Goal: Task Accomplishment & Management: Complete application form

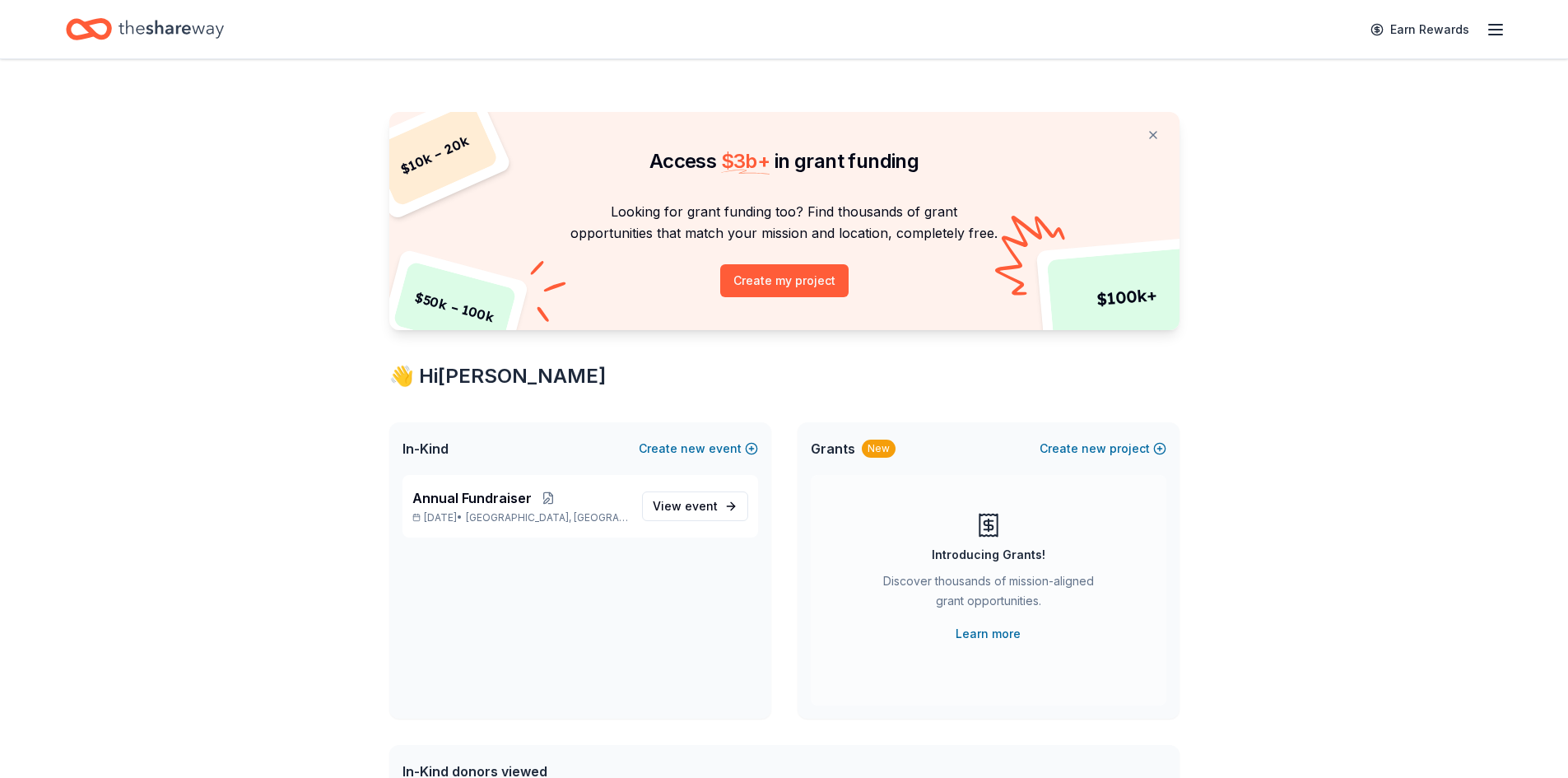
click at [1499, 36] on icon "button" at bounding box center [1495, 30] width 20 height 20
click at [1370, 440] on div "$ 10k – 20k $ 50k – 100k $ 100k+ Access $ 3b + in grant funding Looking for gra…" at bounding box center [784, 648] width 1568 height 1179
click at [680, 506] on span "View event" at bounding box center [685, 506] width 65 height 20
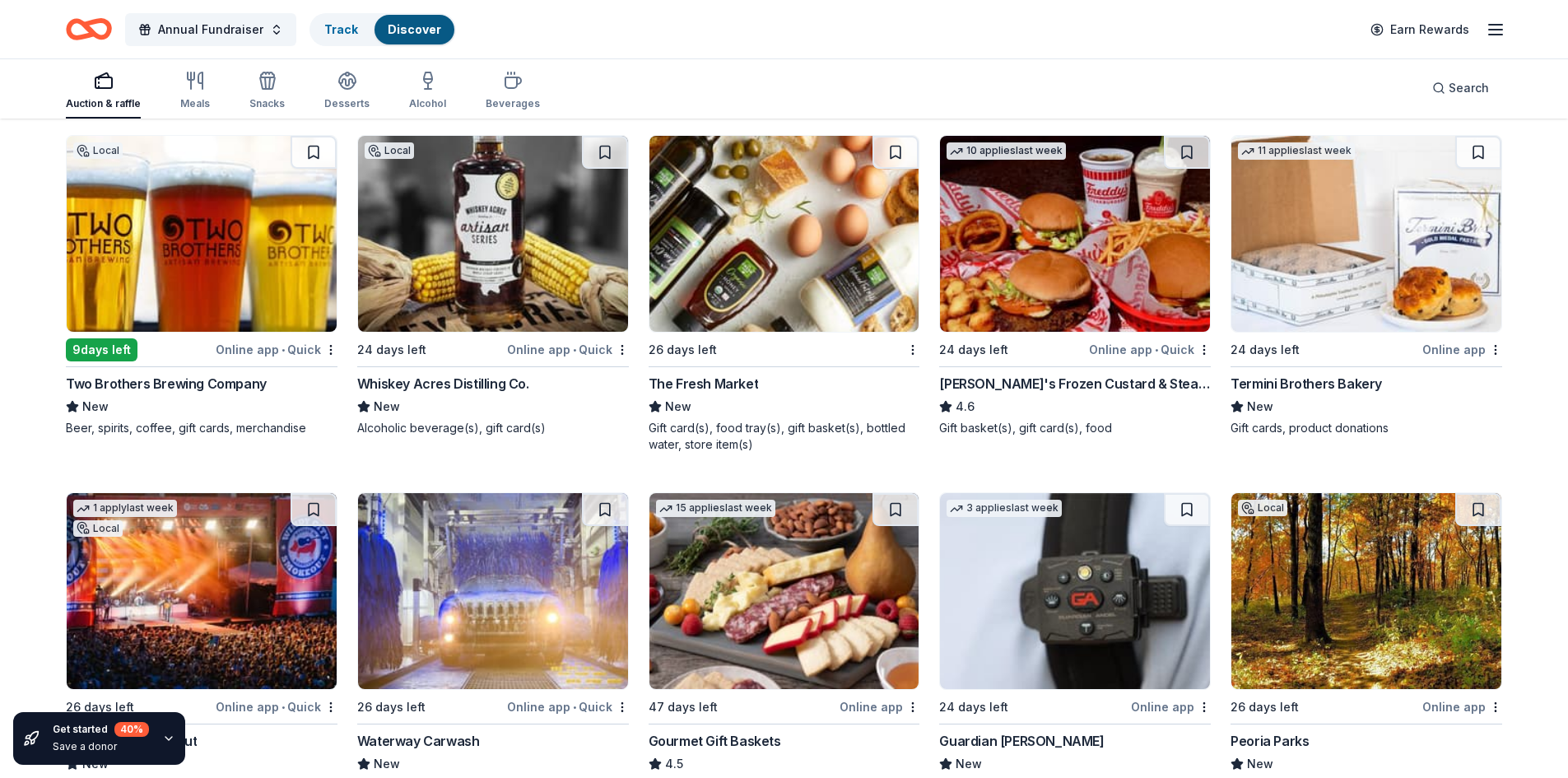
scroll to position [1194, 0]
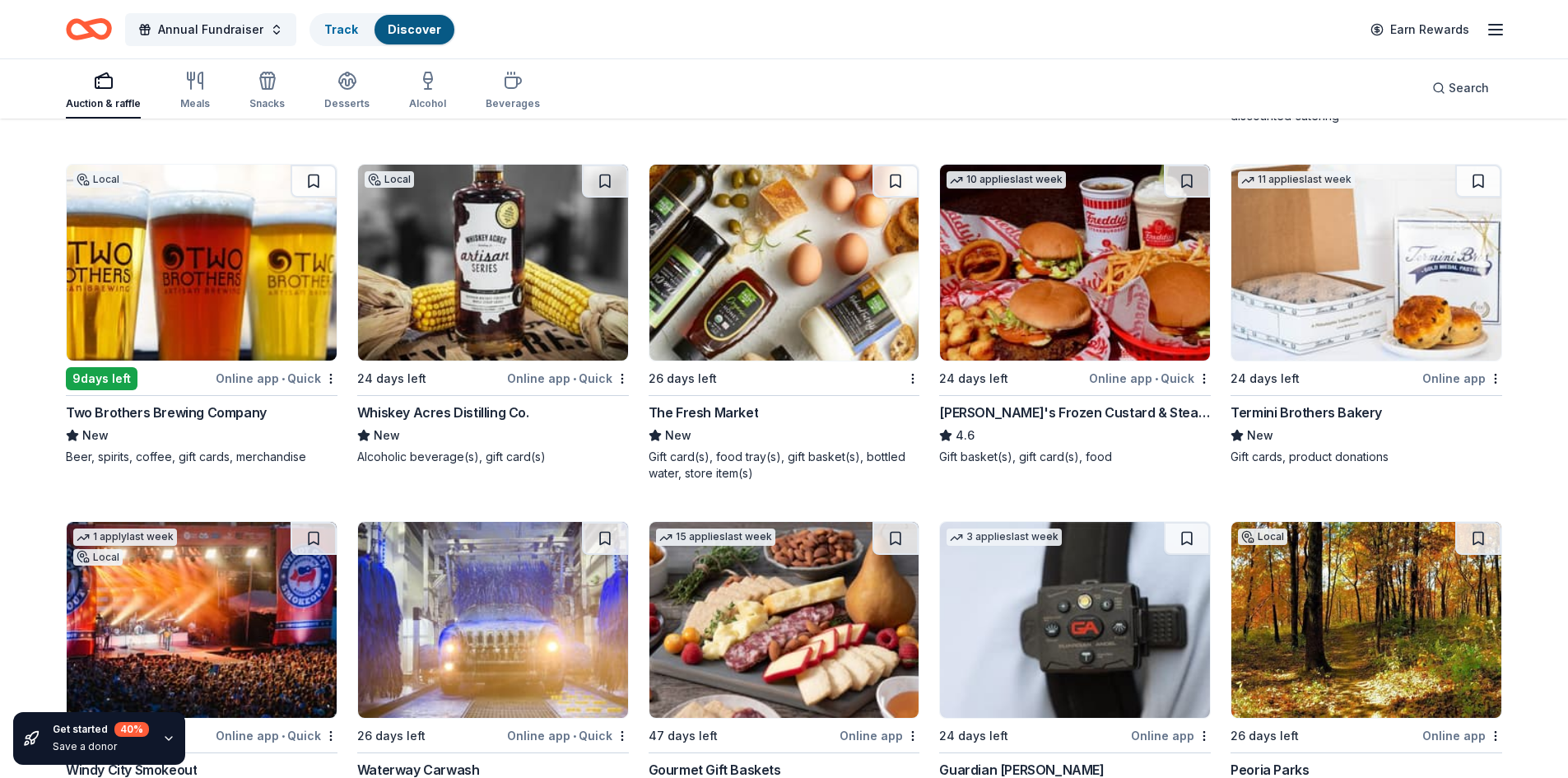
click at [455, 412] on div "Whiskey Acres Distilling Co." at bounding box center [443, 412] width 172 height 20
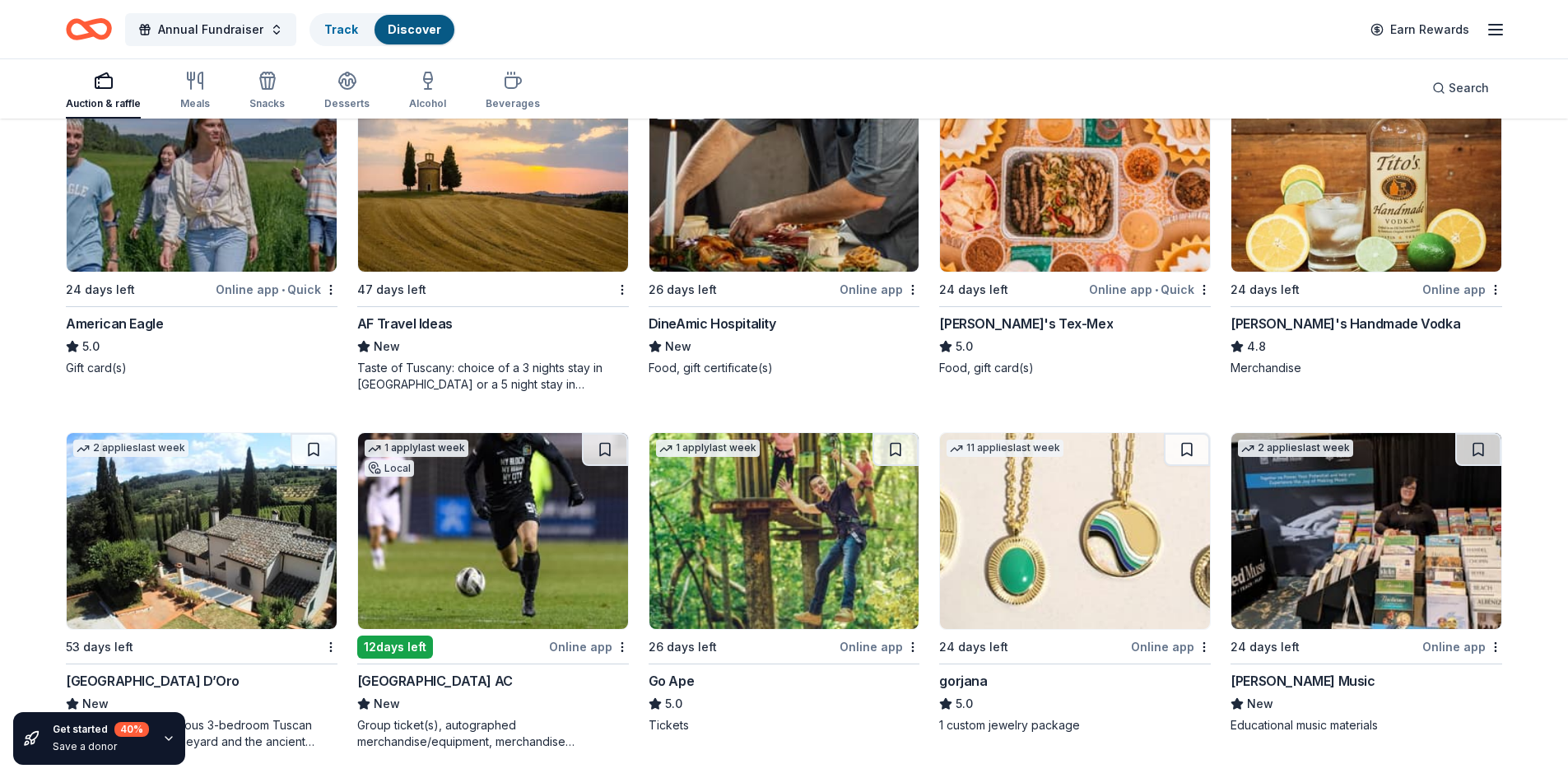
scroll to position [2211, 0]
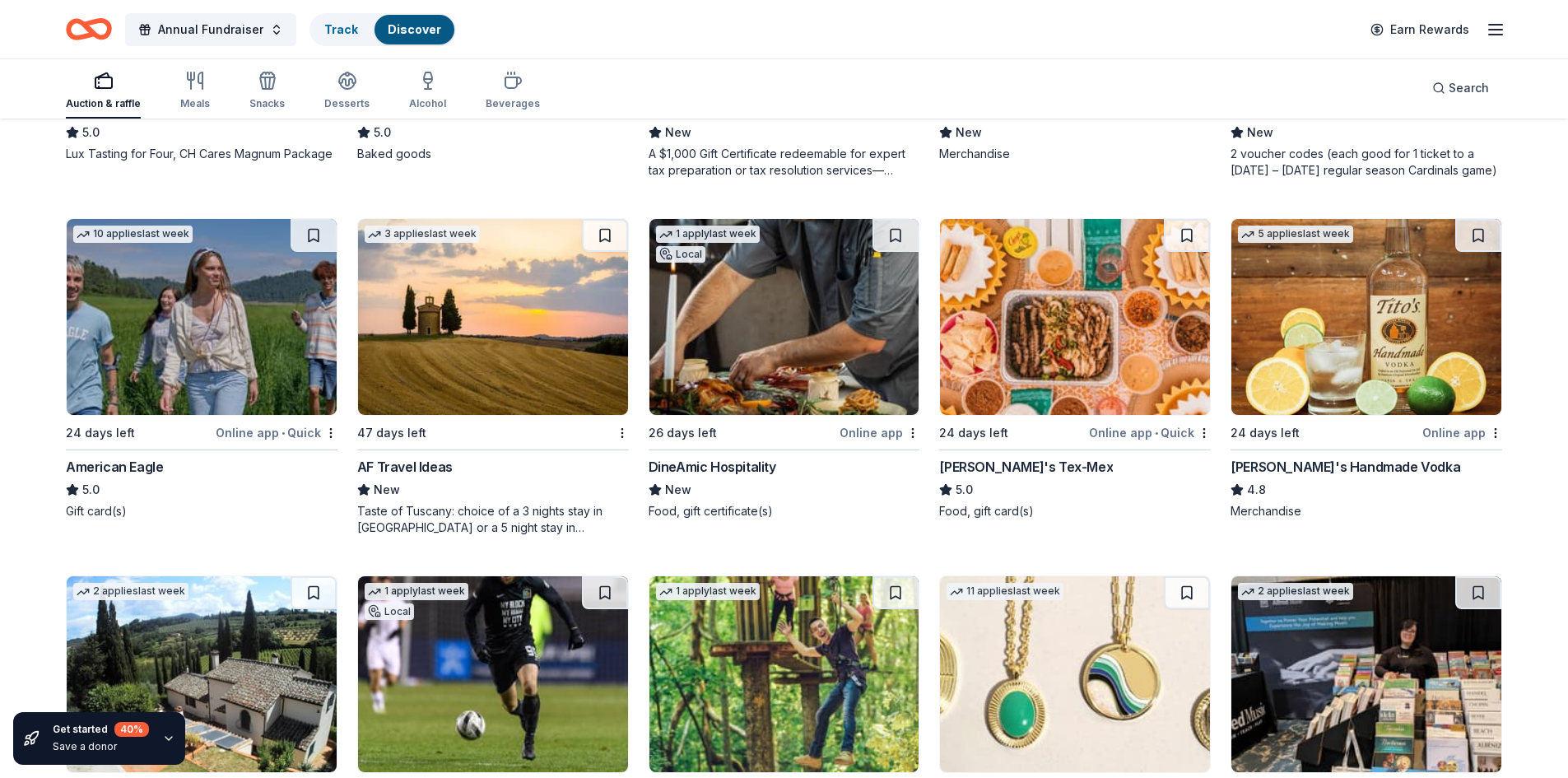
click at [1445, 429] on div "Online app" at bounding box center [1462, 433] width 80 height 21
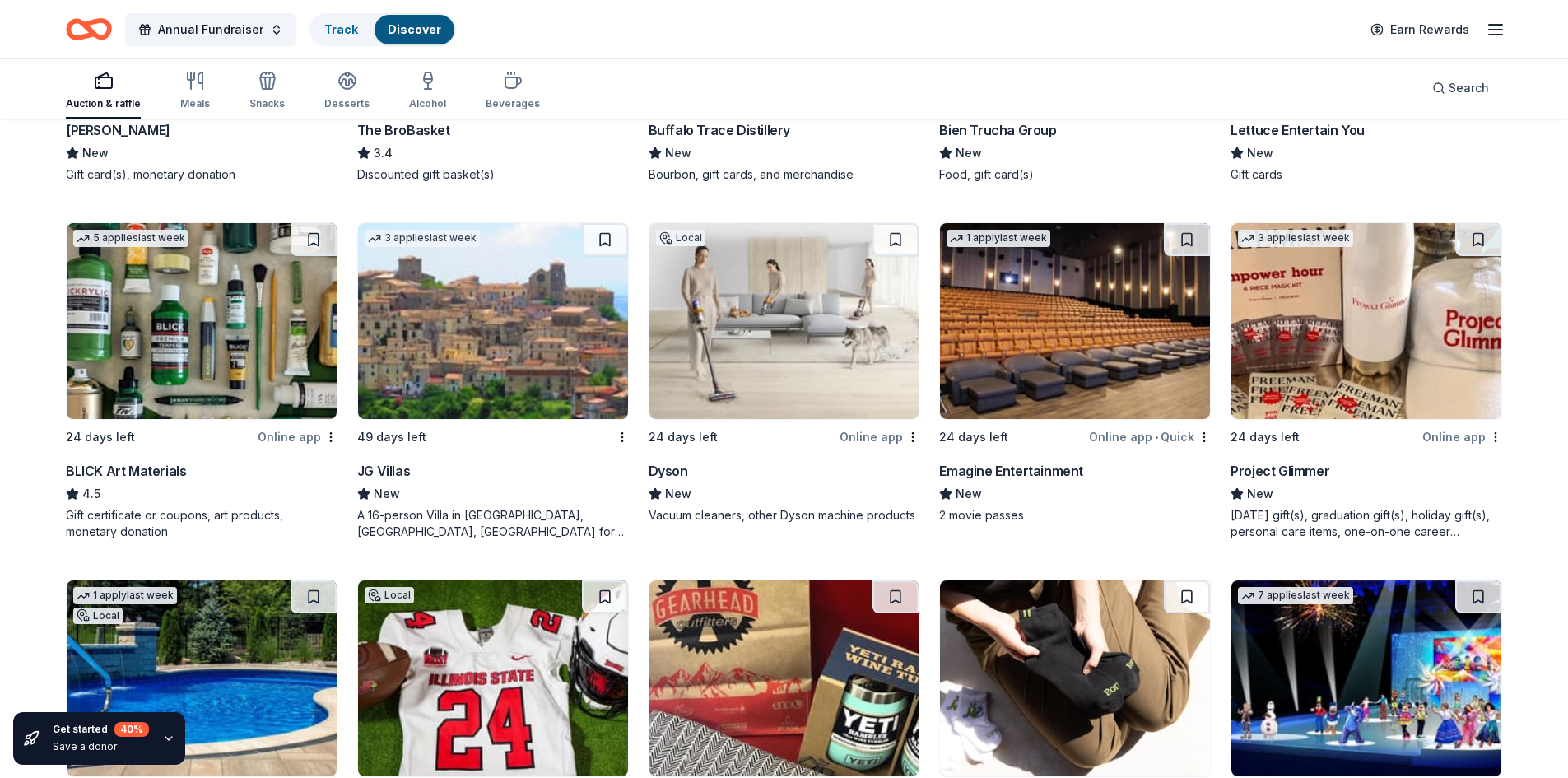
scroll to position [3611, 0]
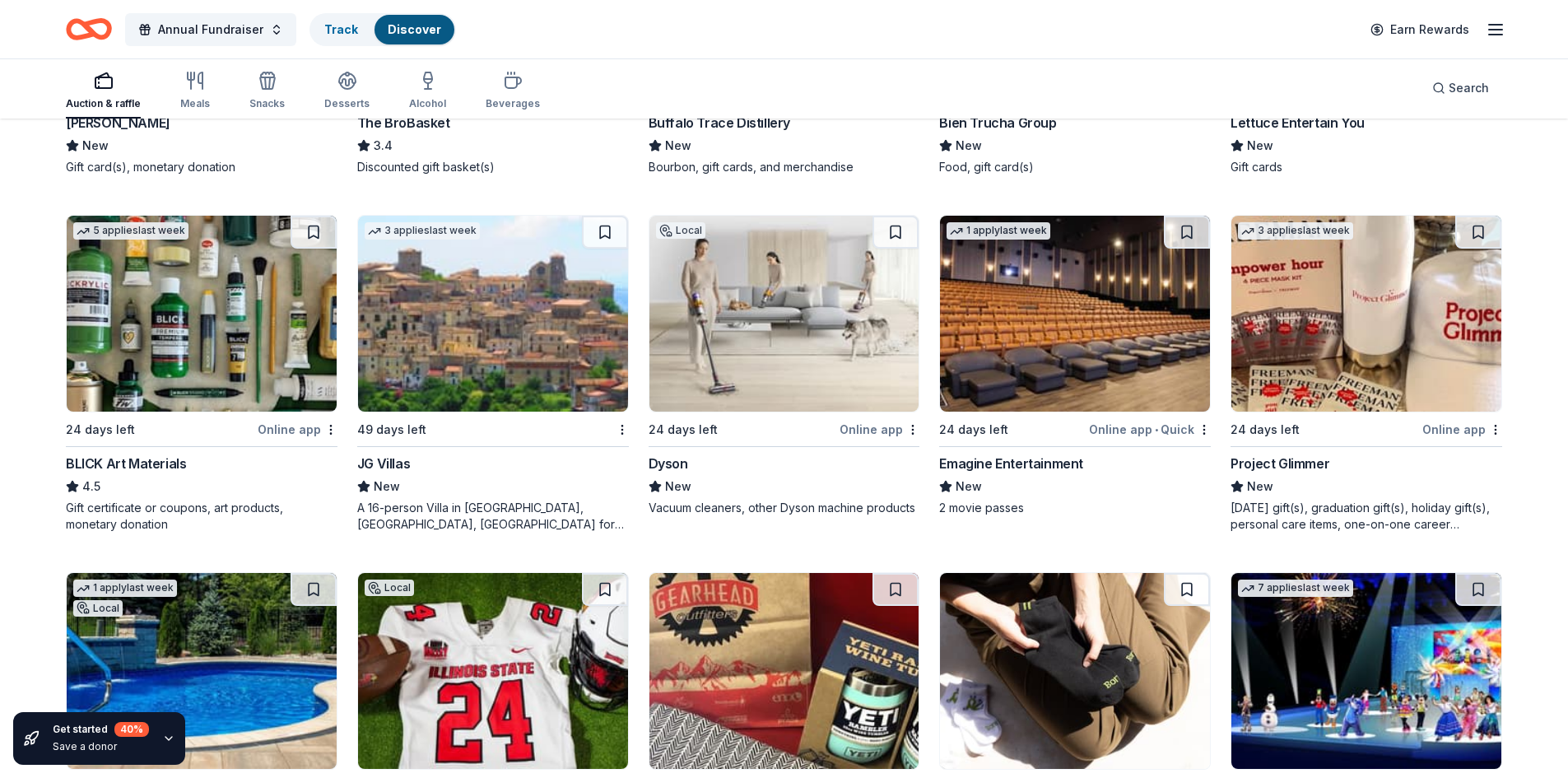
click at [812, 355] on img at bounding box center [784, 313] width 270 height 196
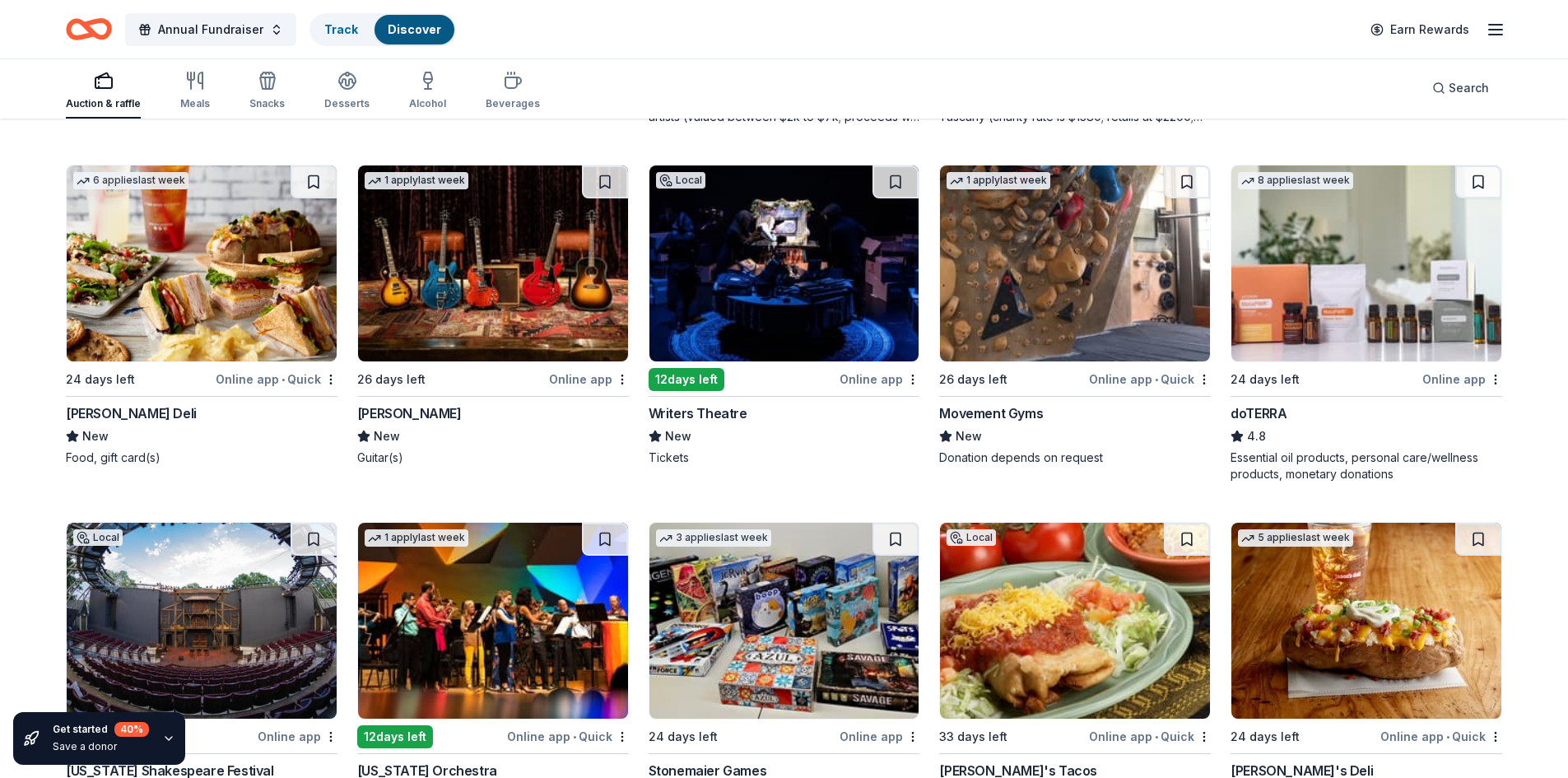
scroll to position [4733, 0]
click at [493, 332] on img at bounding box center [493, 262] width 270 height 196
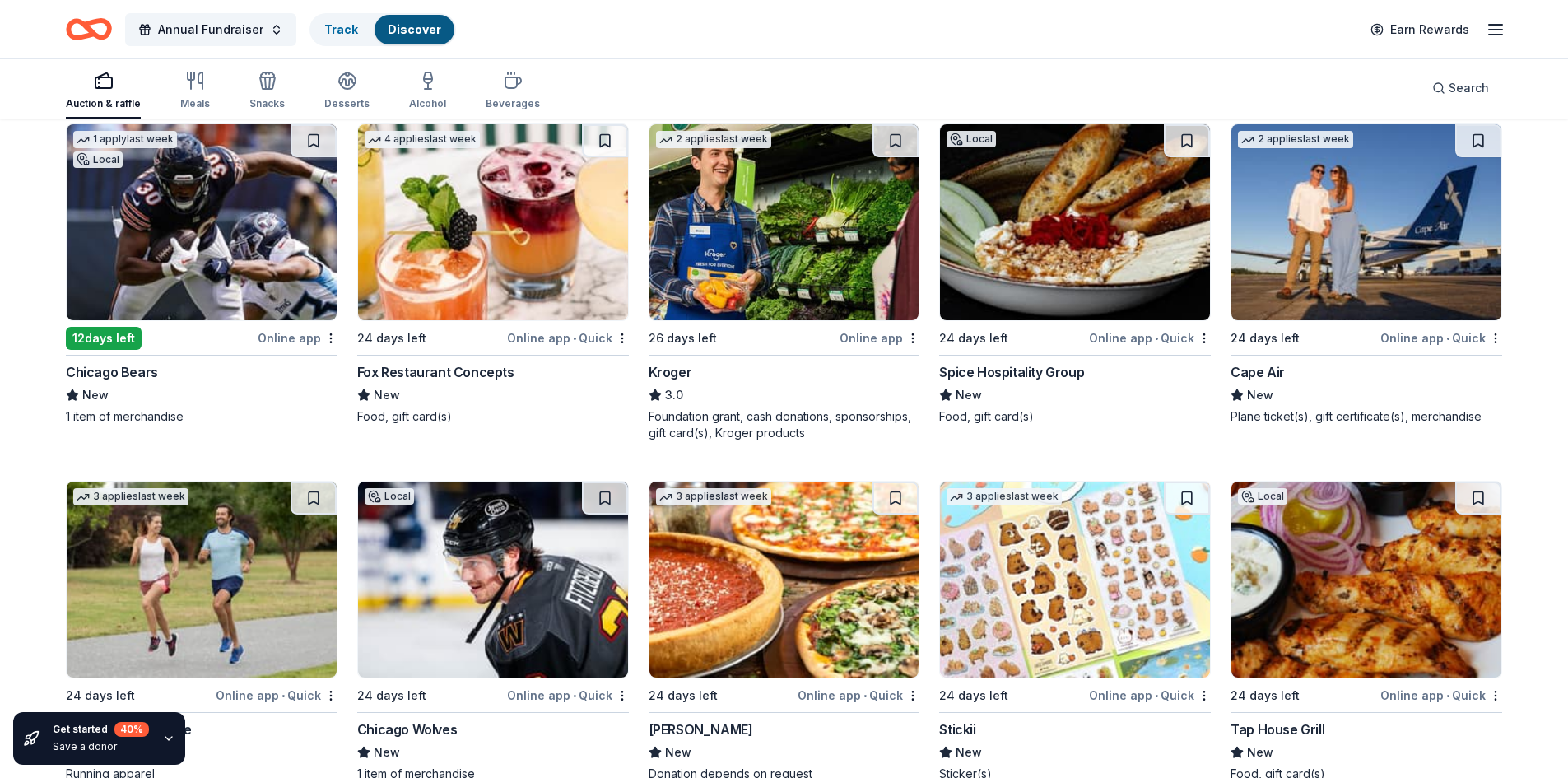
scroll to position [6214, 0]
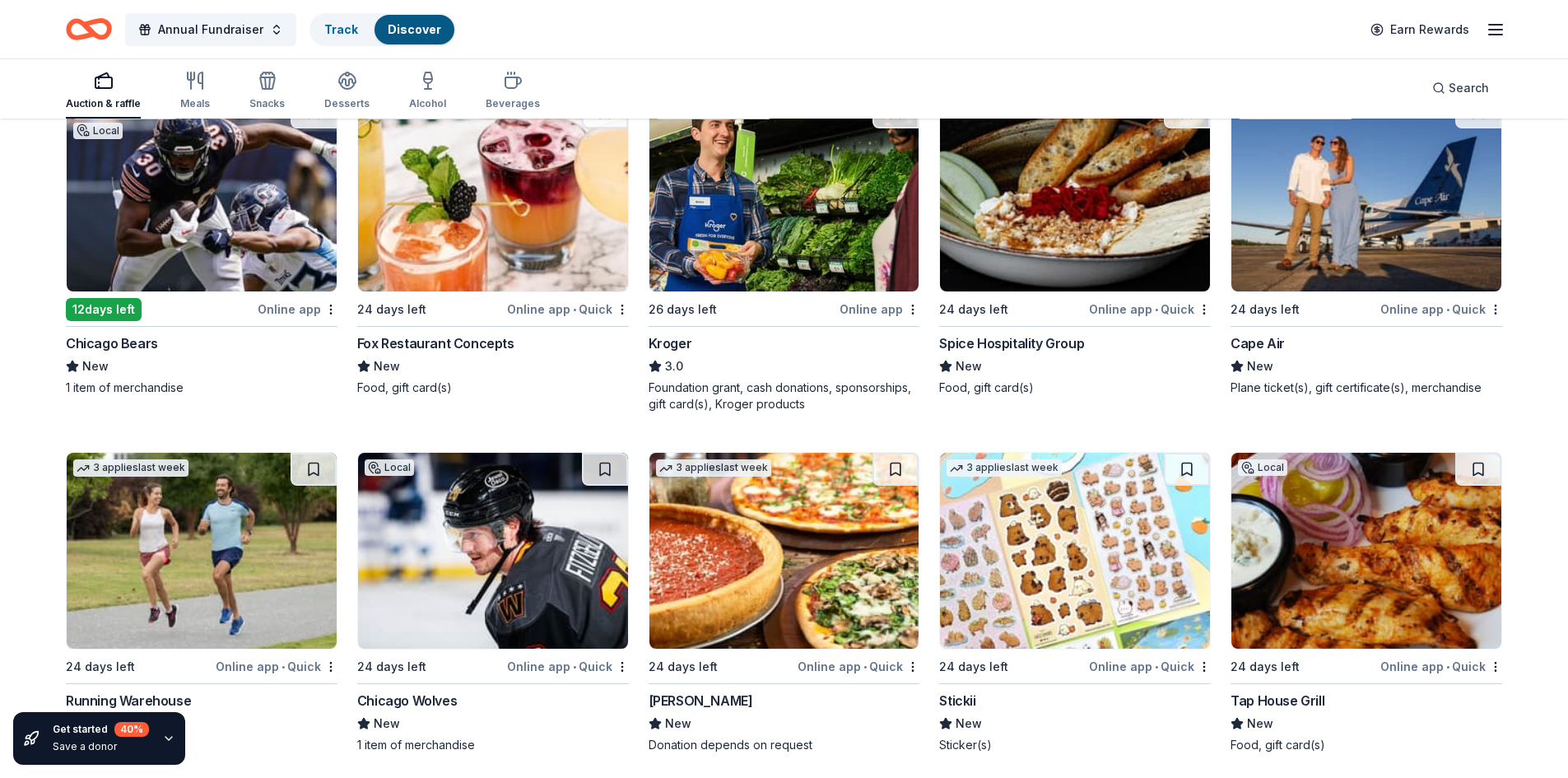
click at [295, 312] on div "Online app" at bounding box center [298, 309] width 80 height 21
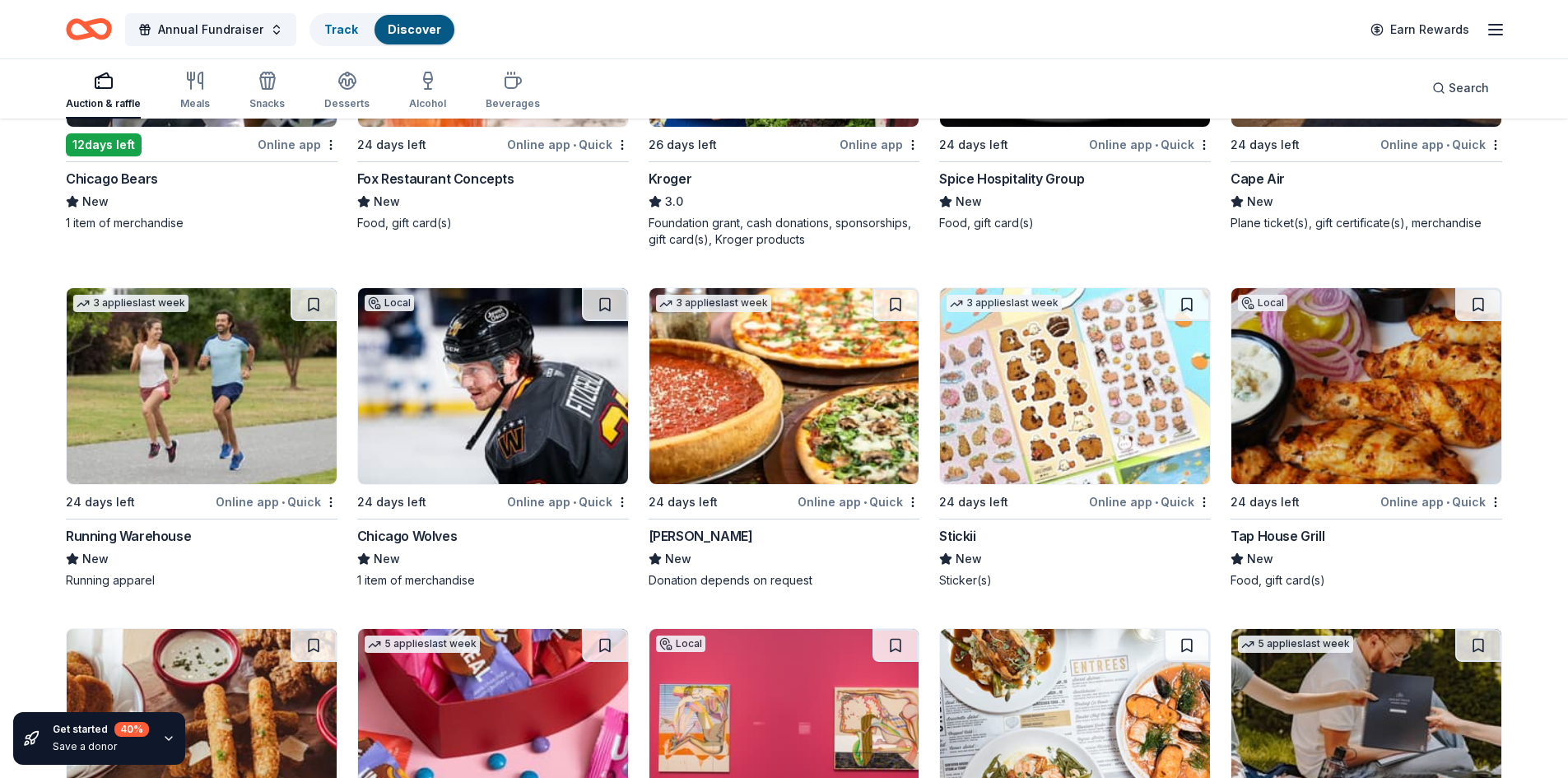
click at [563, 502] on div "Online app • Quick" at bounding box center [568, 502] width 122 height 21
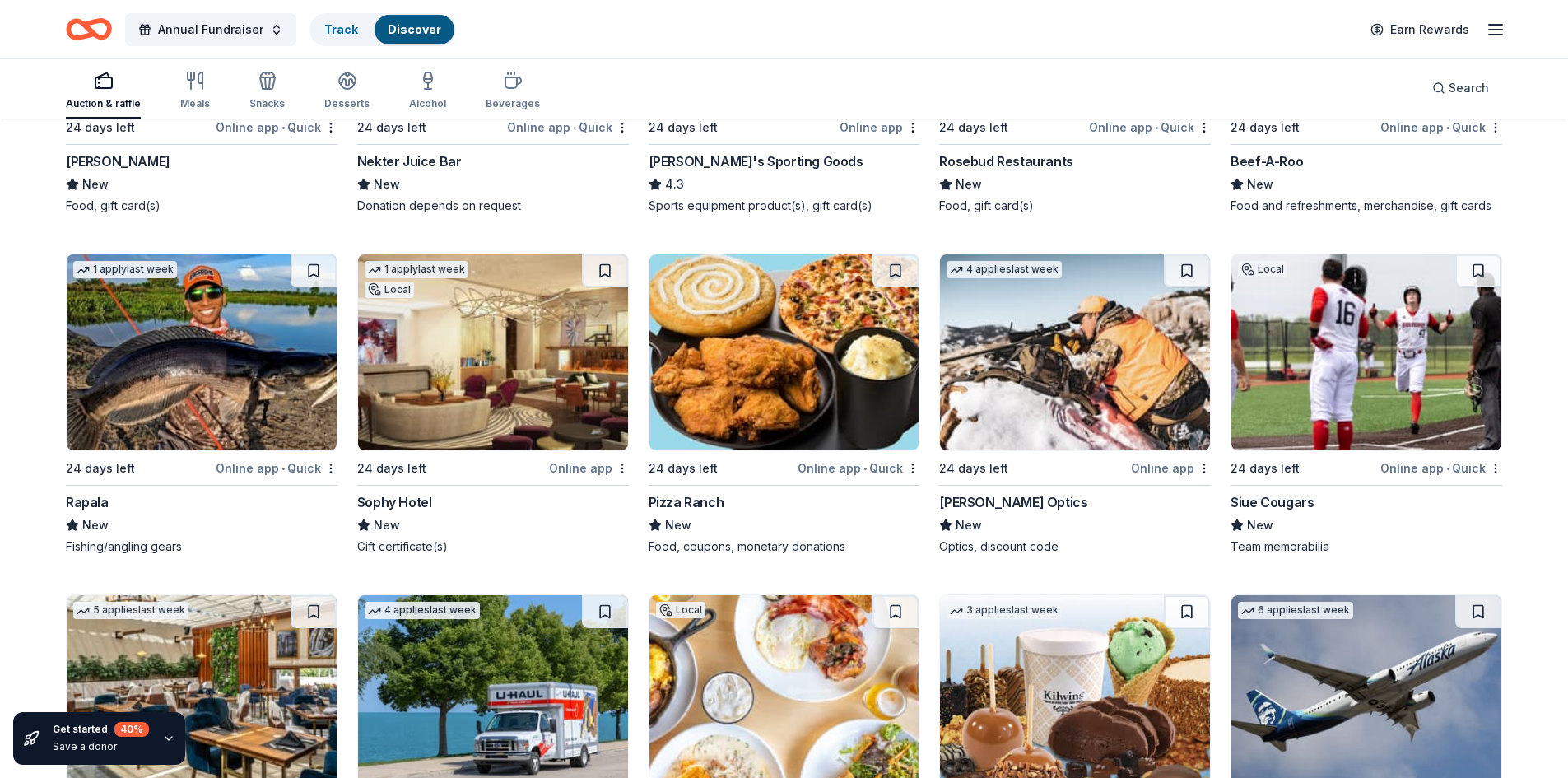
scroll to position [7584, 0]
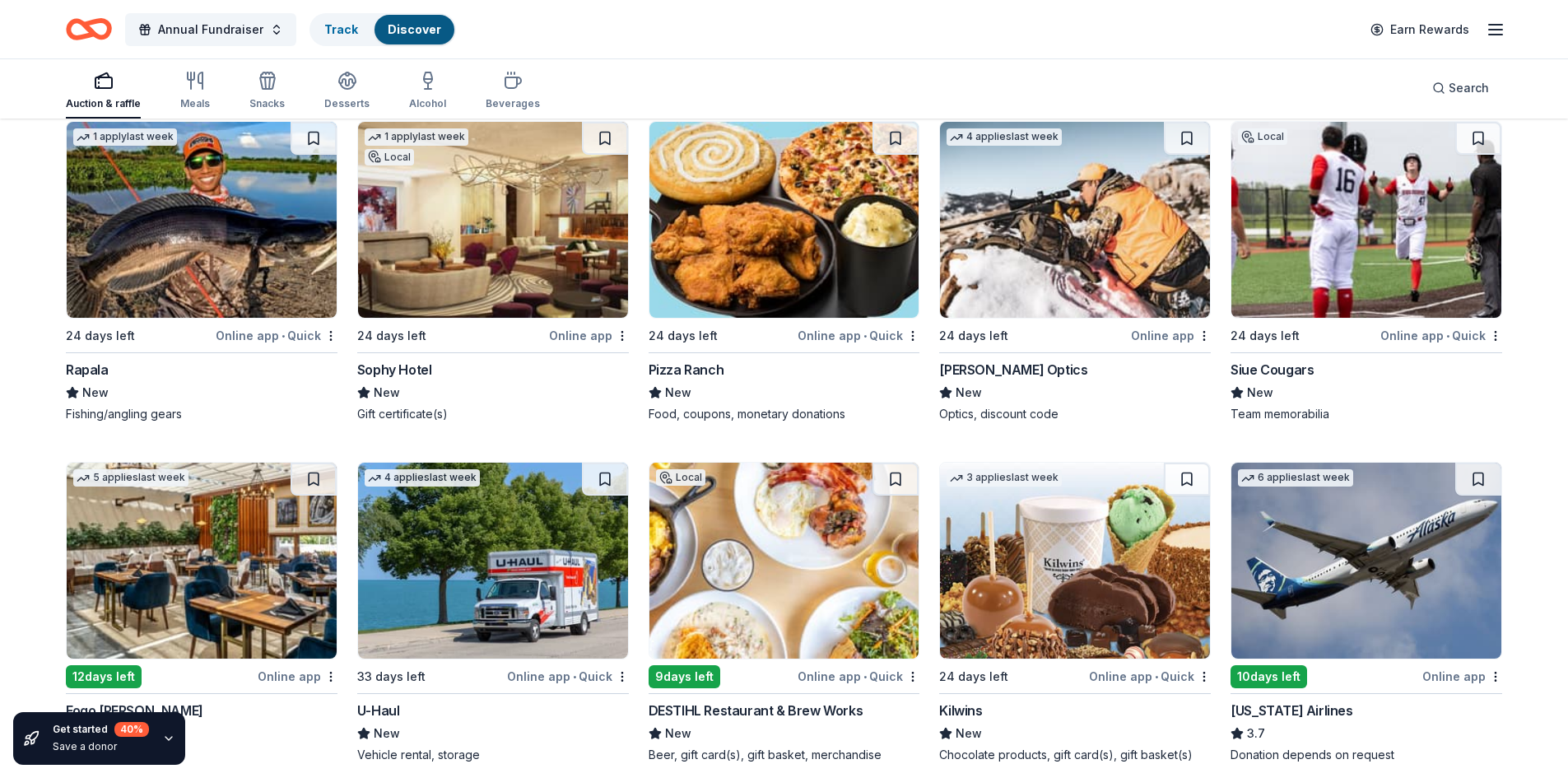
click at [568, 333] on div "Online app" at bounding box center [589, 336] width 80 height 21
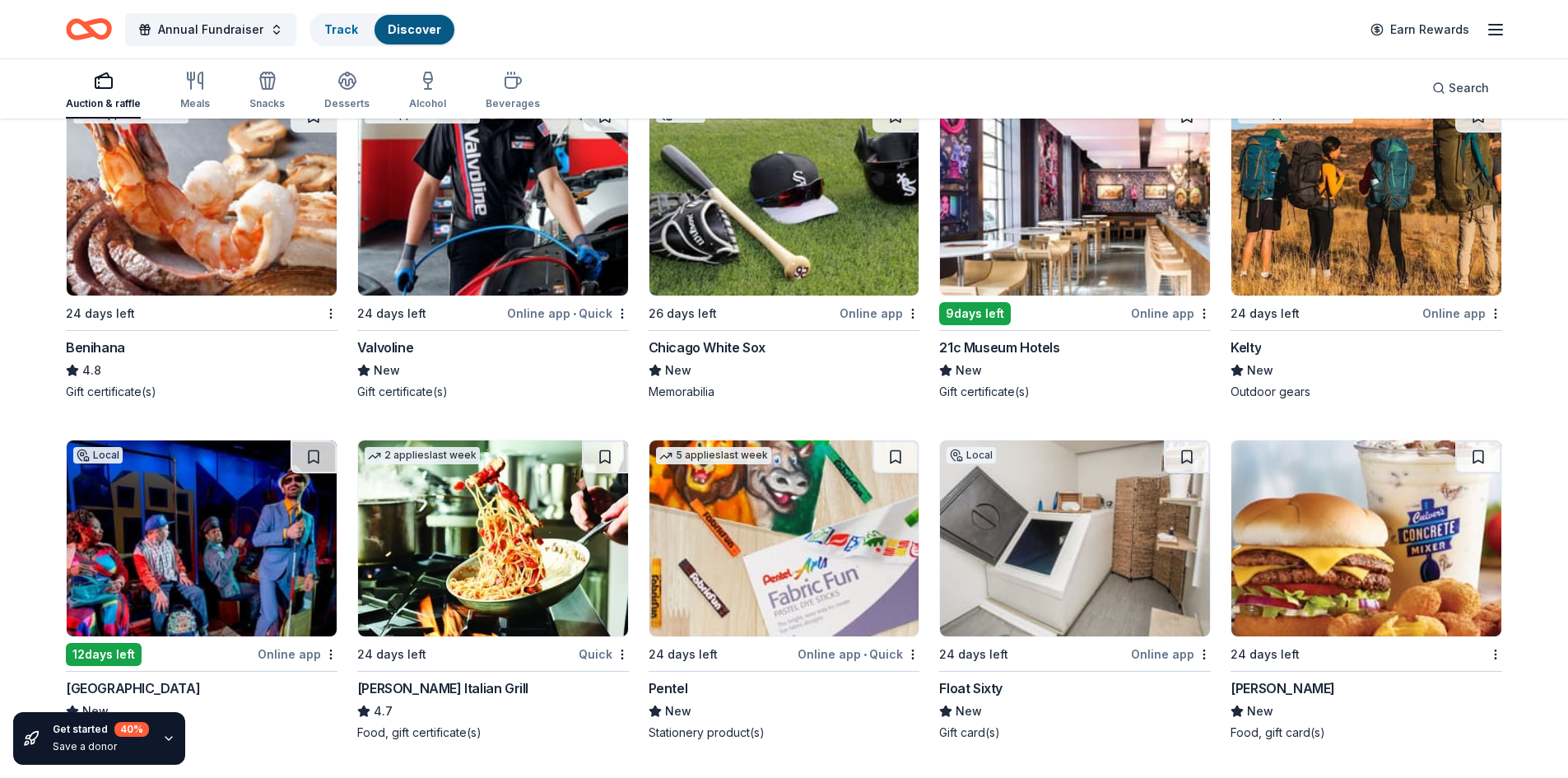
scroll to position [8970, 0]
click at [877, 308] on div "Online app" at bounding box center [880, 312] width 80 height 21
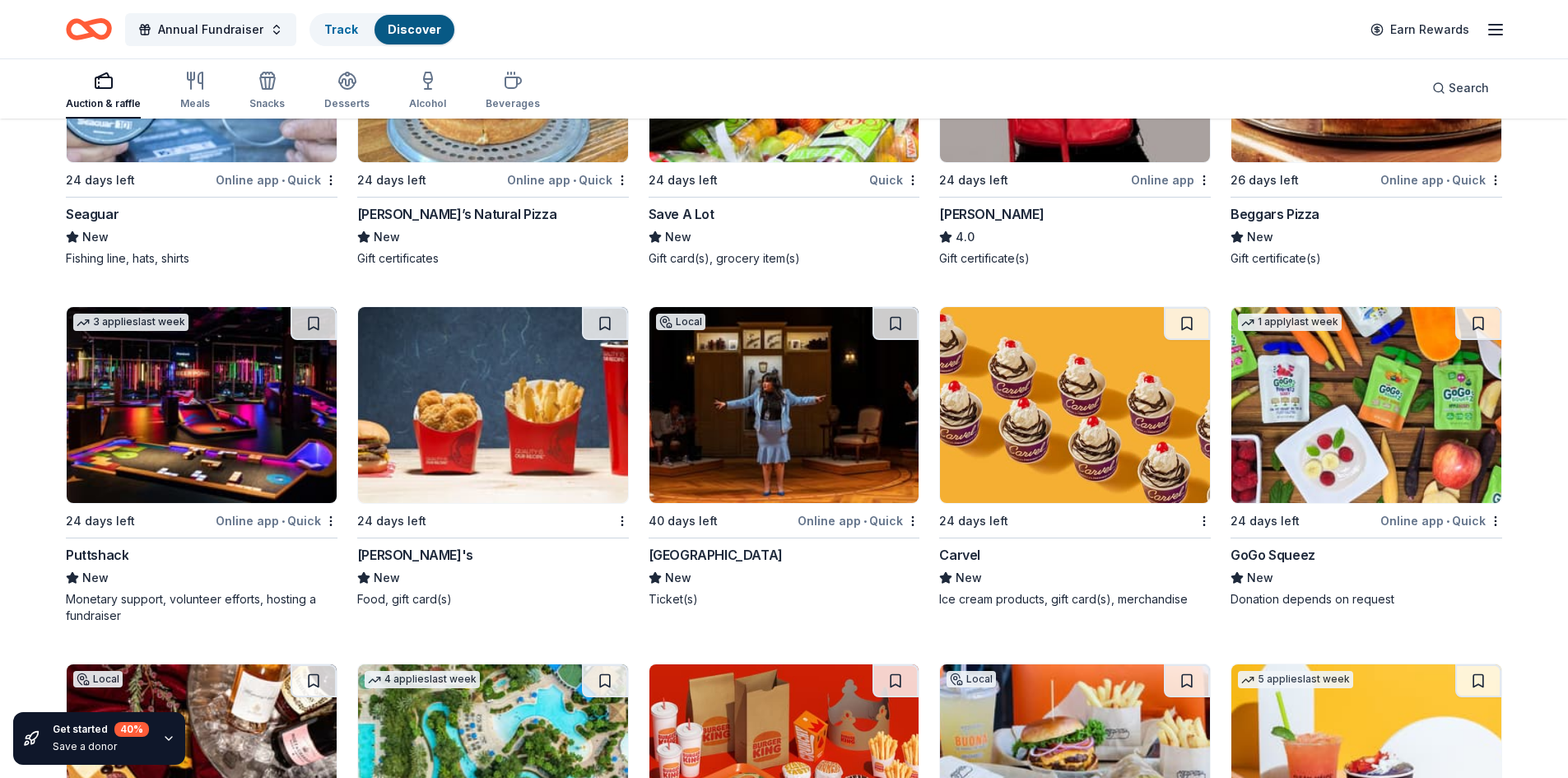
scroll to position [11890, 0]
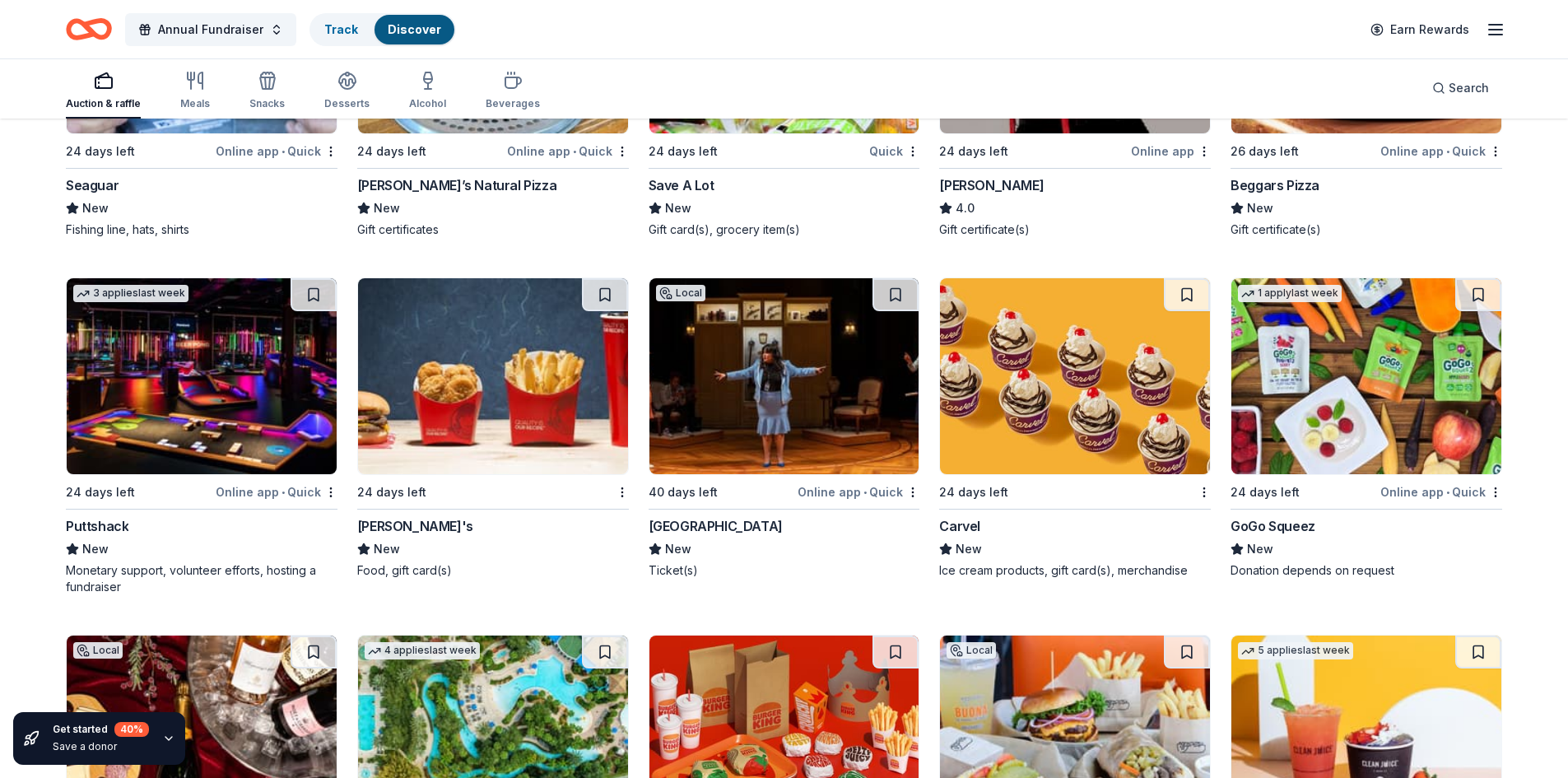
click at [251, 489] on div "Online app • Quick" at bounding box center [277, 492] width 122 height 21
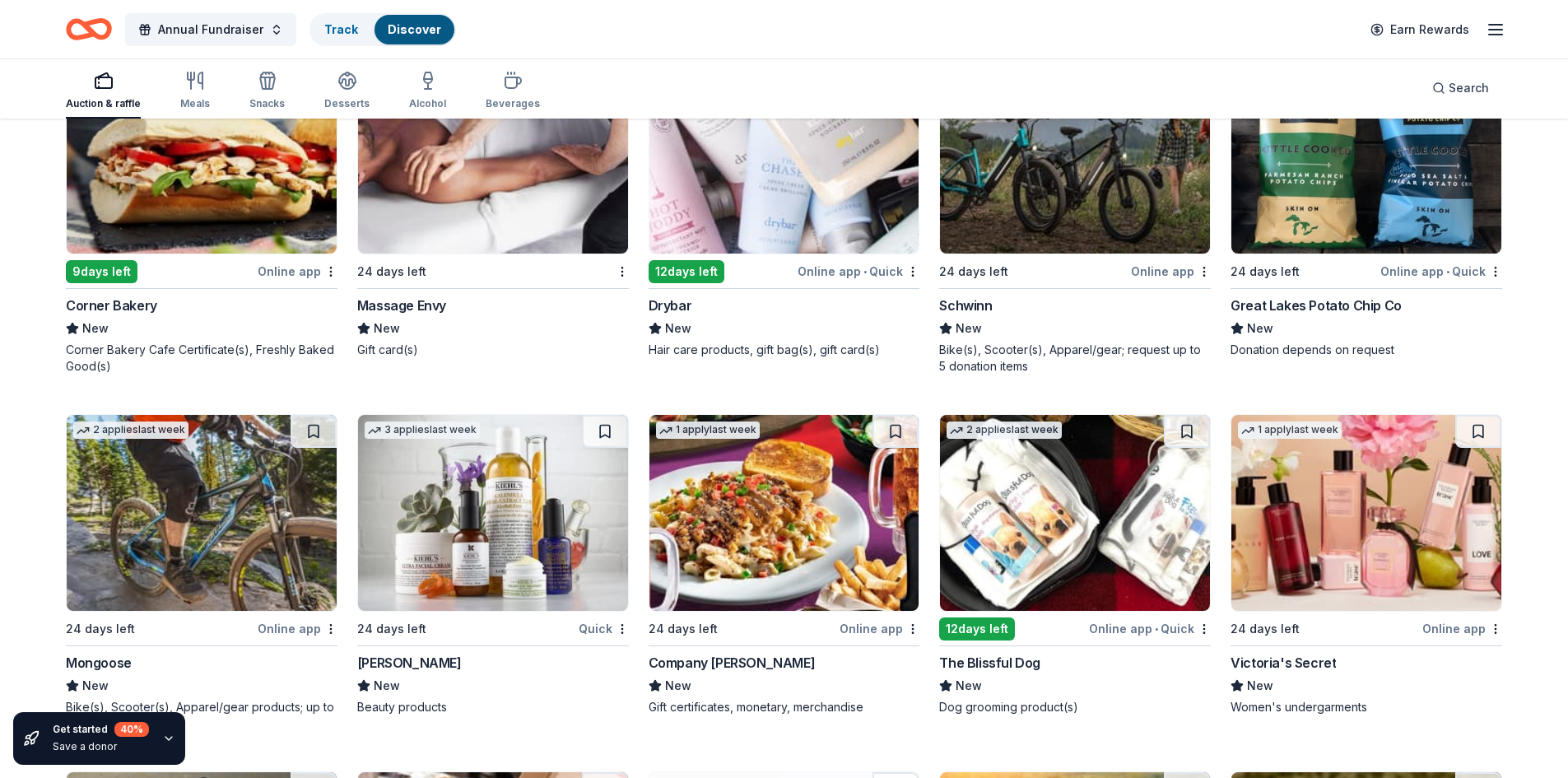
scroll to position [13085, 0]
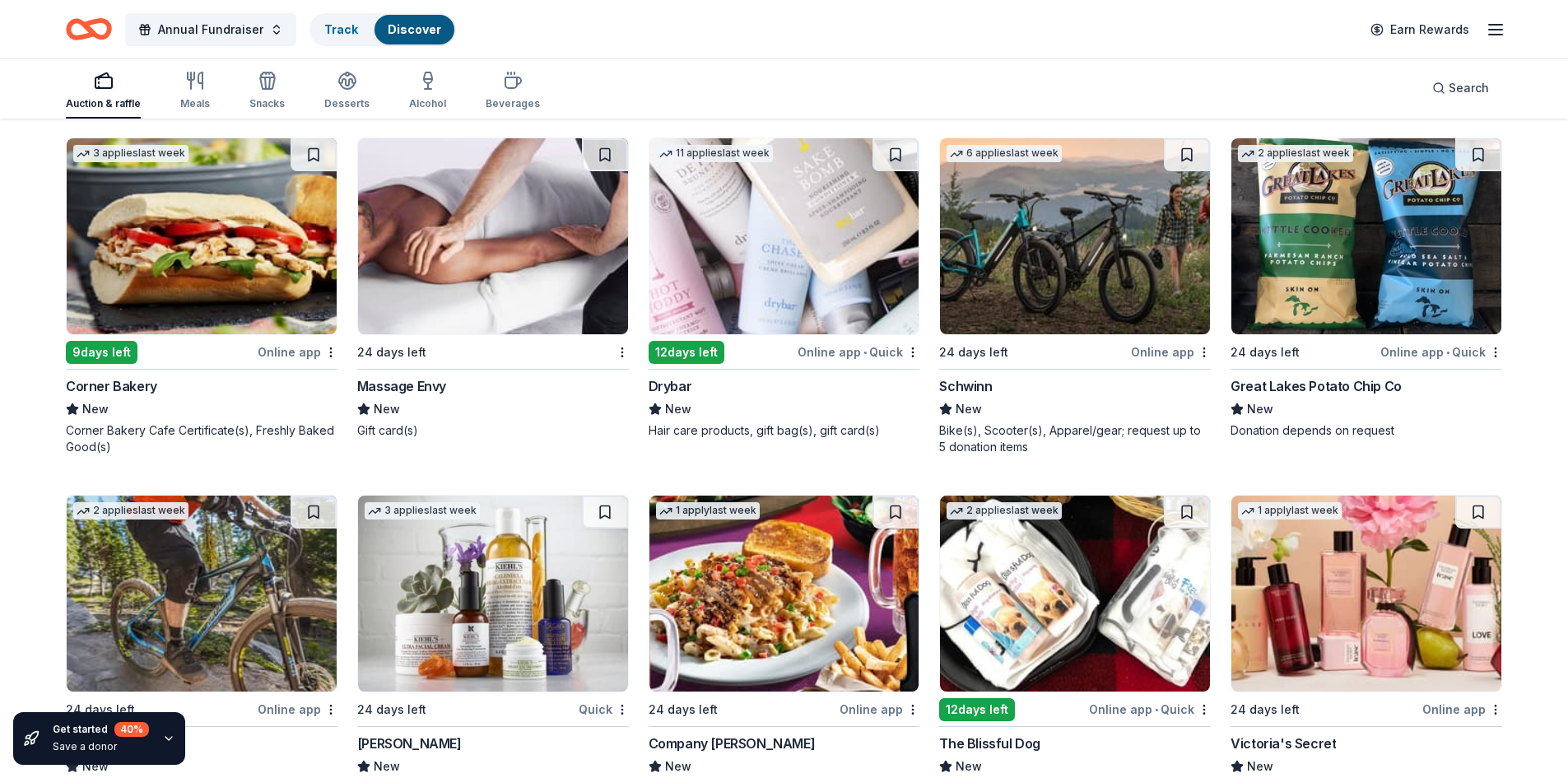
click at [1152, 349] on div "Online app" at bounding box center [1170, 352] width 80 height 21
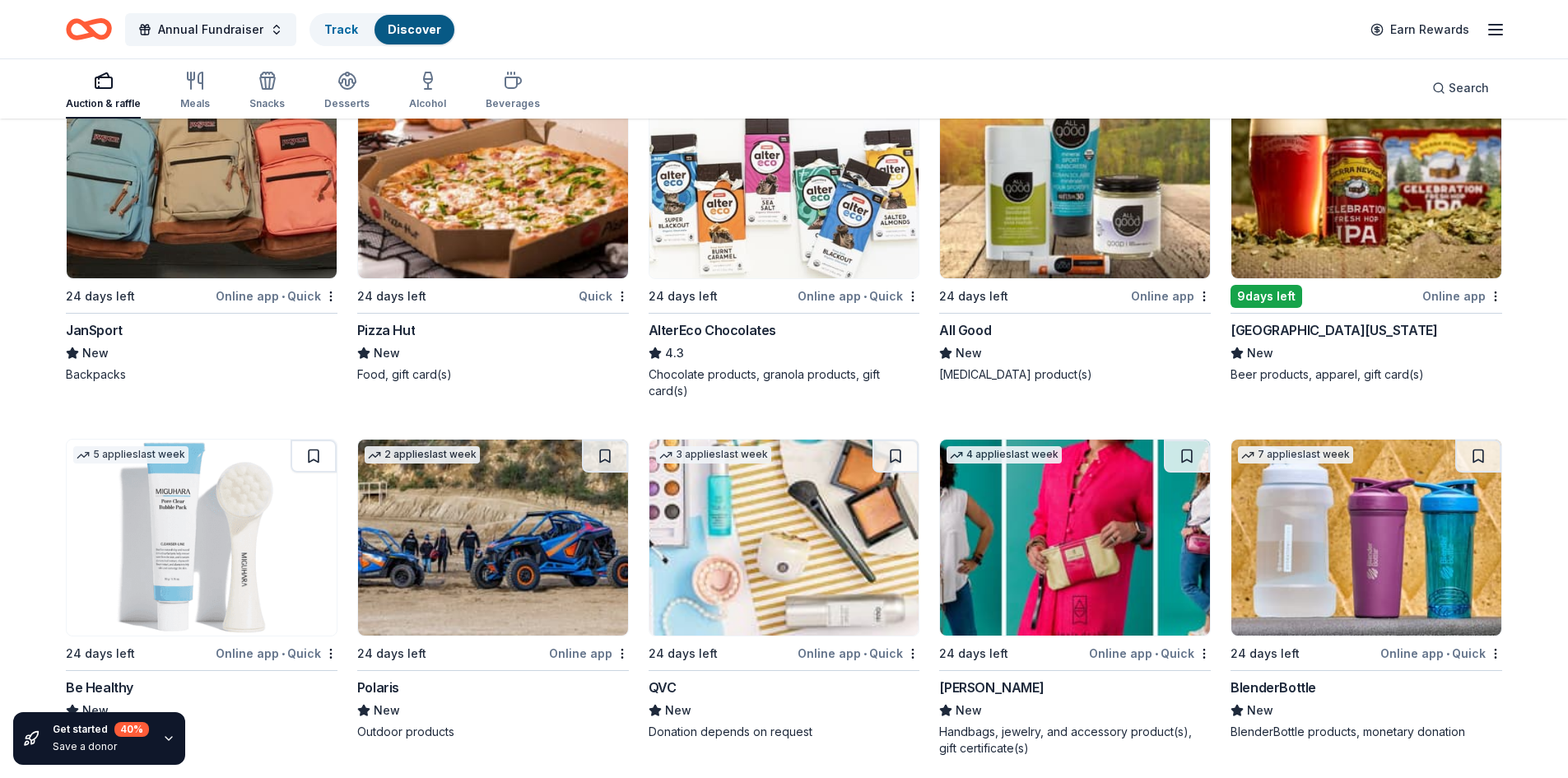
scroll to position [14184, 0]
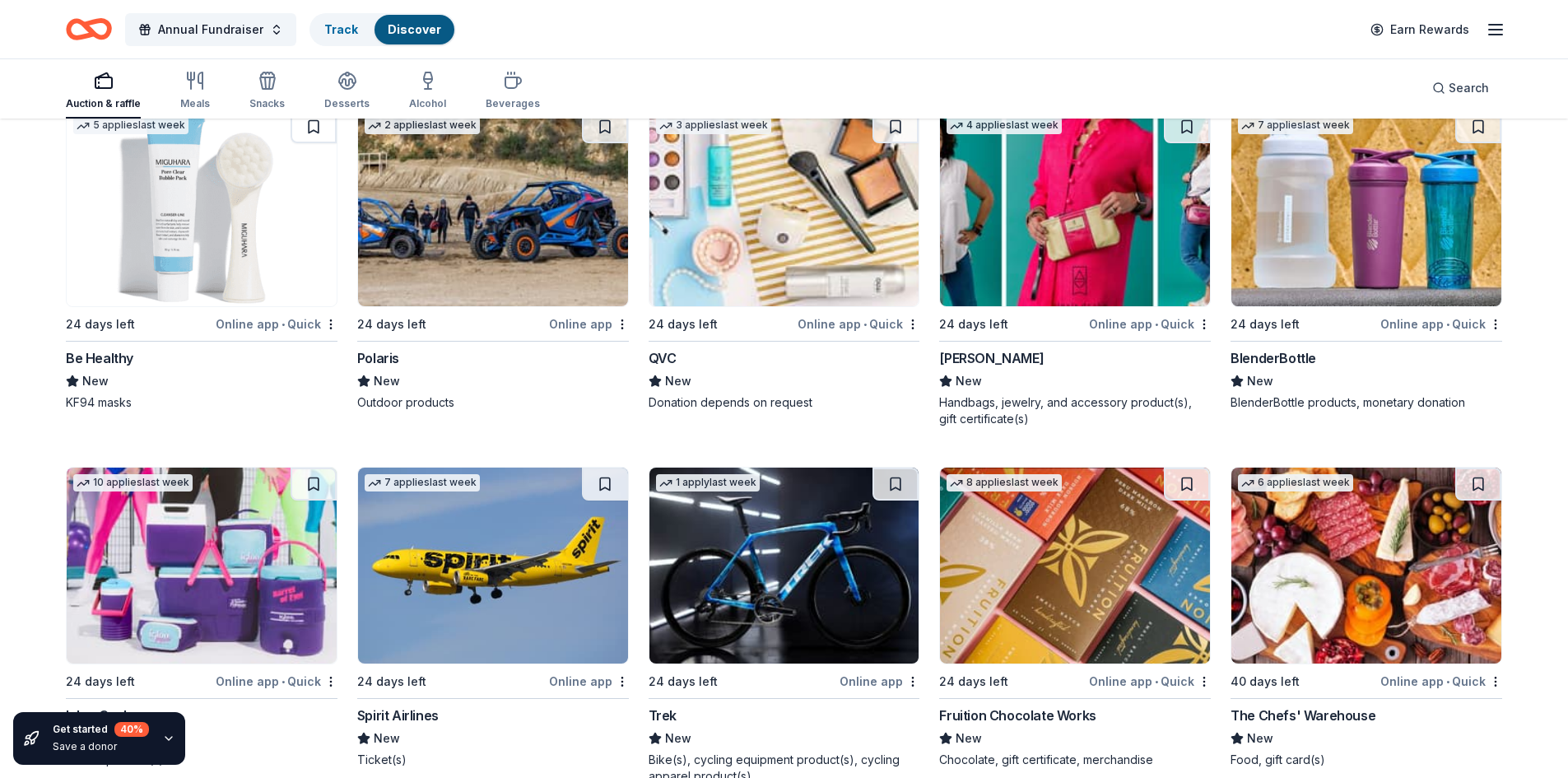
click at [1150, 325] on div "Online app • Quick" at bounding box center [1149, 324] width 122 height 21
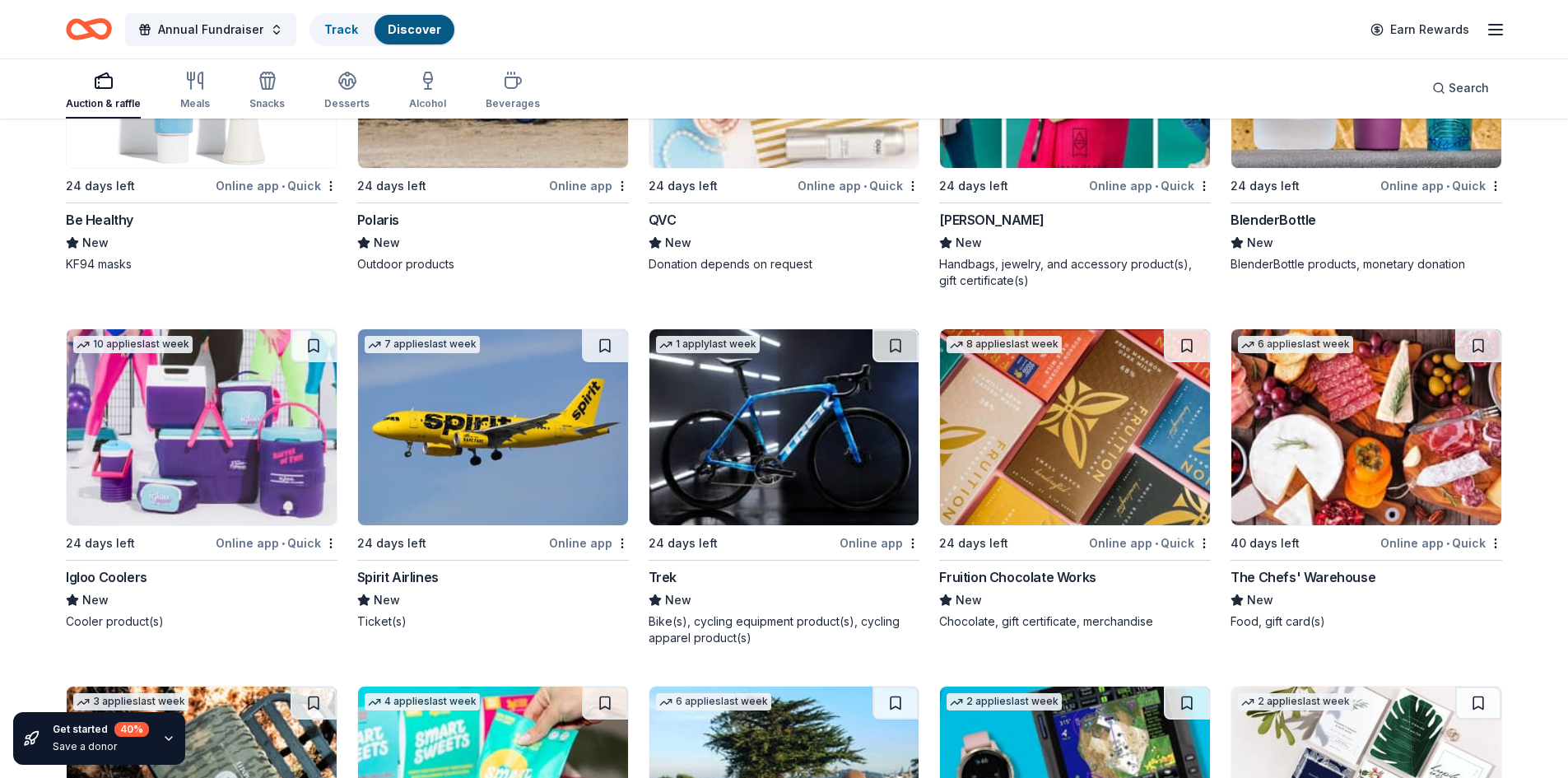
click at [273, 543] on div "Online app • Quick" at bounding box center [277, 543] width 122 height 21
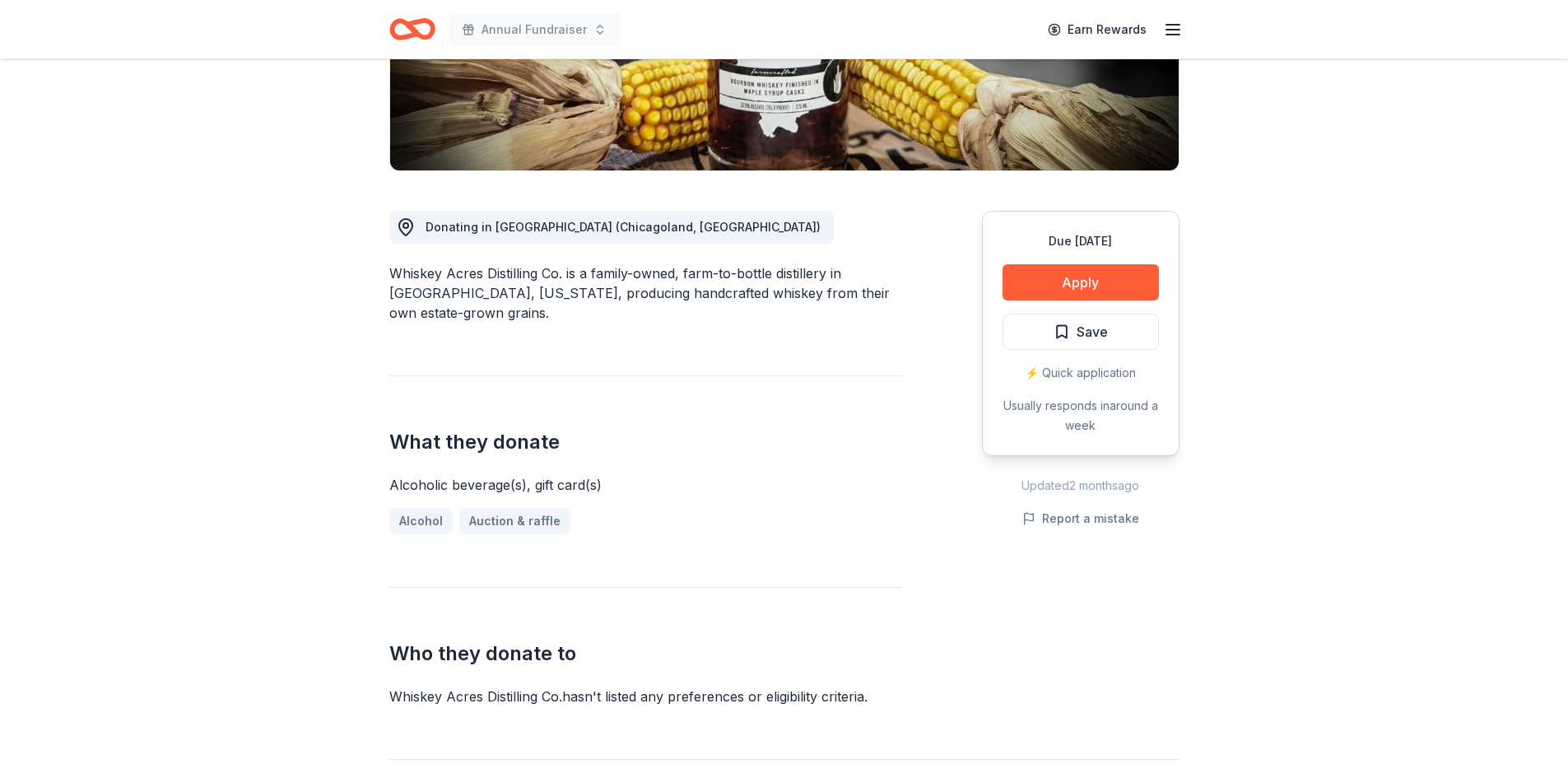
scroll to position [164, 0]
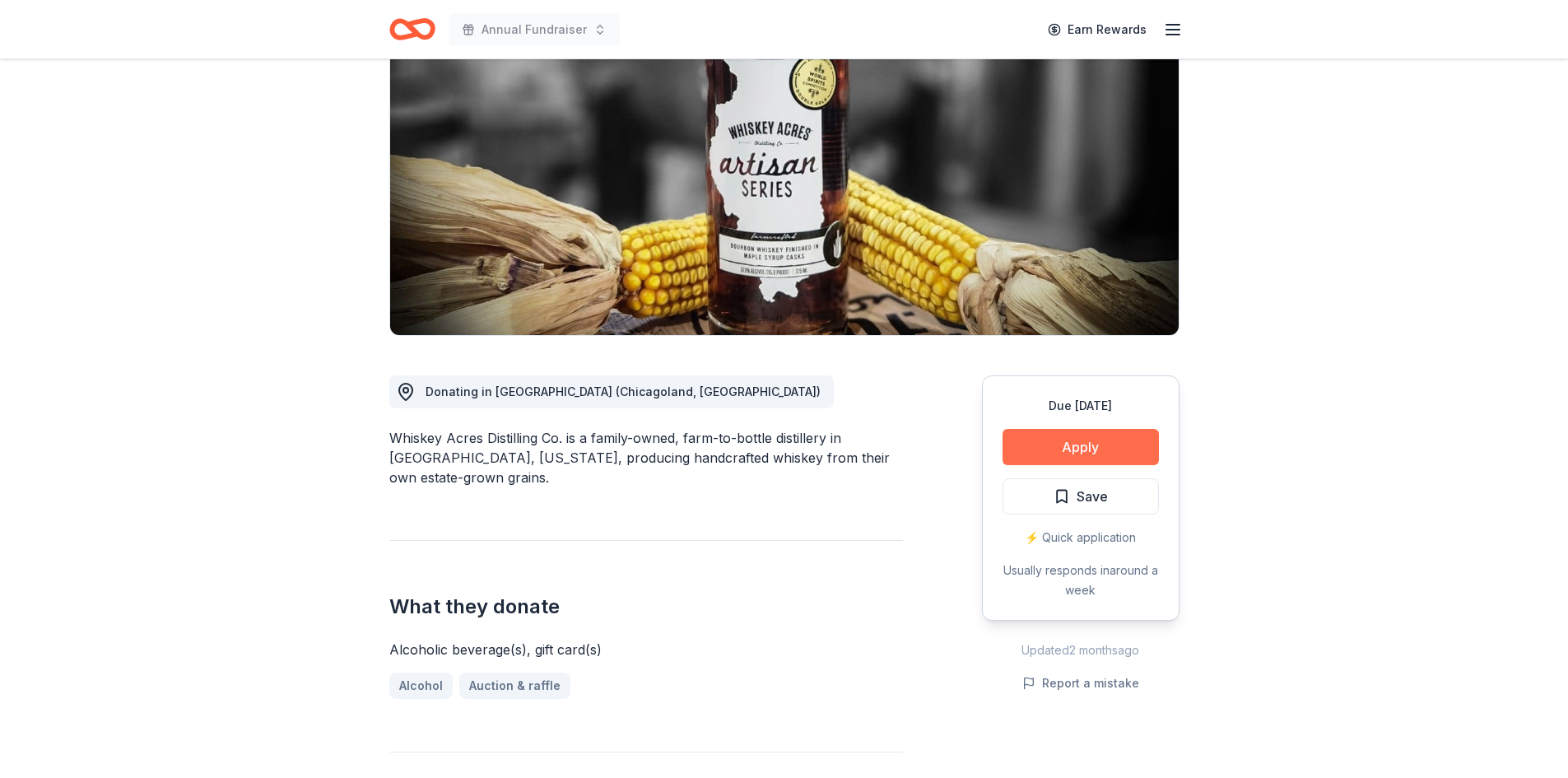
click at [1069, 452] on button "Apply" at bounding box center [1081, 447] width 157 height 37
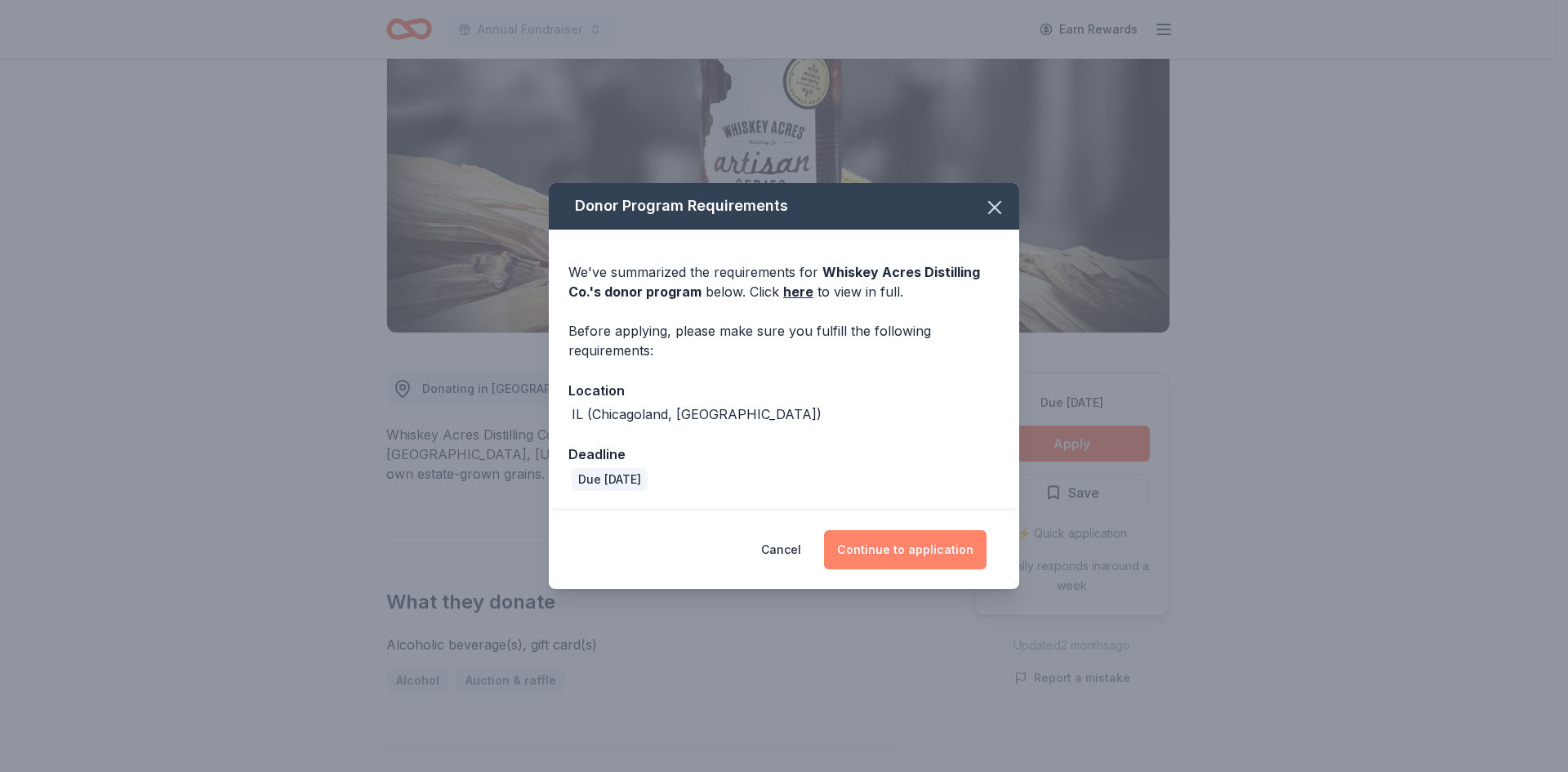
click at [896, 549] on button "Continue to application" at bounding box center [905, 549] width 162 height 39
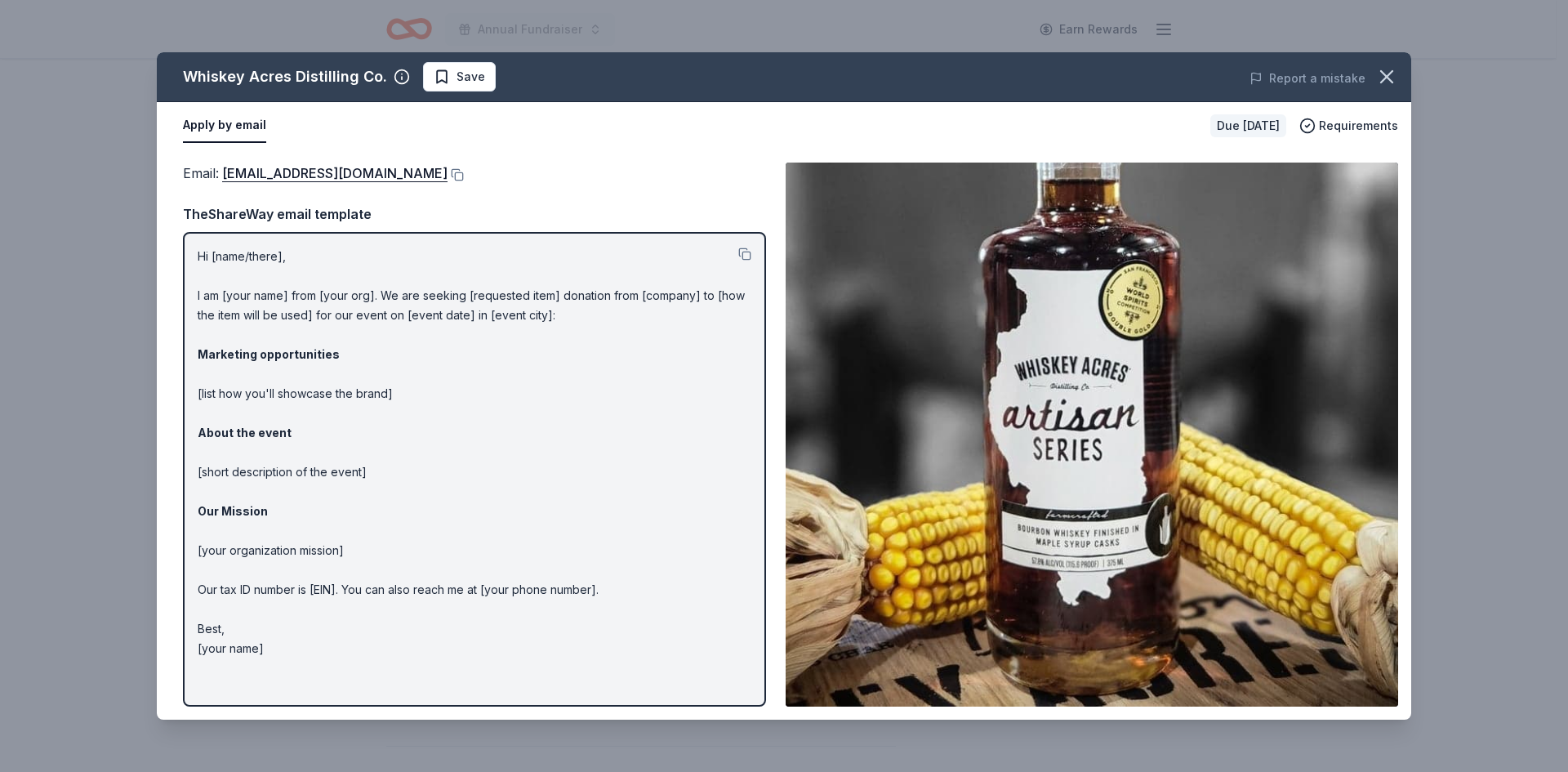
click at [466, 313] on p "Hi [name/there], I am [your name] from [your org]. We are seeking [requested it…" at bounding box center [474, 452] width 553 height 412
click at [474, 309] on p "Hi [name/there], I am [your name] from [your org]. We are seeking [requested it…" at bounding box center [474, 452] width 553 height 412
click at [311, 250] on p "Hi [name/there], I am [your name] from [your org]. We are seeking [requested it…" at bounding box center [474, 452] width 553 height 412
click at [324, 218] on div "TheShareWay email template" at bounding box center [474, 213] width 583 height 22
click at [467, 308] on p "Hi [name/there], I am [your name] from [your org]. We are seeking [requested it…" at bounding box center [474, 452] width 553 height 412
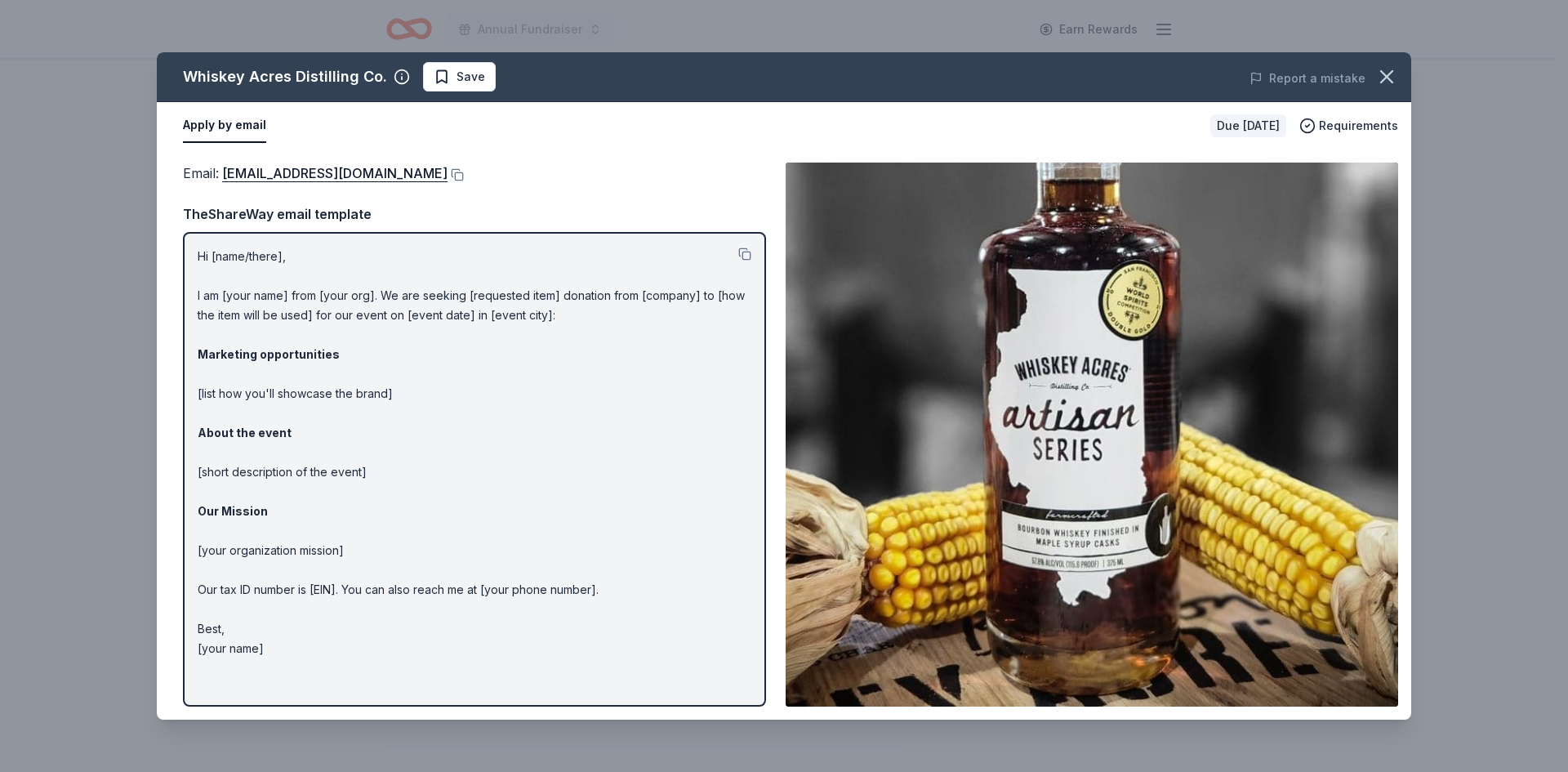
click at [485, 312] on p "Hi [name/there], I am [your name] from [your org]. We are seeking [requested it…" at bounding box center [474, 452] width 553 height 412
click at [233, 245] on div "Hi [name/there], I am [your name] from [your org]. We are seeking [requested it…" at bounding box center [474, 469] width 583 height 474
click at [743, 256] on button at bounding box center [744, 254] width 13 height 13
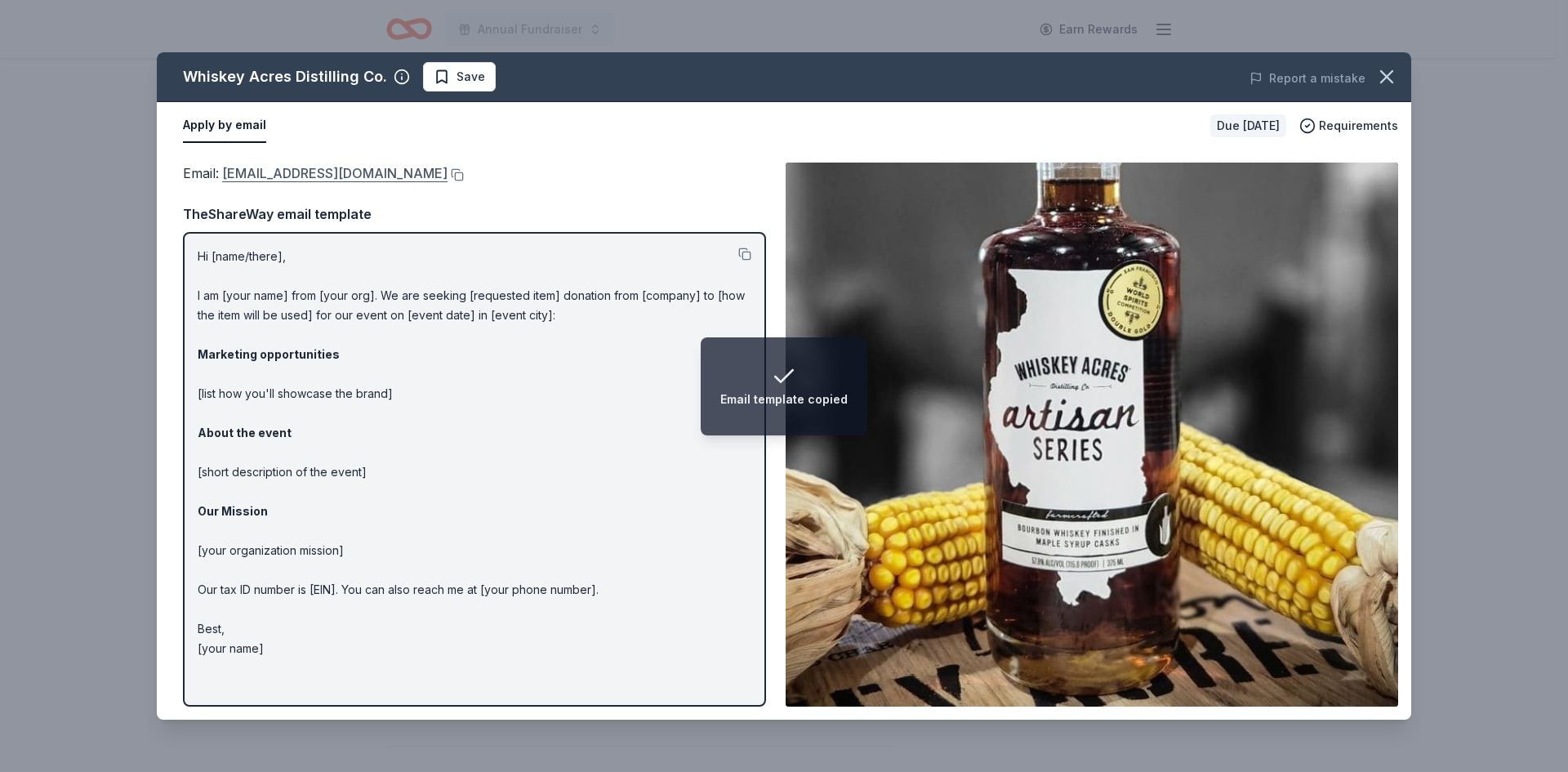
click at [338, 173] on link "sue@whiskeyacres.com" at bounding box center [334, 173] width 225 height 22
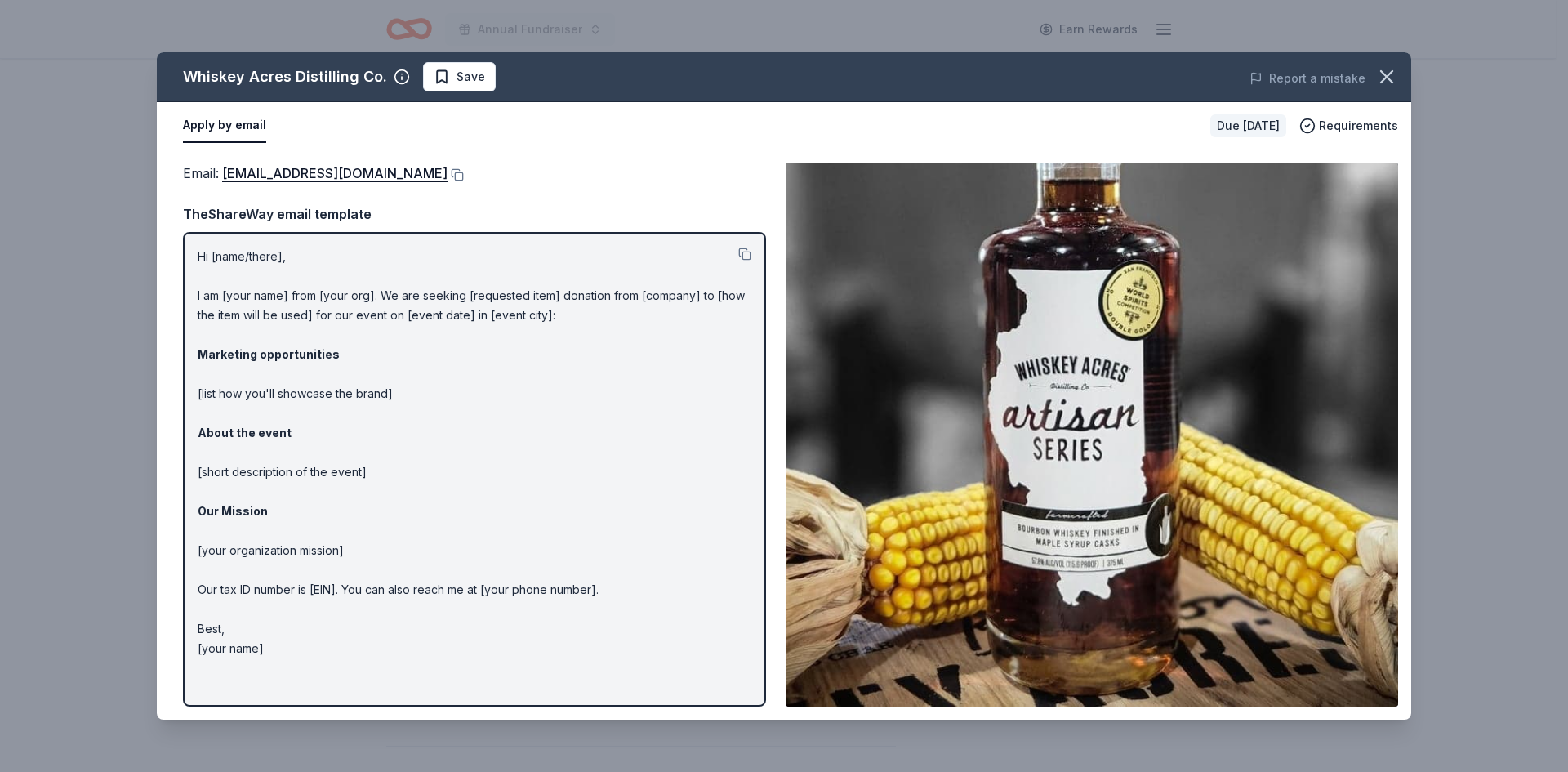
click at [225, 123] on button "Apply by email" at bounding box center [224, 126] width 83 height 35
click at [447, 173] on button at bounding box center [455, 174] width 16 height 13
click at [1384, 73] on icon "button" at bounding box center [1387, 77] width 22 height 22
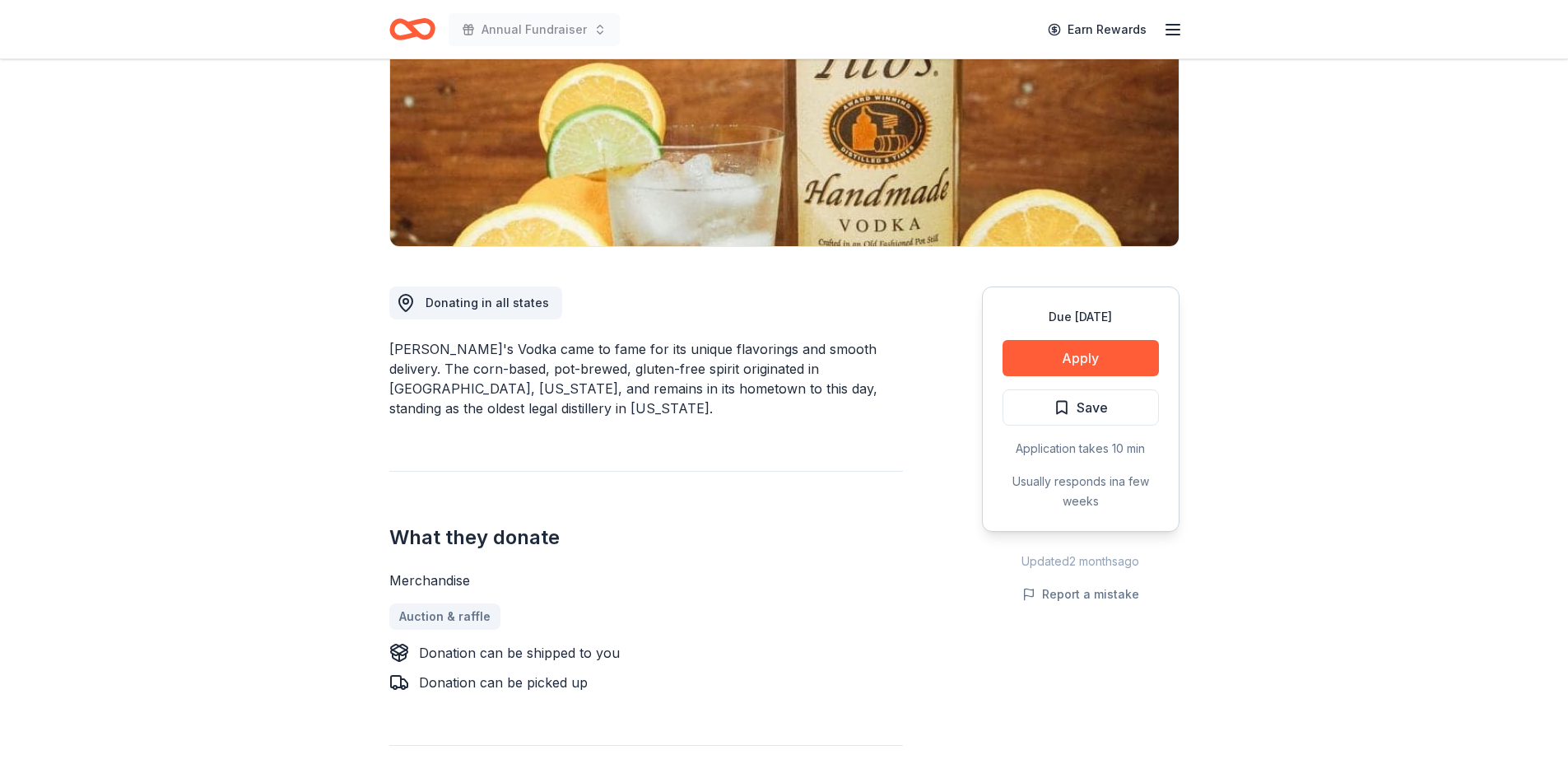
scroll to position [247, 0]
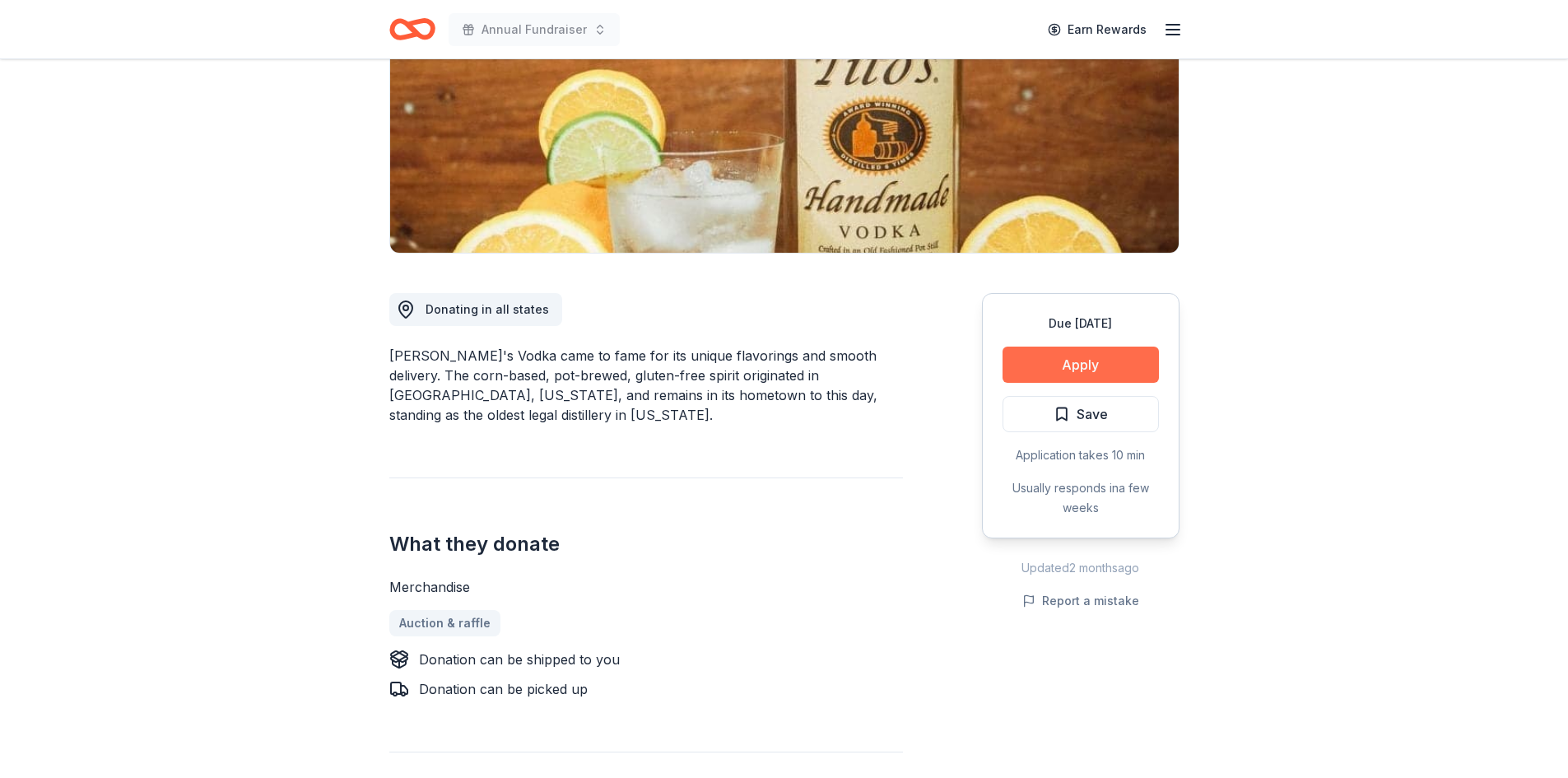
click at [1066, 369] on button "Apply" at bounding box center [1081, 365] width 157 height 37
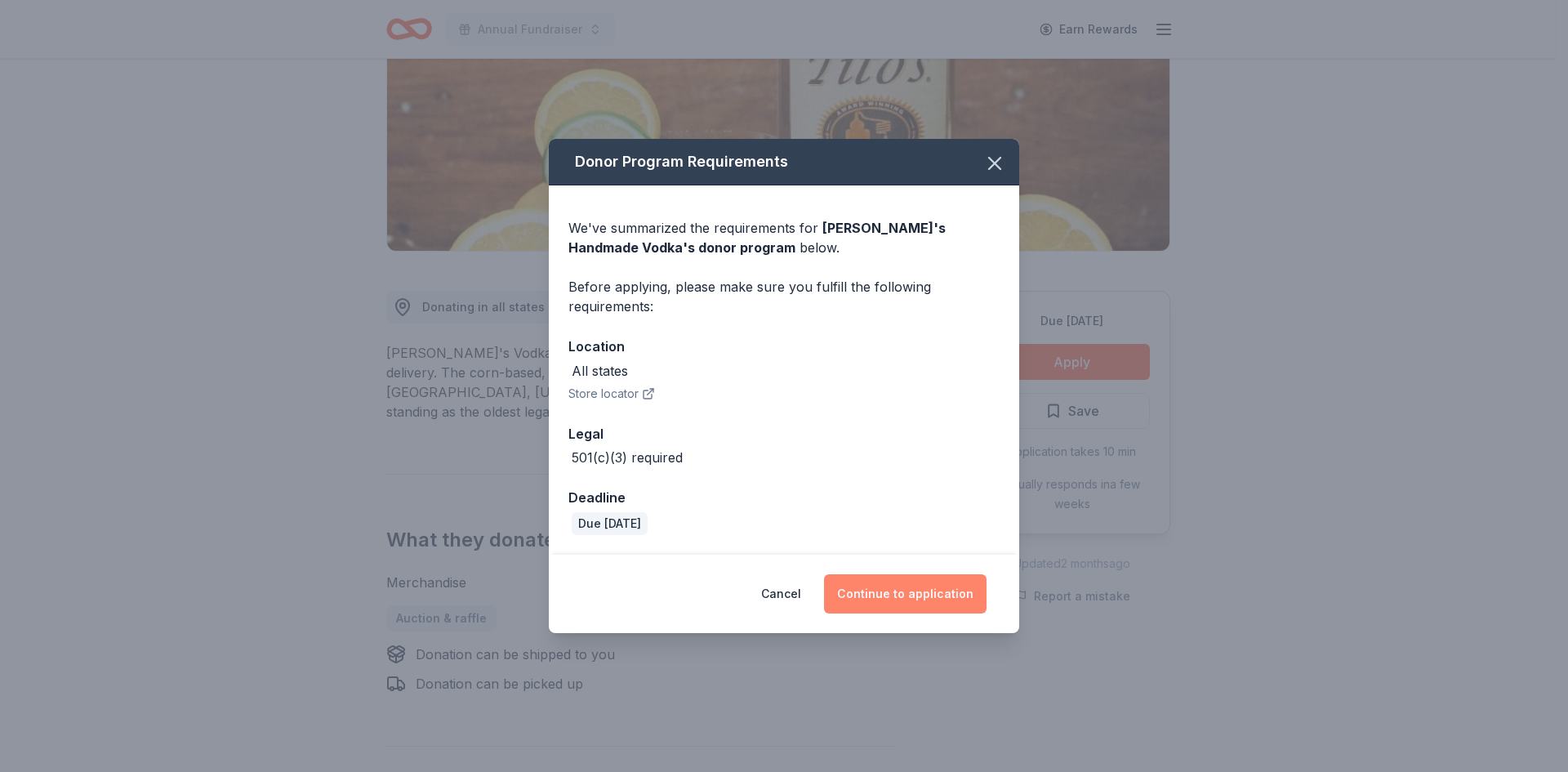
click at [934, 577] on button "Continue to application" at bounding box center [905, 593] width 162 height 39
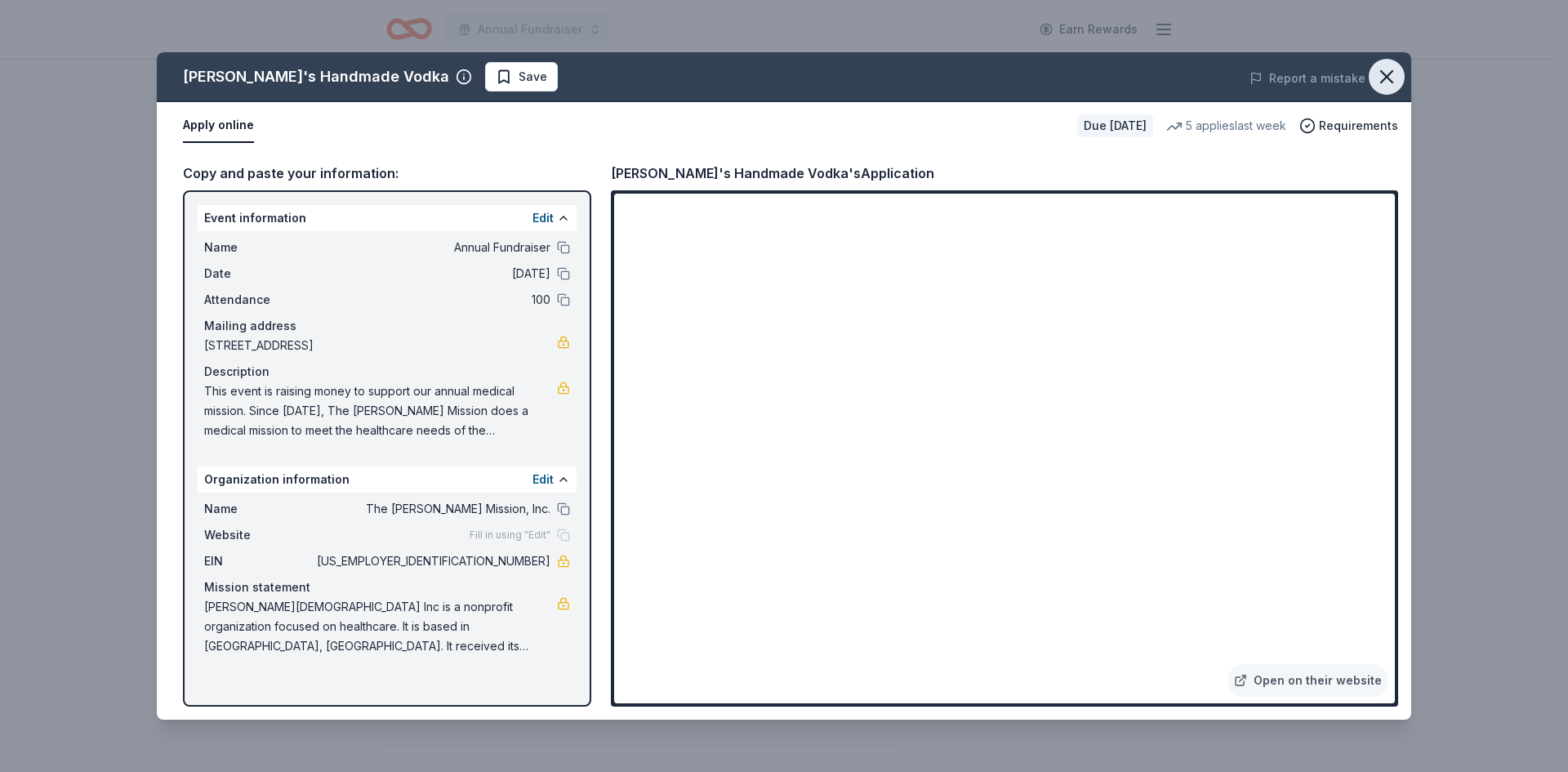
click at [1396, 72] on icon "button" at bounding box center [1387, 77] width 22 height 22
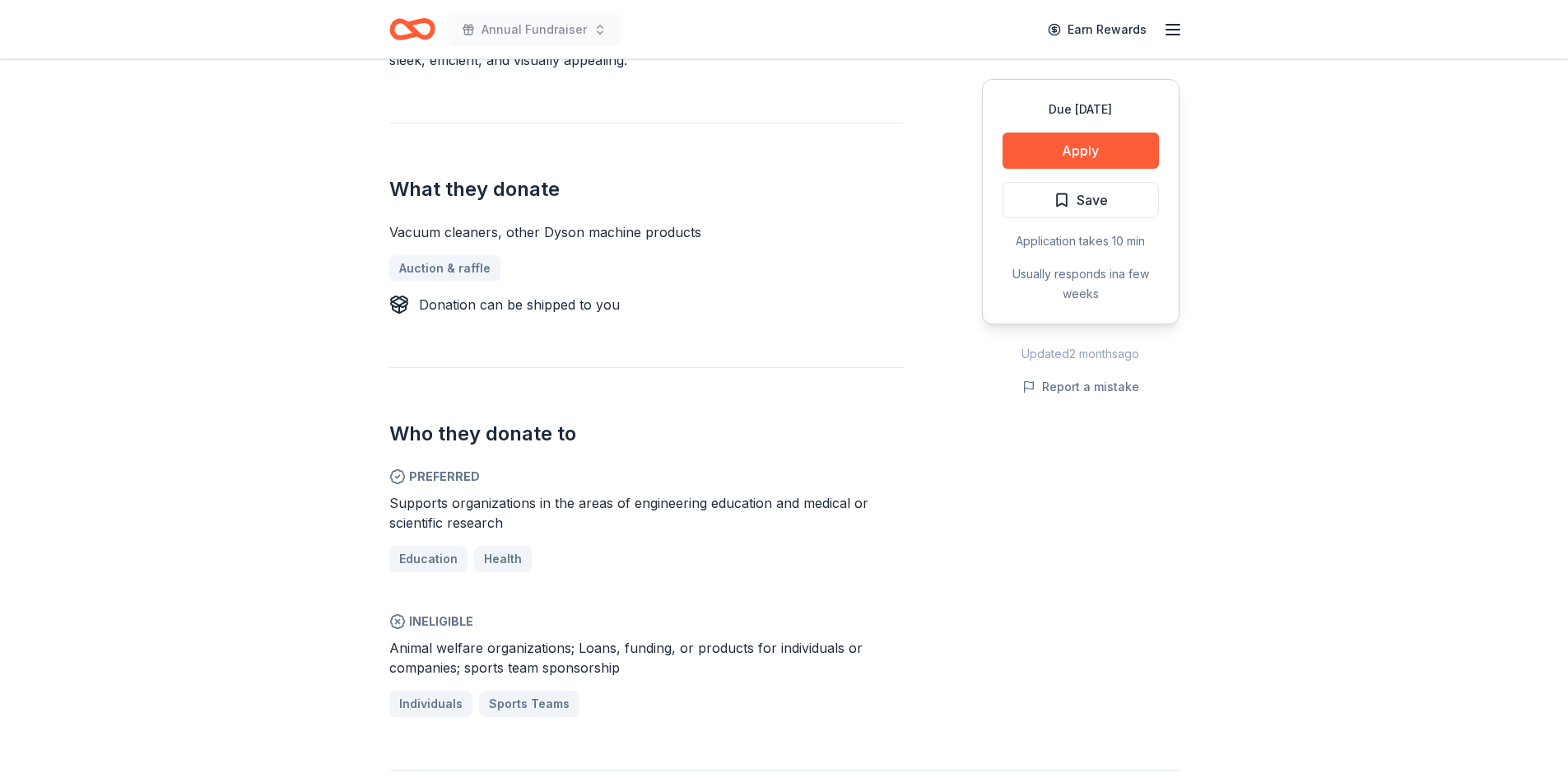
scroll to position [659, 0]
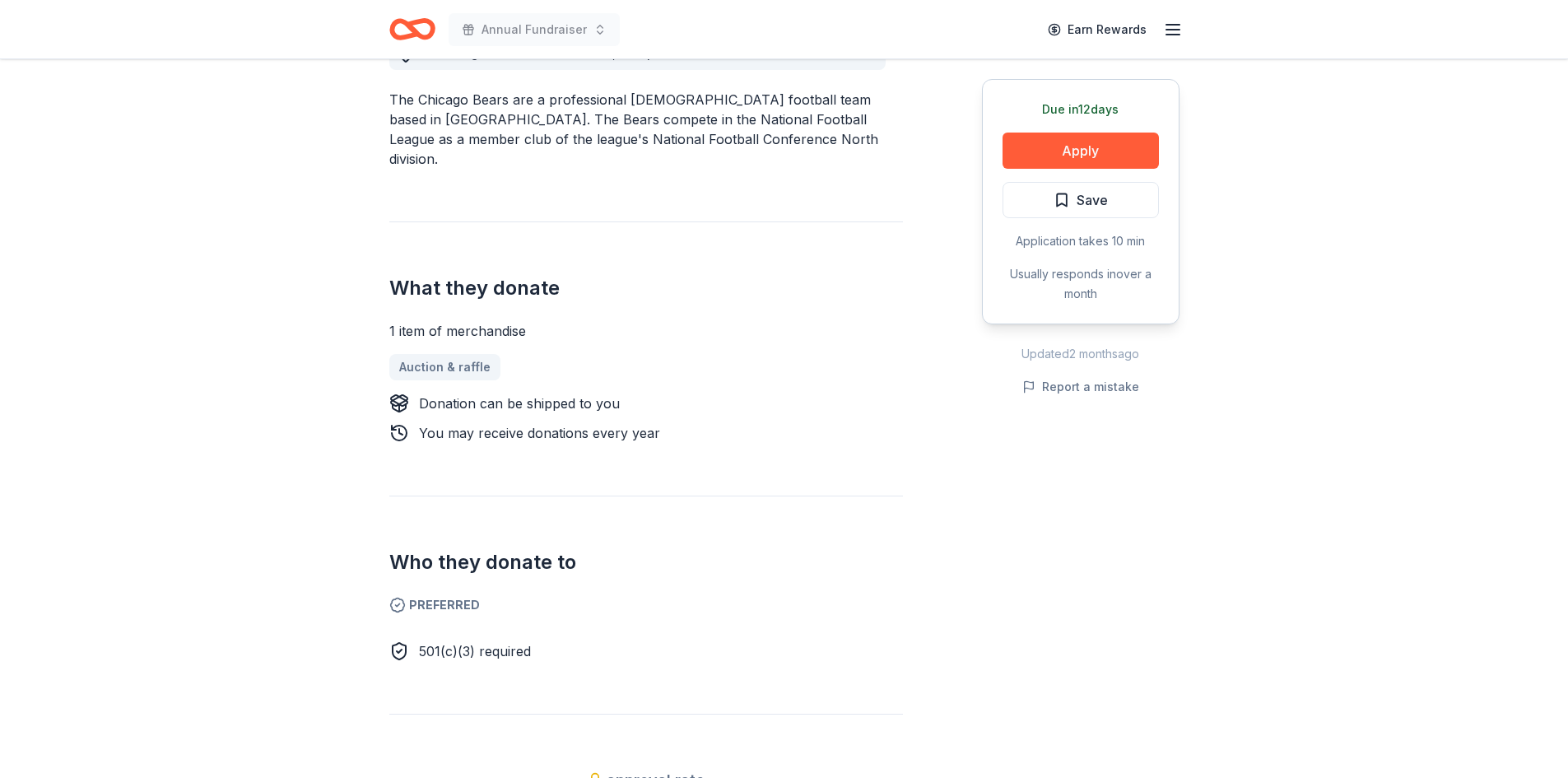
scroll to position [412, 0]
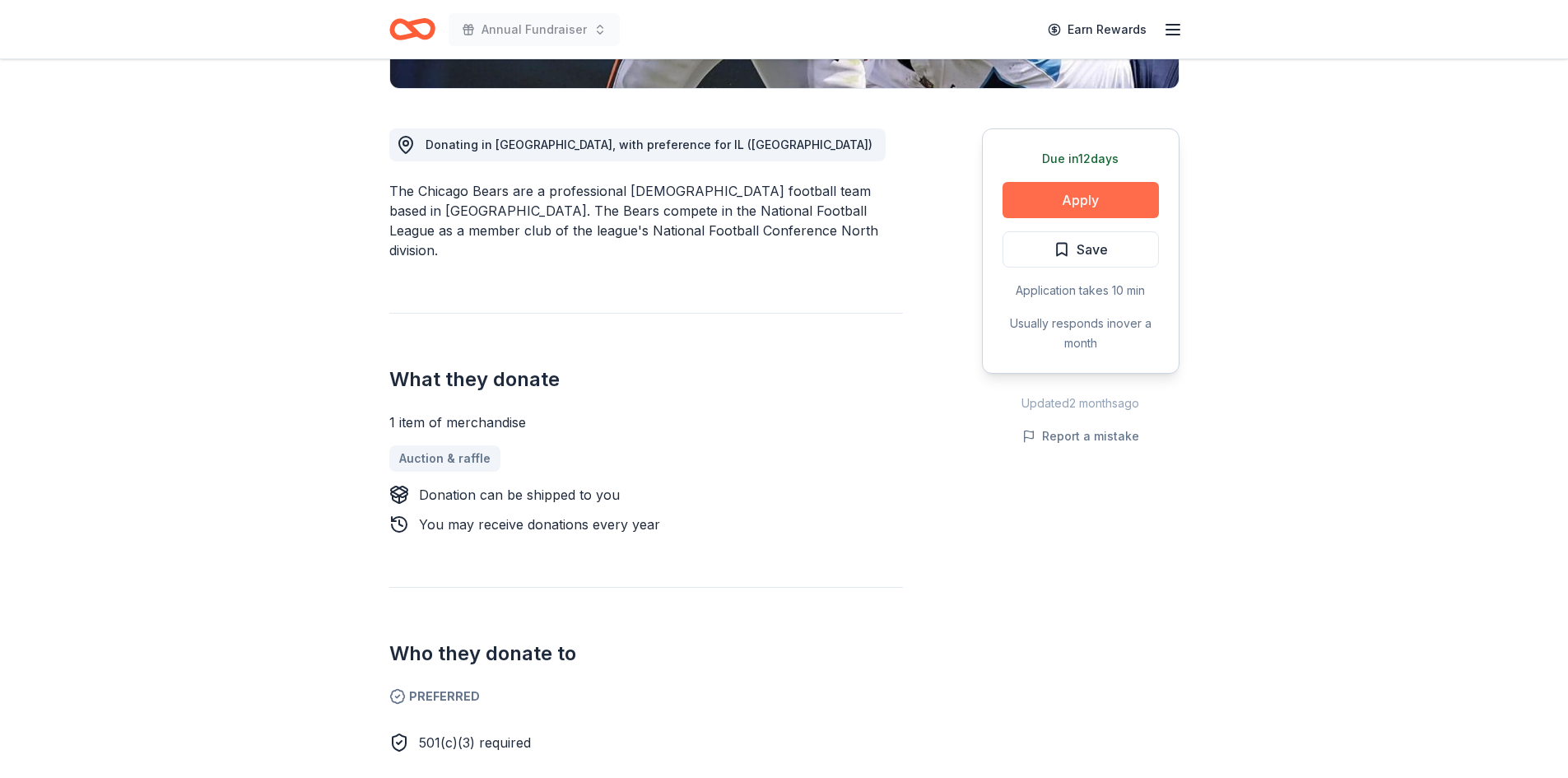
click at [1060, 202] on button "Apply" at bounding box center [1081, 200] width 157 height 37
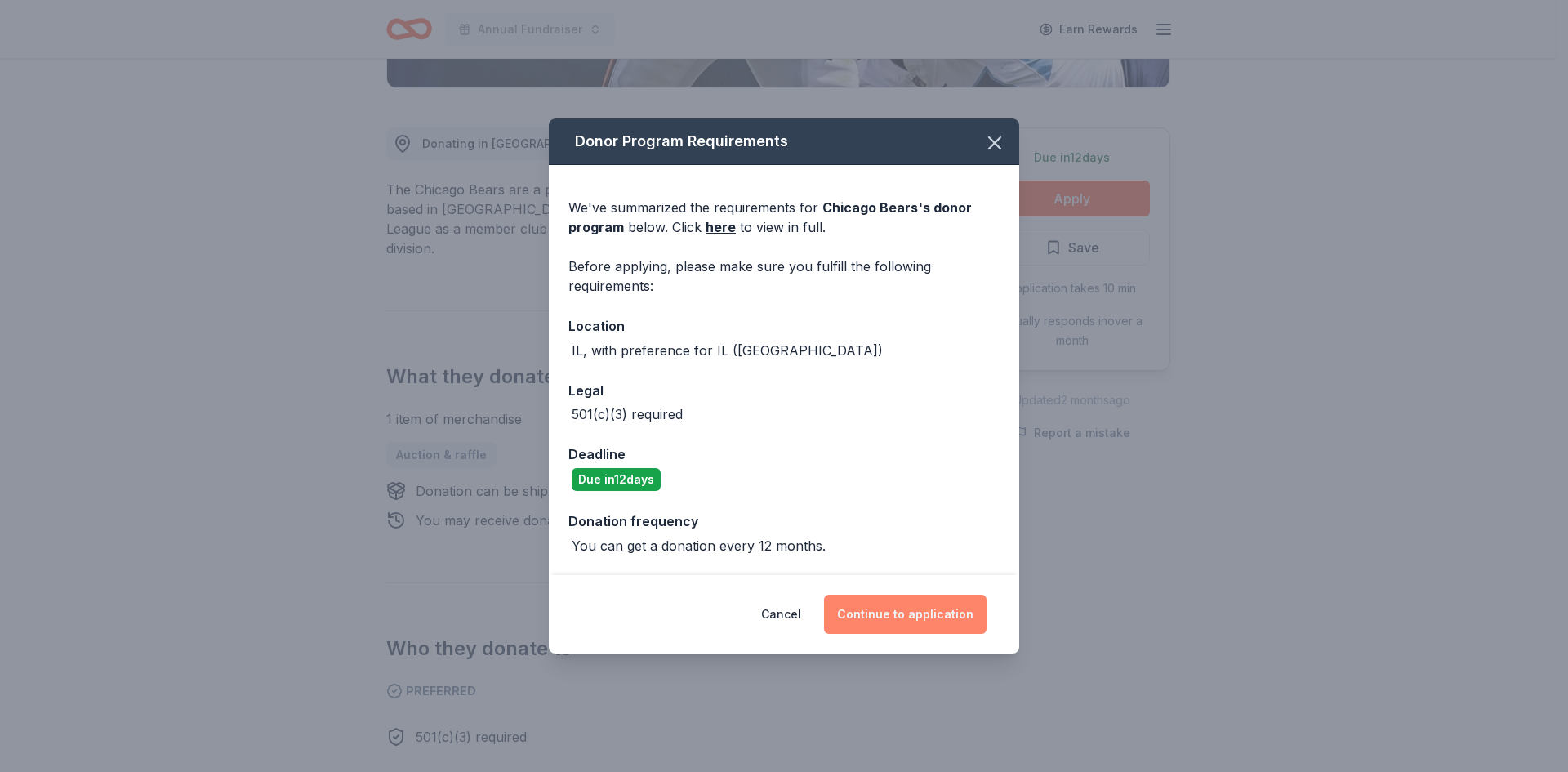
click at [920, 621] on button "Continue to application" at bounding box center [905, 613] width 162 height 39
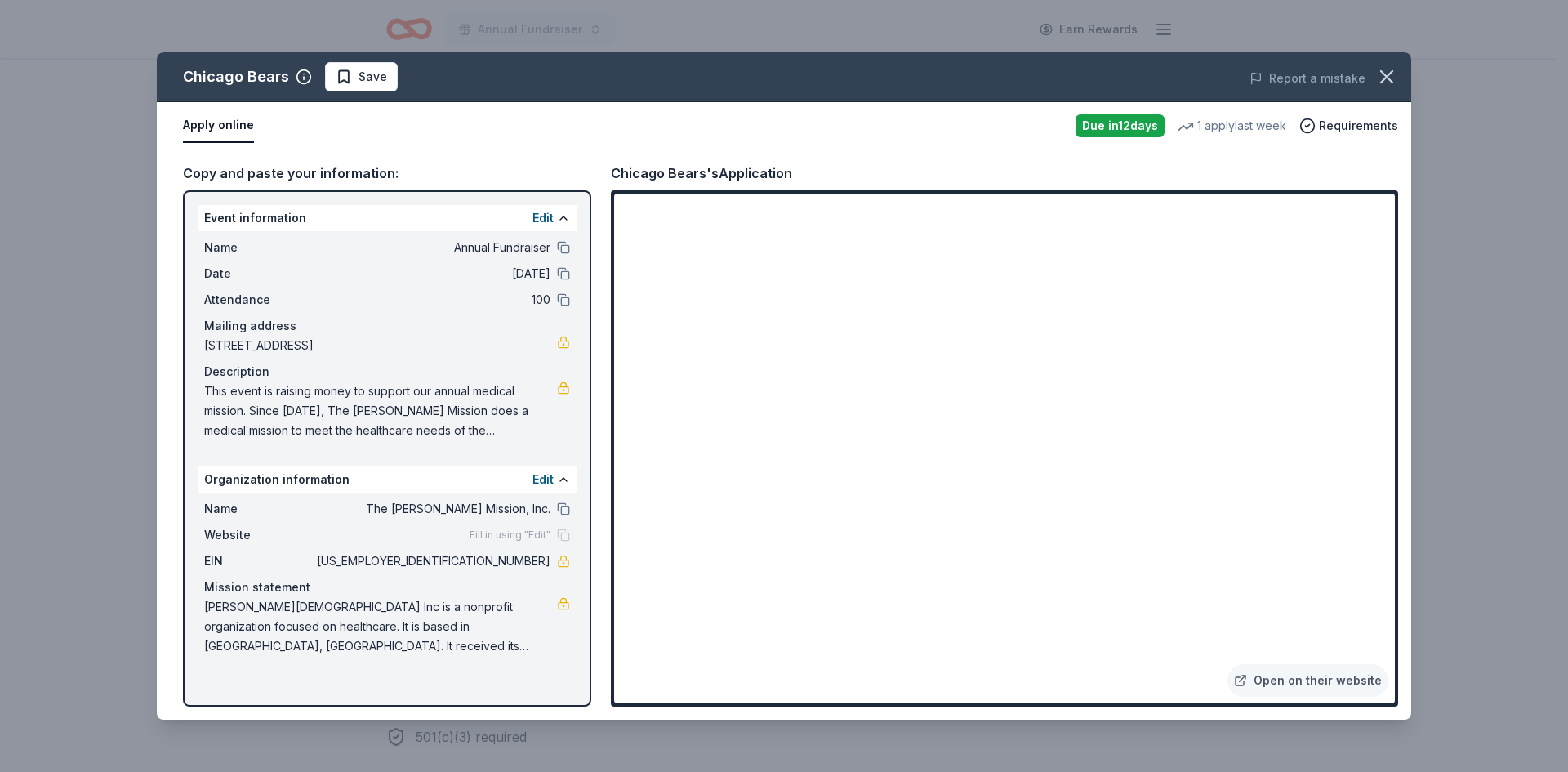
click at [1400, 70] on button "button" at bounding box center [1387, 77] width 36 height 36
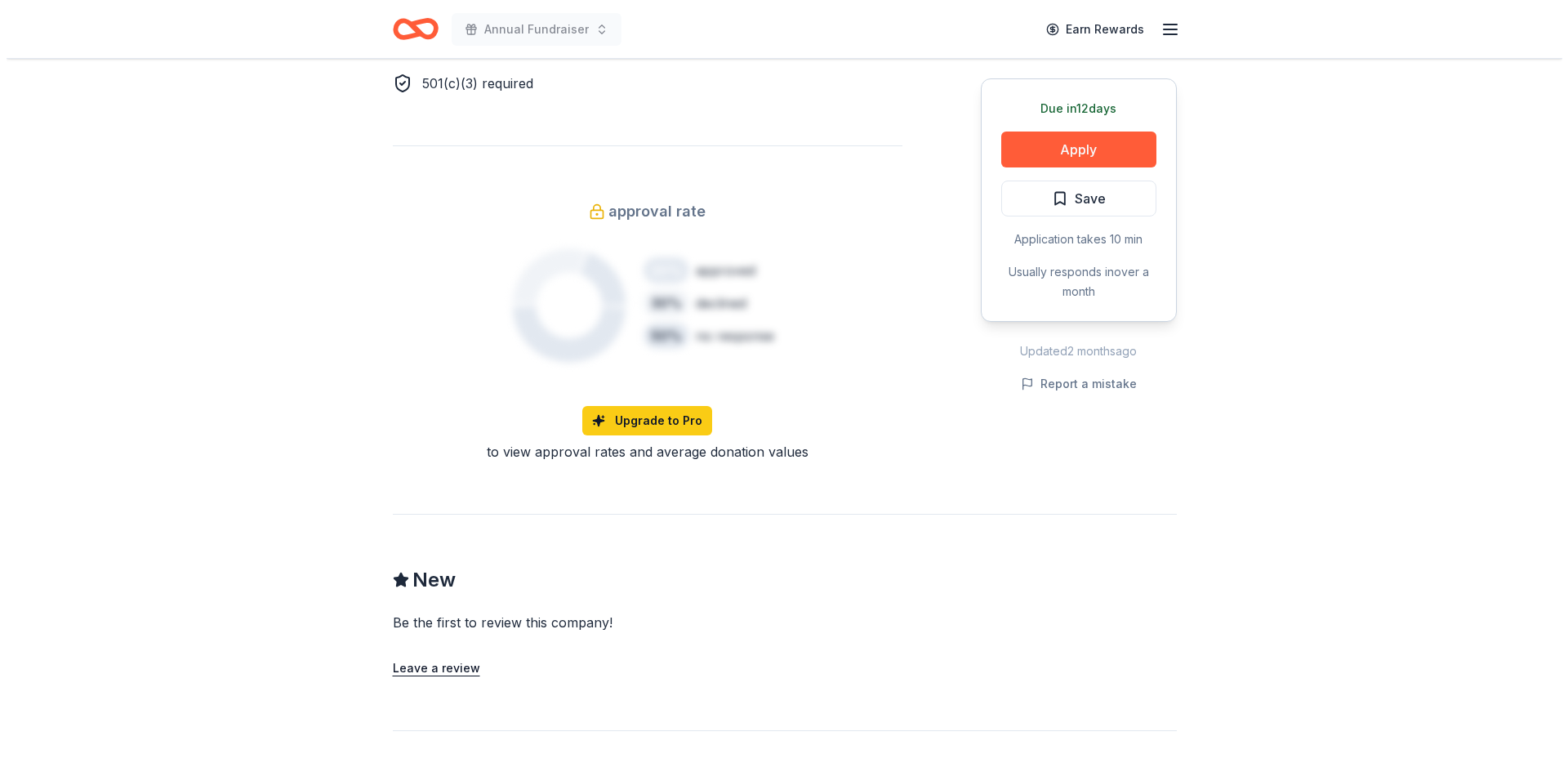
scroll to position [817, 0]
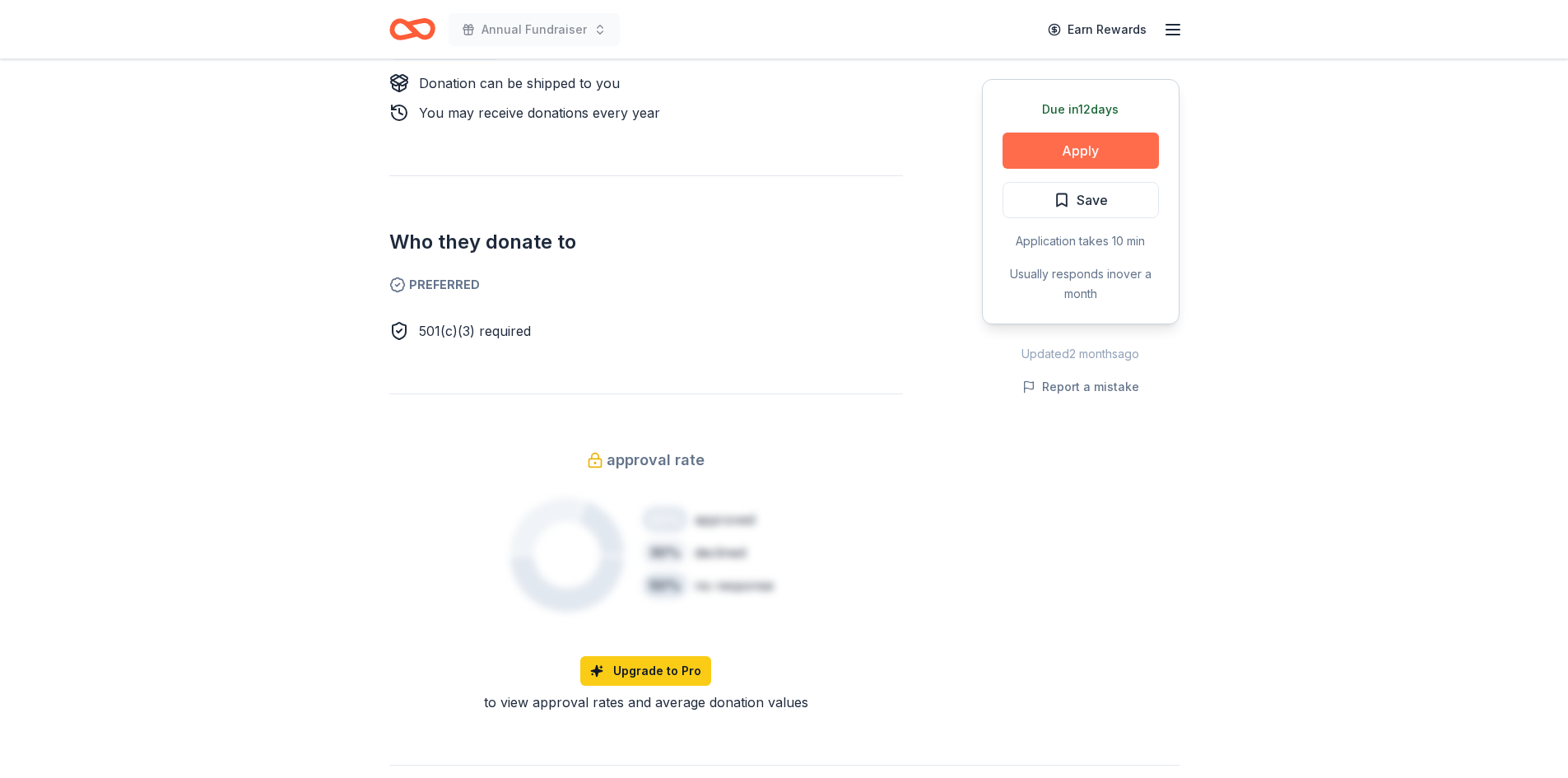
click at [1061, 150] on button "Apply" at bounding box center [1081, 151] width 157 height 37
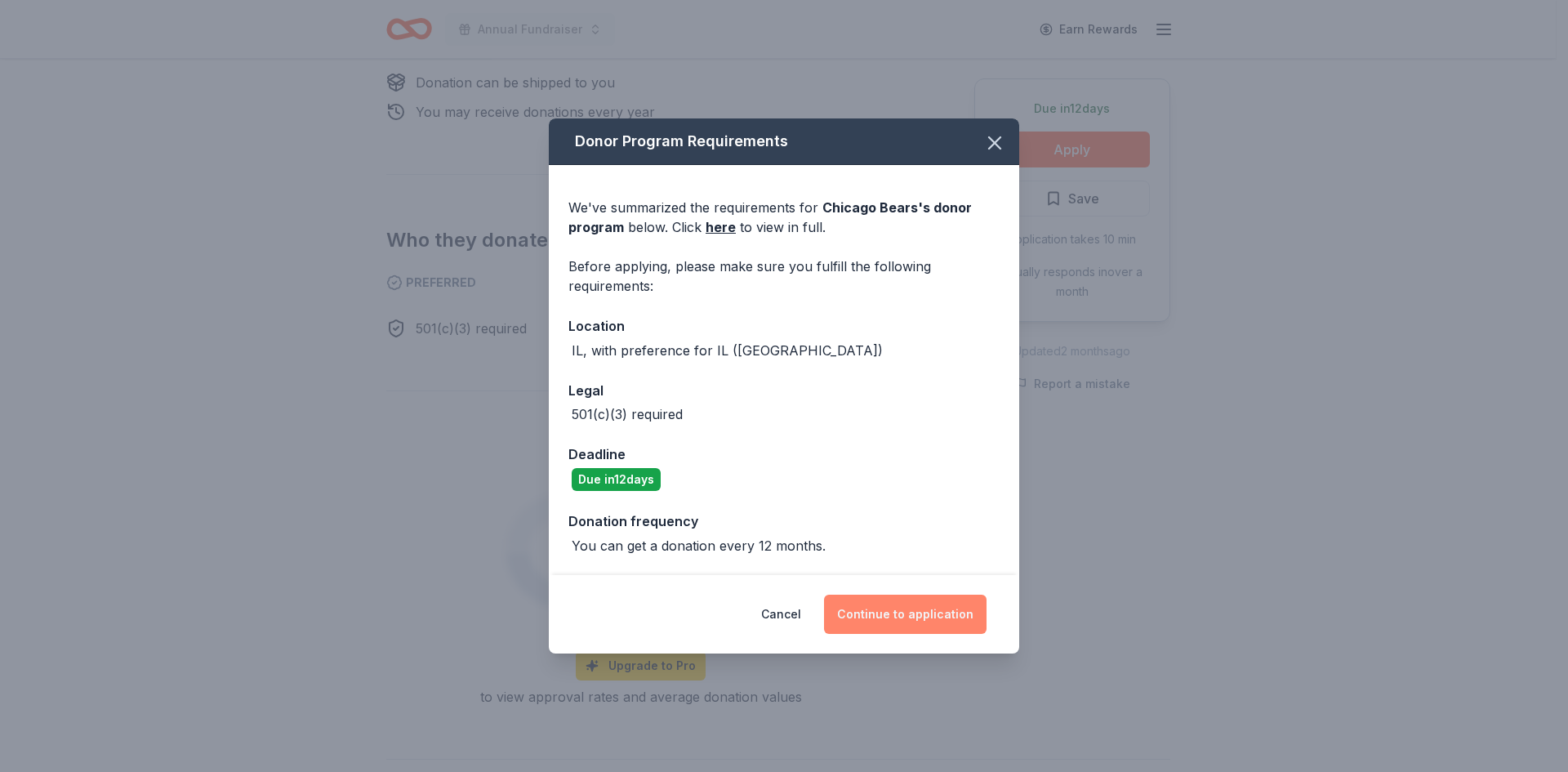
click at [881, 614] on button "Continue to application" at bounding box center [905, 613] width 162 height 39
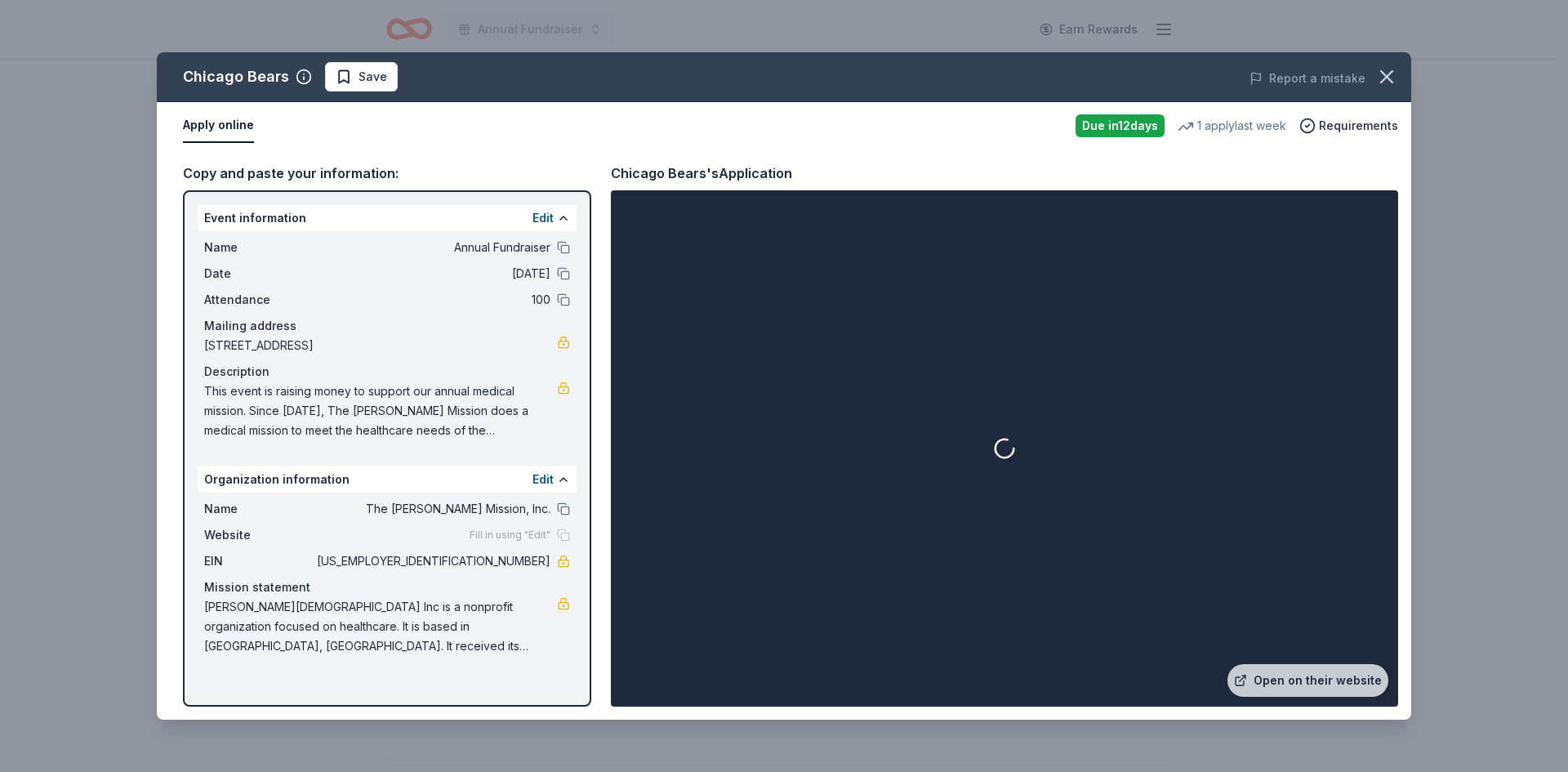
drag, startPoint x: 481, startPoint y: 560, endPoint x: 511, endPoint y: 560, distance: 30.0
click at [511, 560] on span "[US_EMPLOYER_IDENTIFICATION_NUMBER]" at bounding box center [432, 560] width 237 height 20
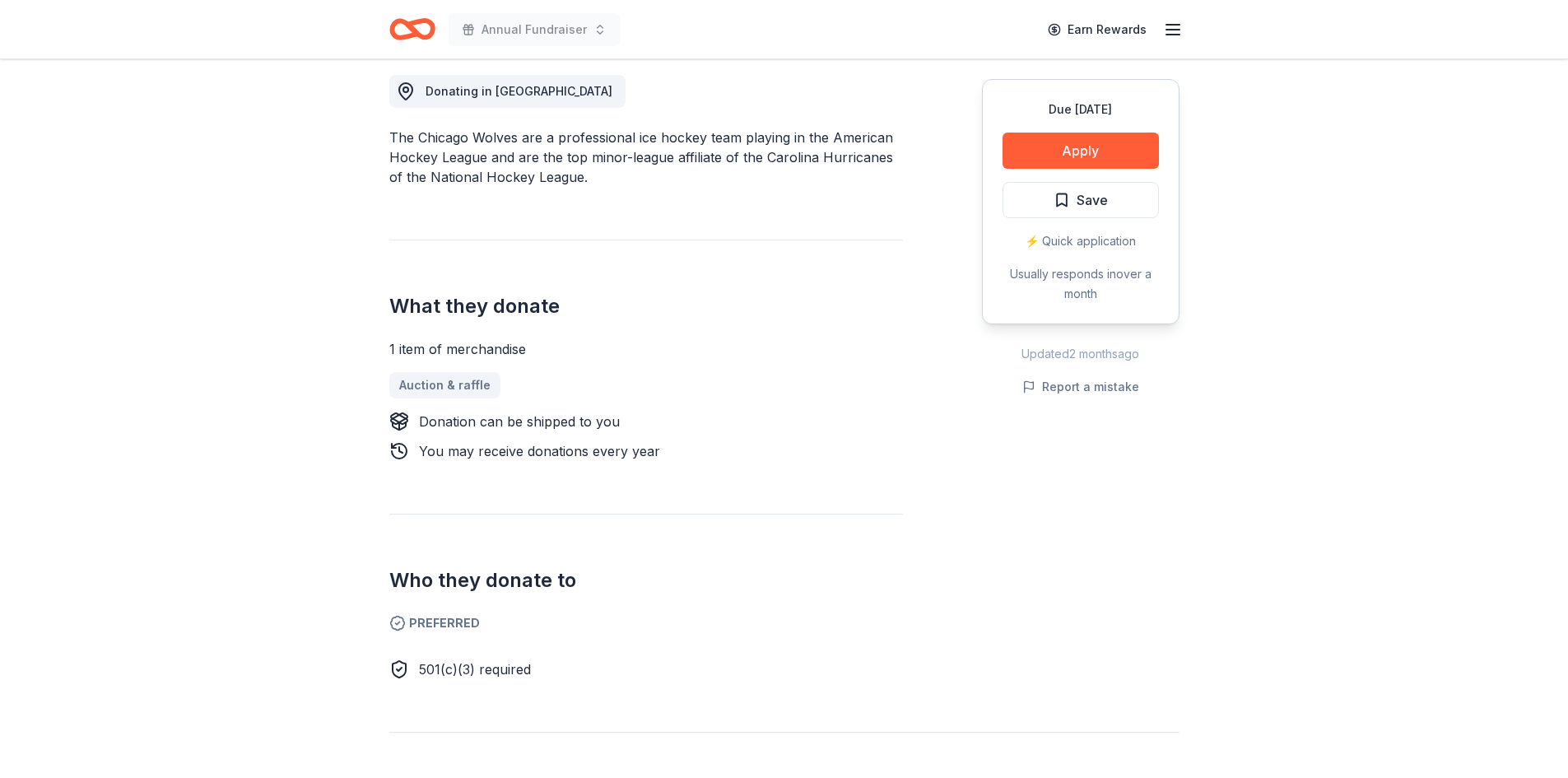
scroll to position [493, 0]
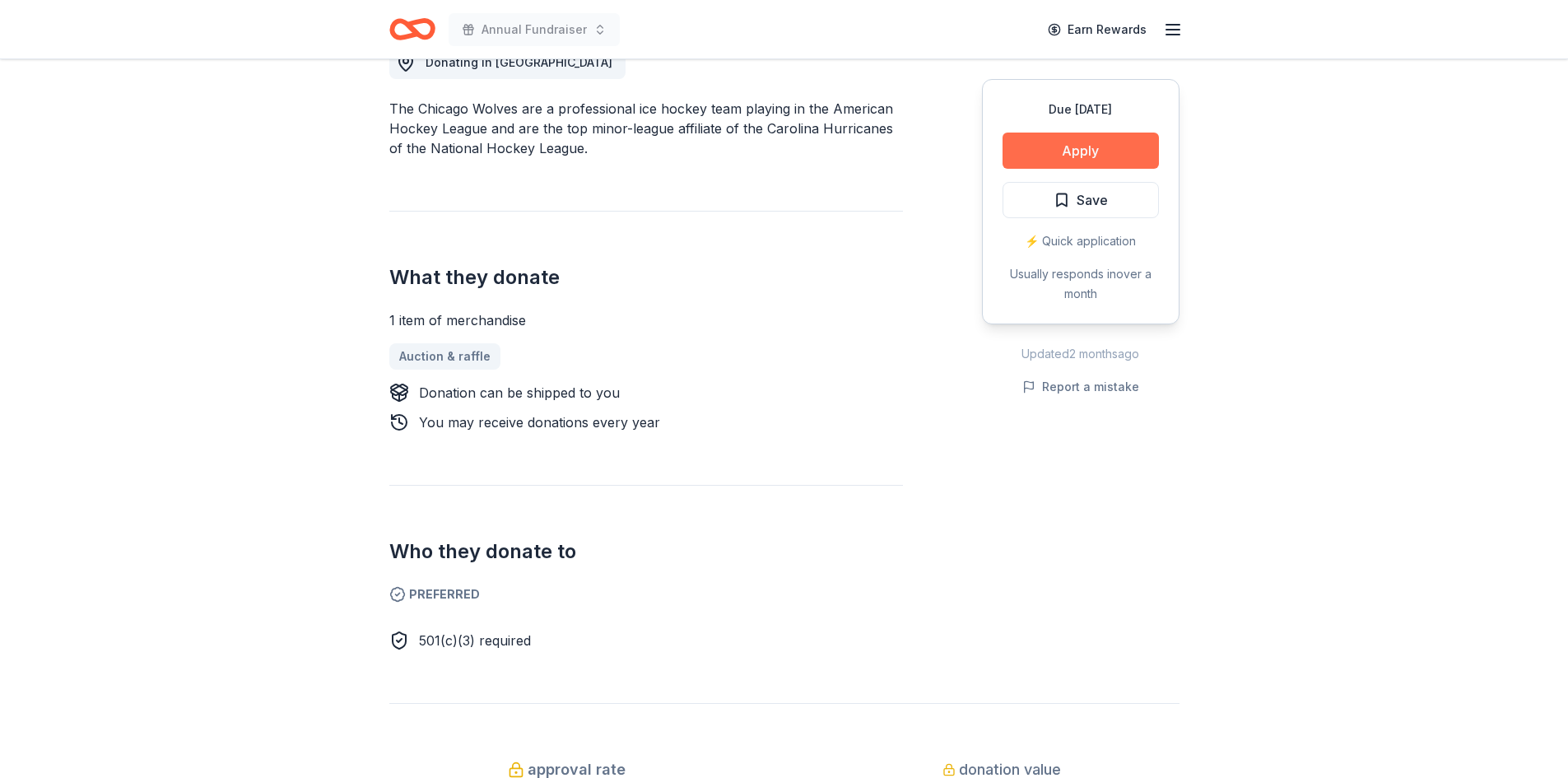
click at [1083, 150] on button "Apply" at bounding box center [1081, 151] width 157 height 37
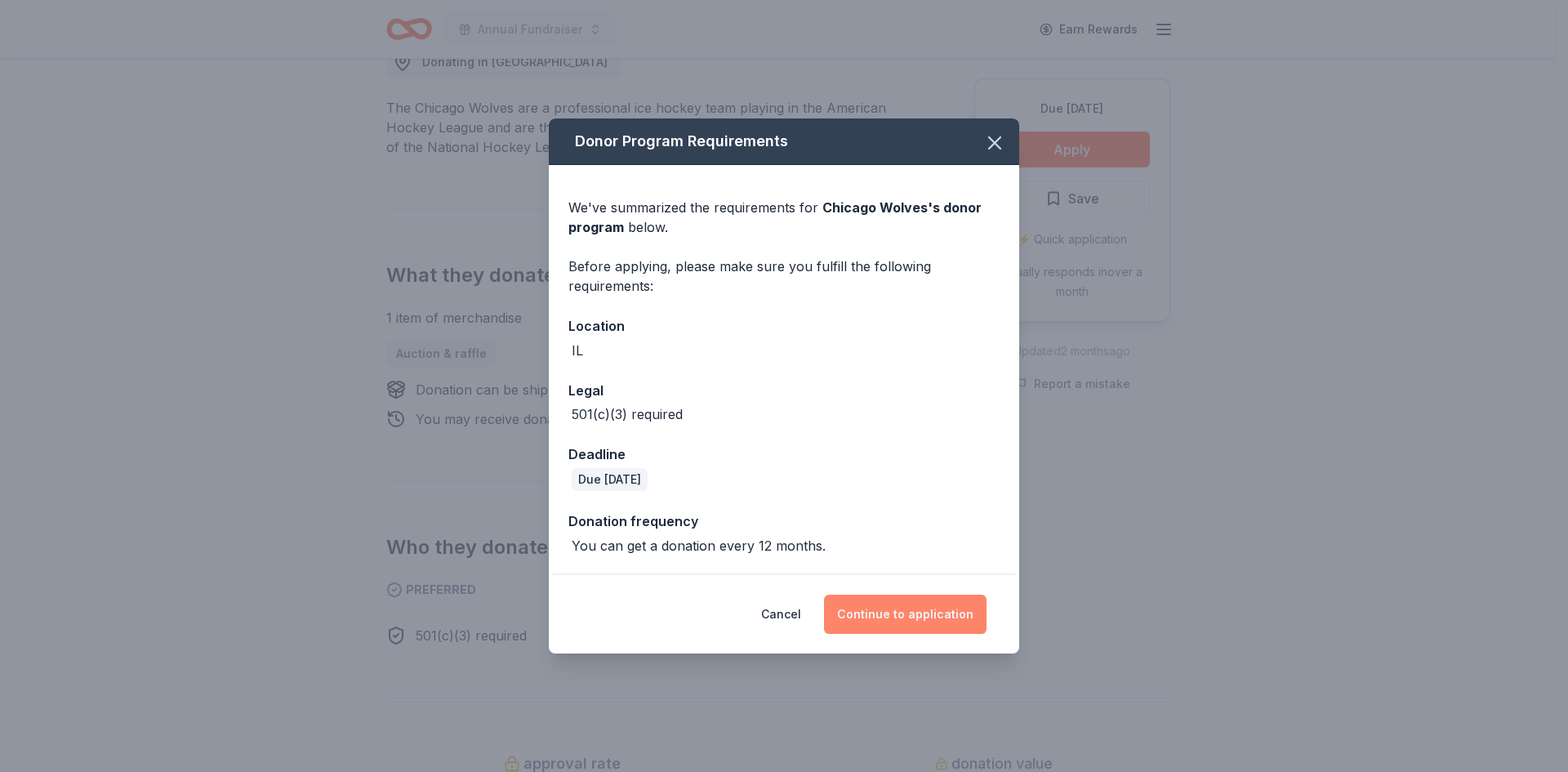
click at [901, 621] on button "Continue to application" at bounding box center [905, 613] width 162 height 39
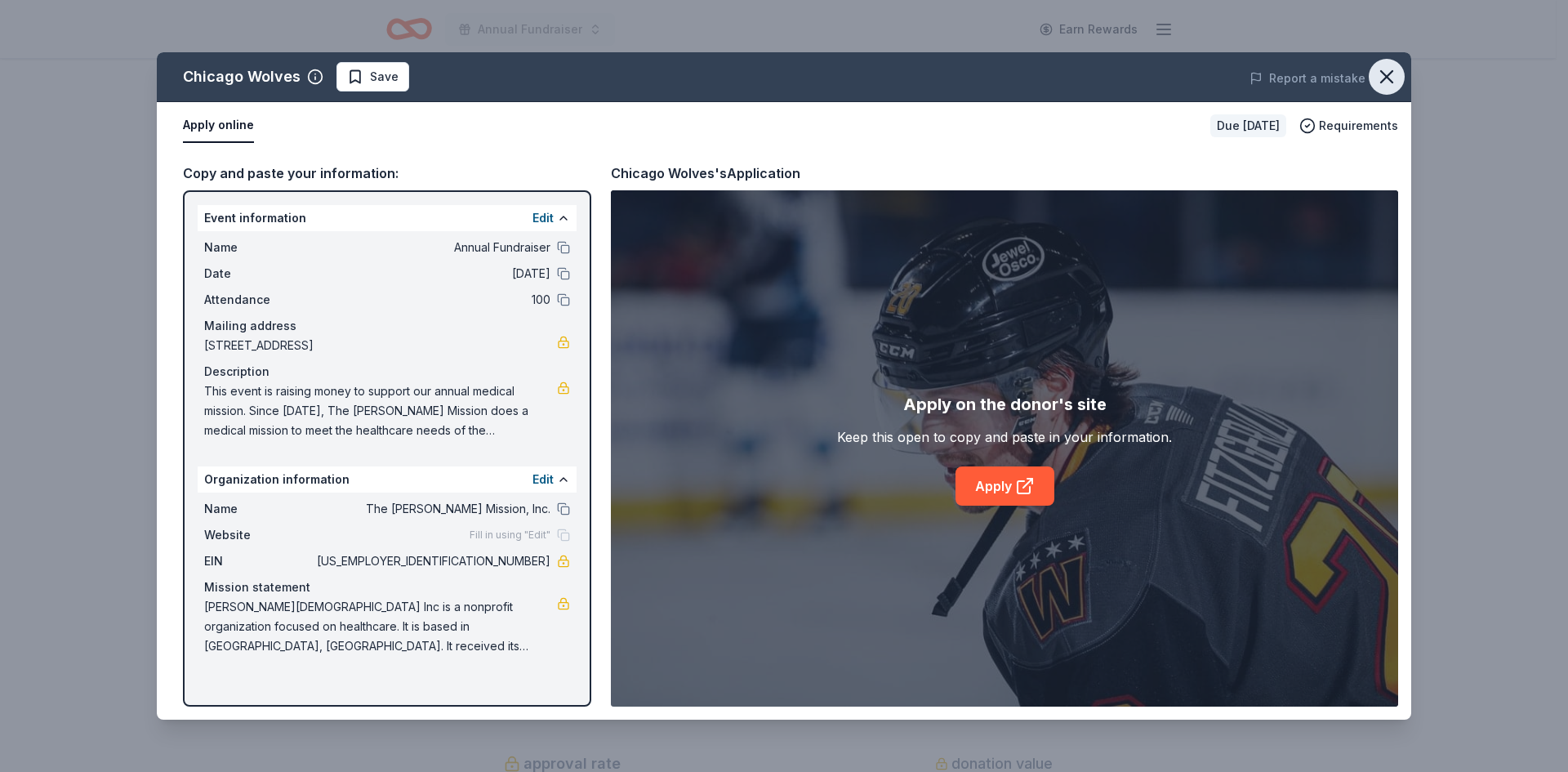
click at [1386, 66] on icon "button" at bounding box center [1387, 77] width 22 height 22
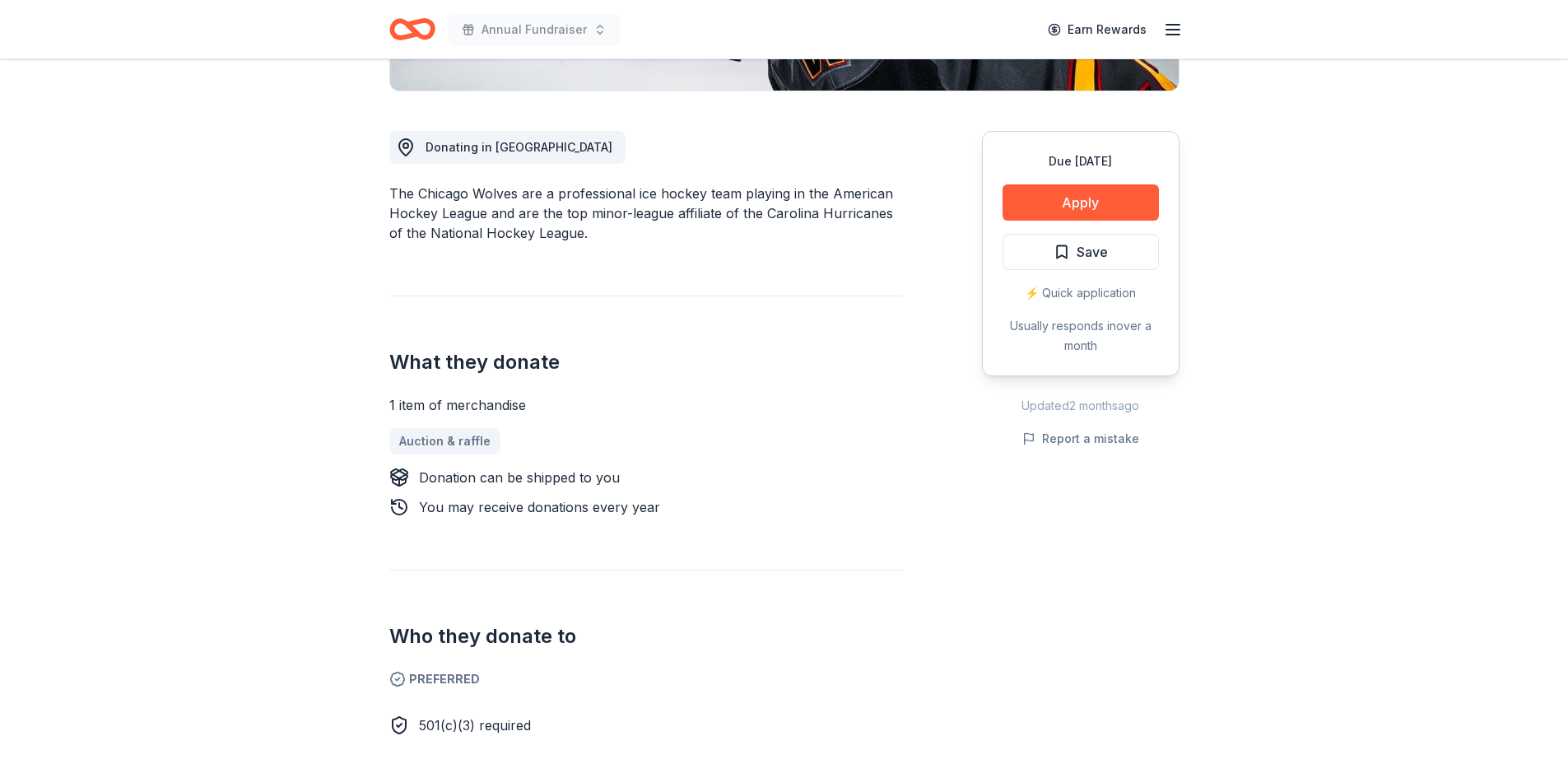
scroll to position [329, 0]
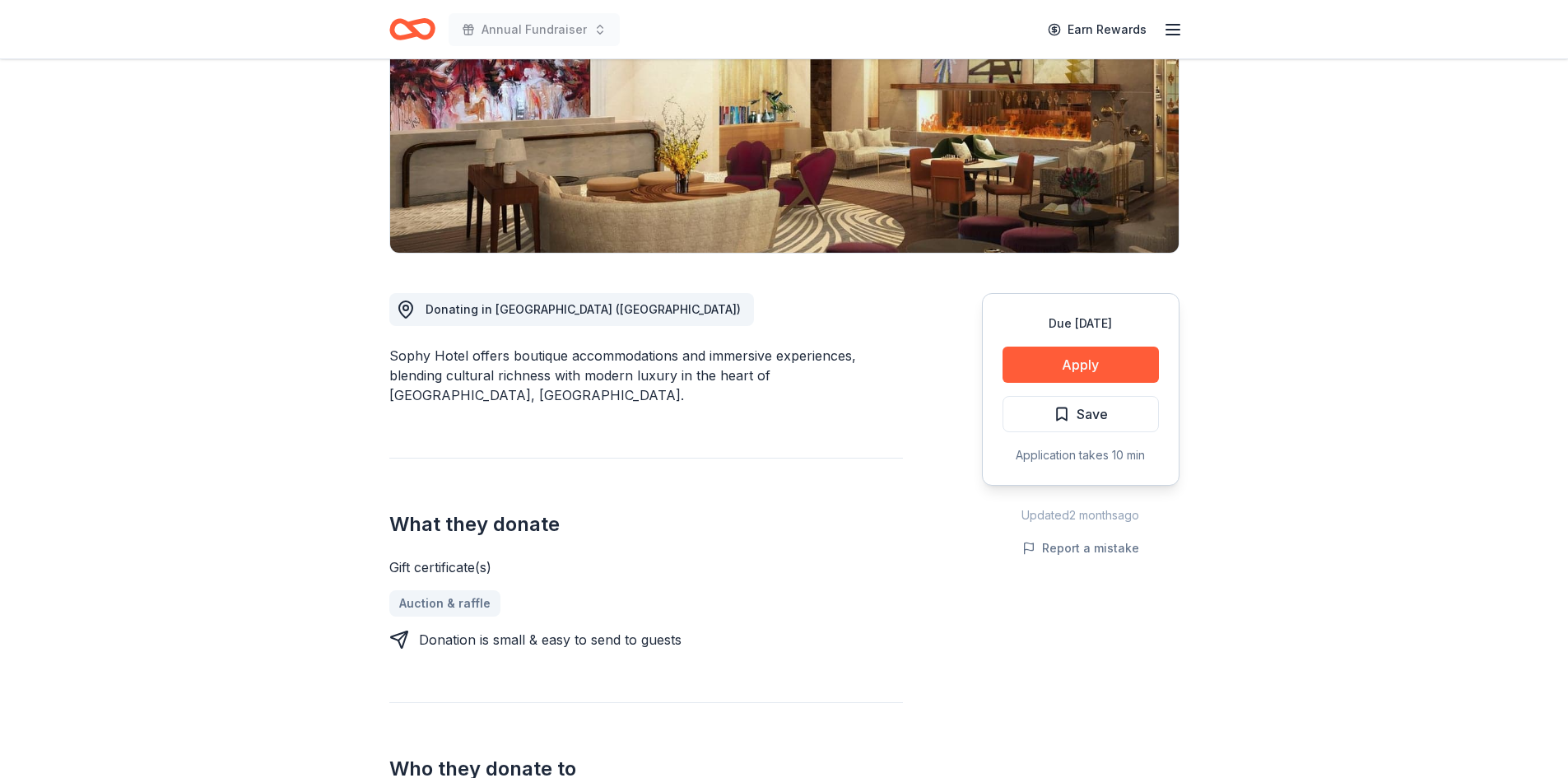
scroll to position [412, 0]
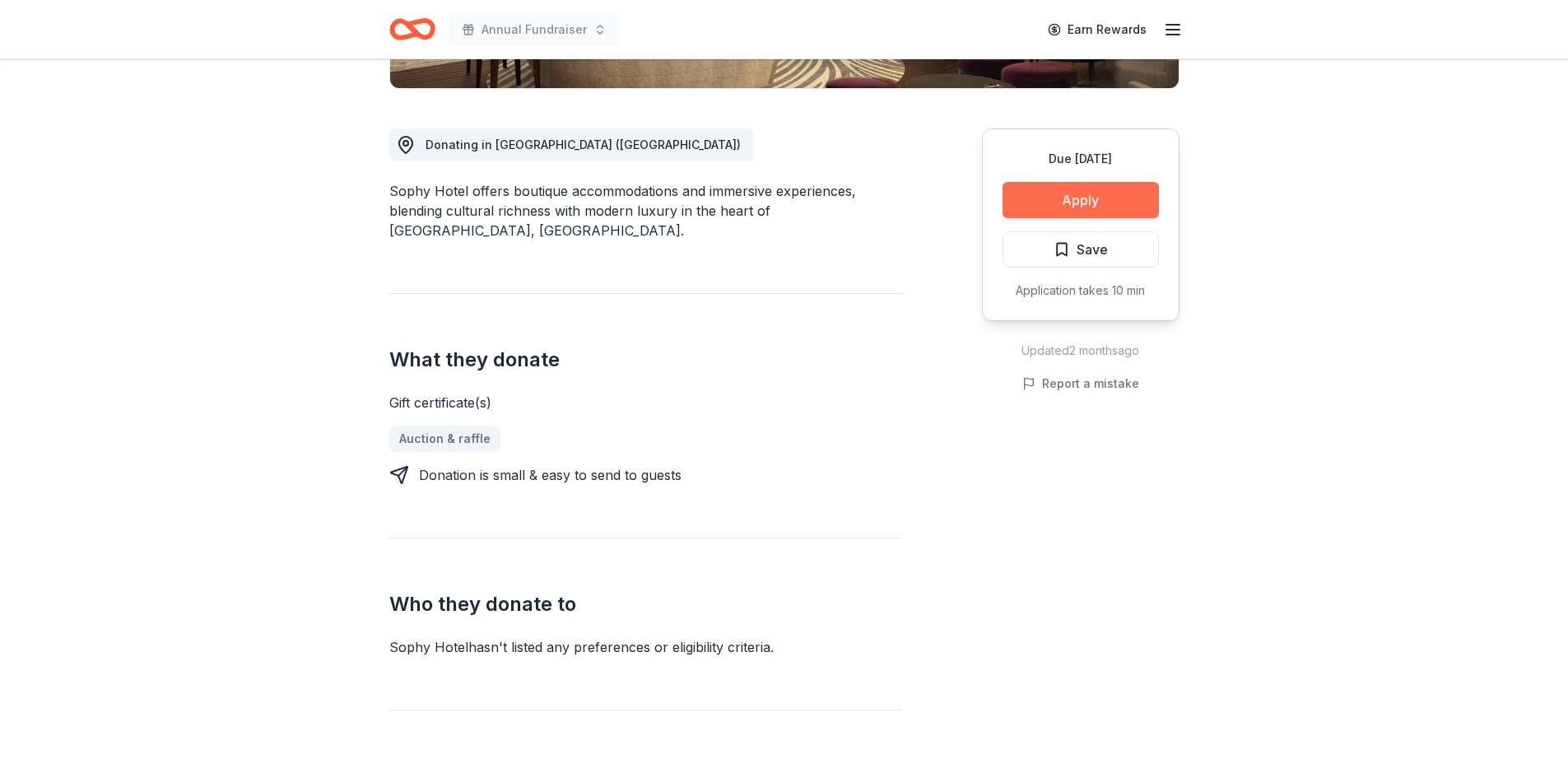
click at [1072, 191] on button "Apply" at bounding box center [1081, 200] width 157 height 37
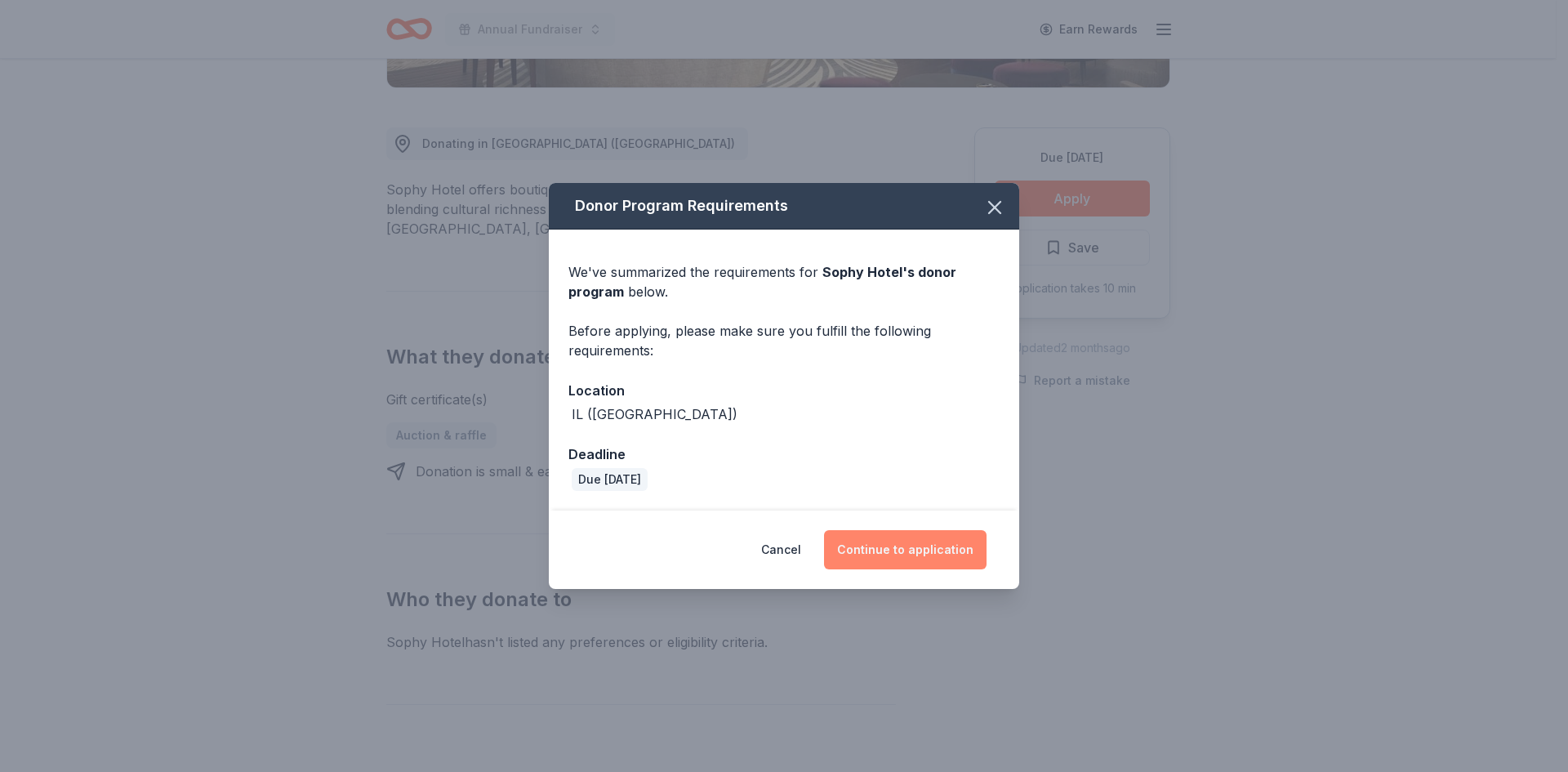
click at [886, 541] on button "Continue to application" at bounding box center [905, 549] width 162 height 39
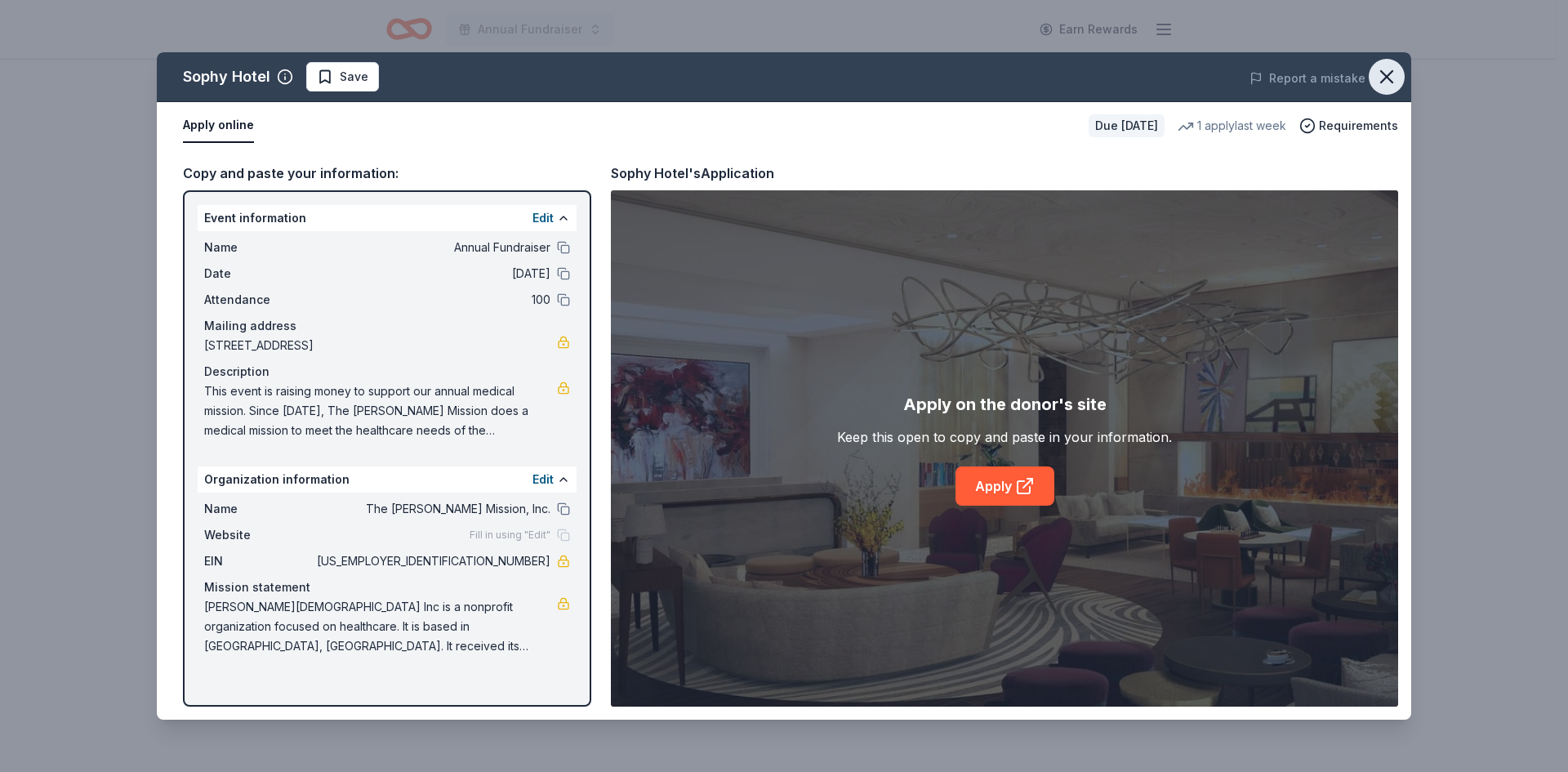
click at [1395, 75] on icon "button" at bounding box center [1387, 77] width 22 height 22
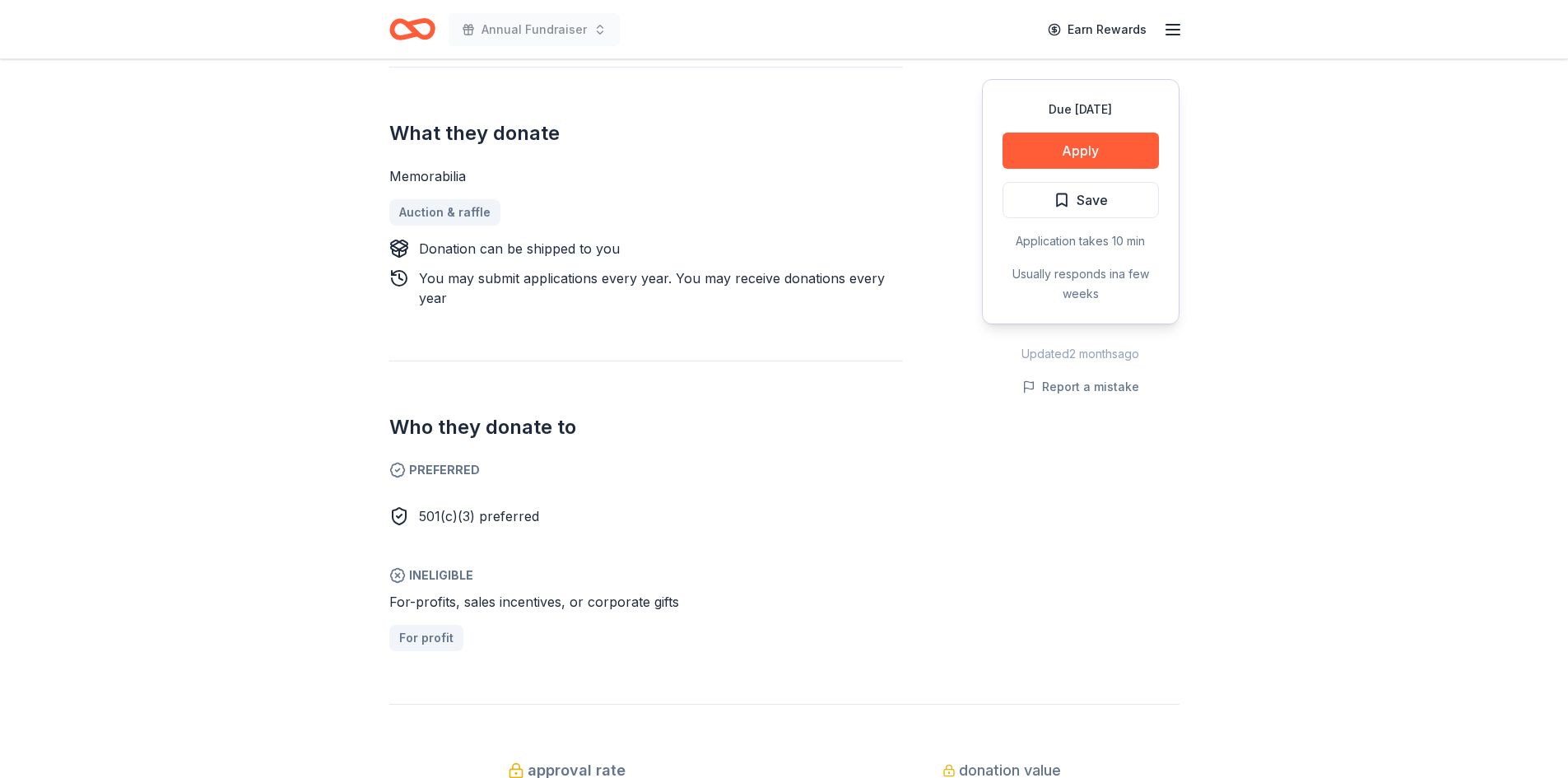
scroll to position [659, 0]
click at [1098, 151] on button "Apply" at bounding box center [1081, 151] width 157 height 37
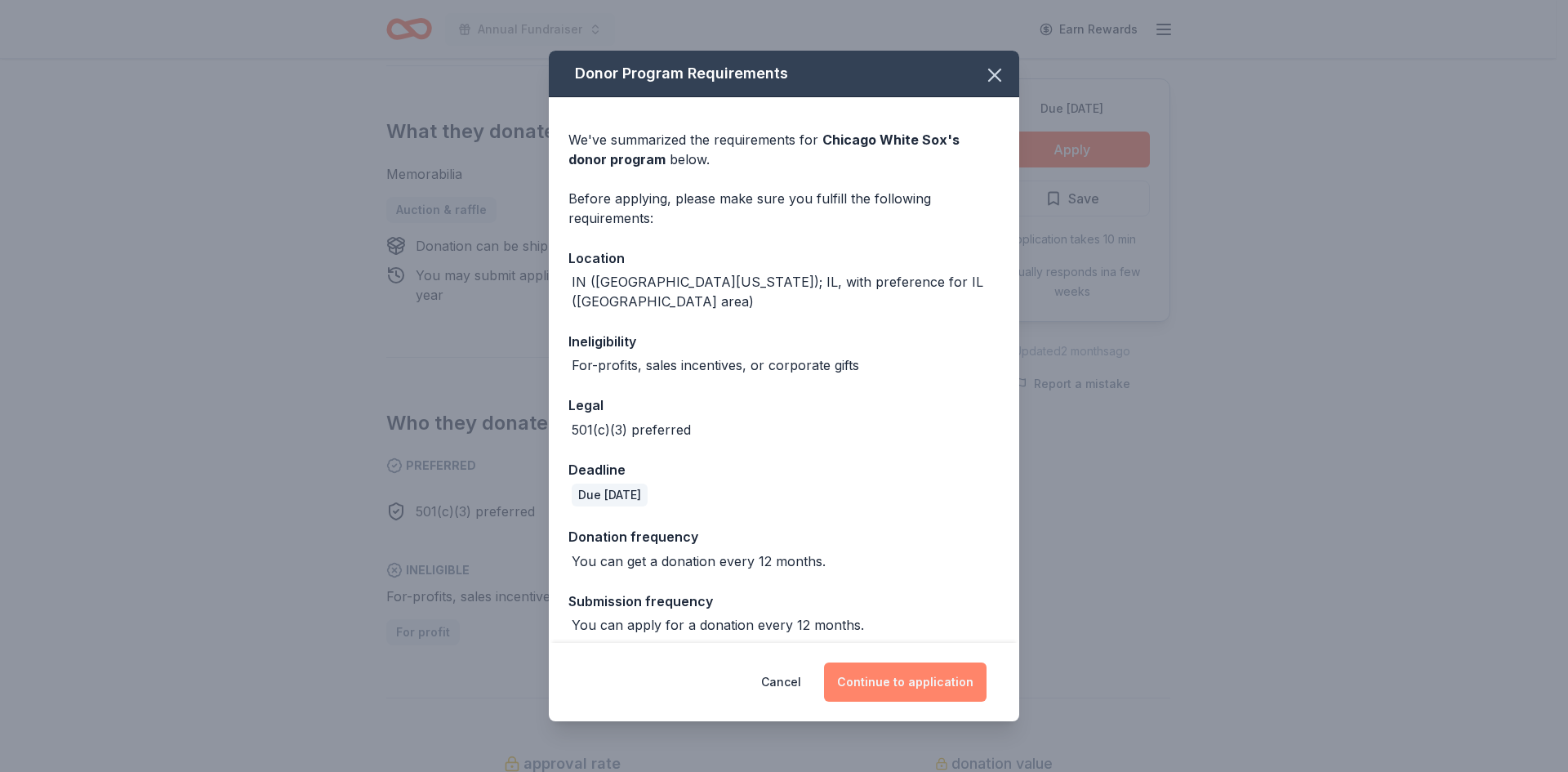
click at [904, 673] on button "Continue to application" at bounding box center [905, 681] width 162 height 39
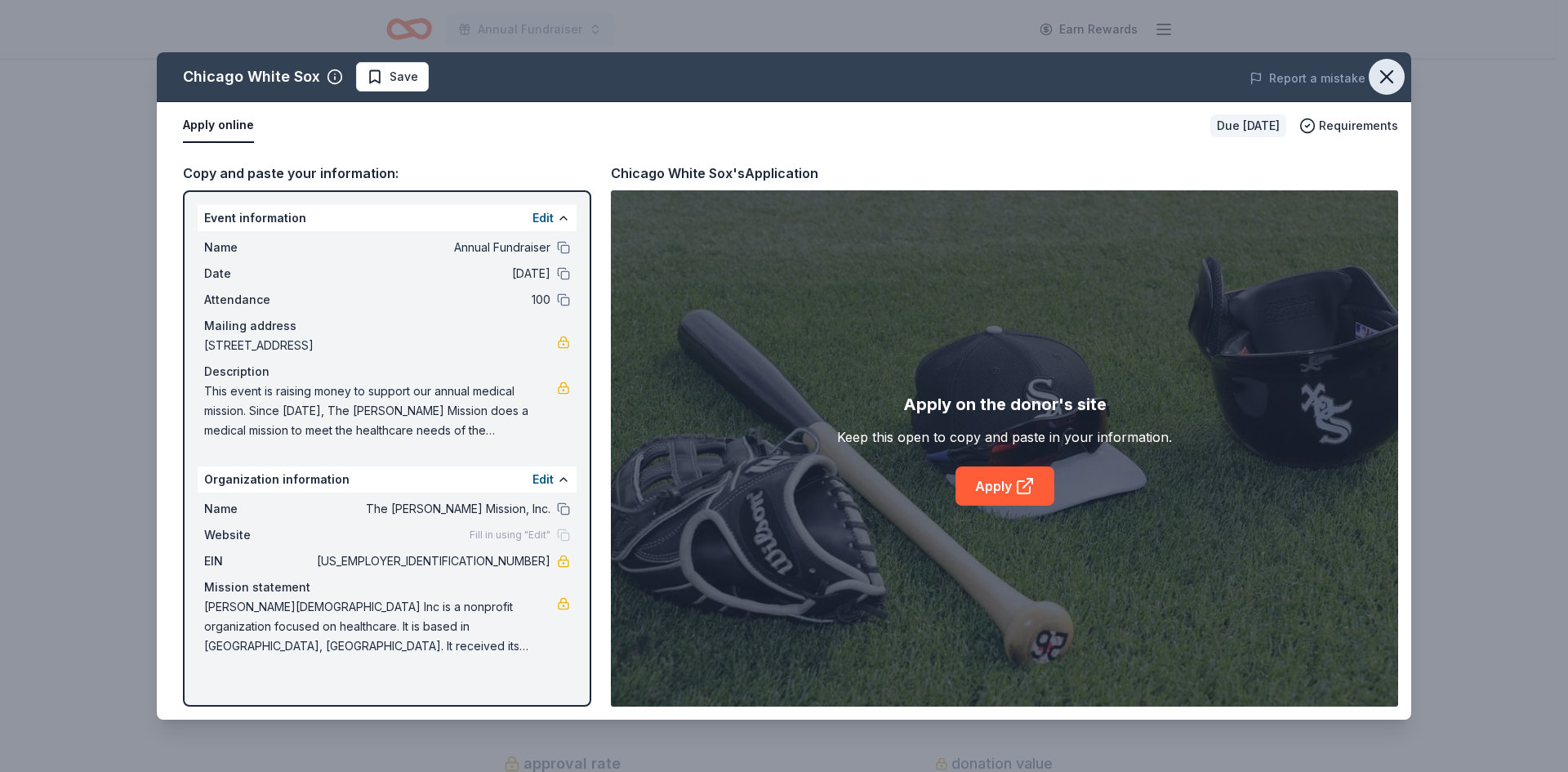
click at [1393, 78] on icon "button" at bounding box center [1387, 77] width 22 height 22
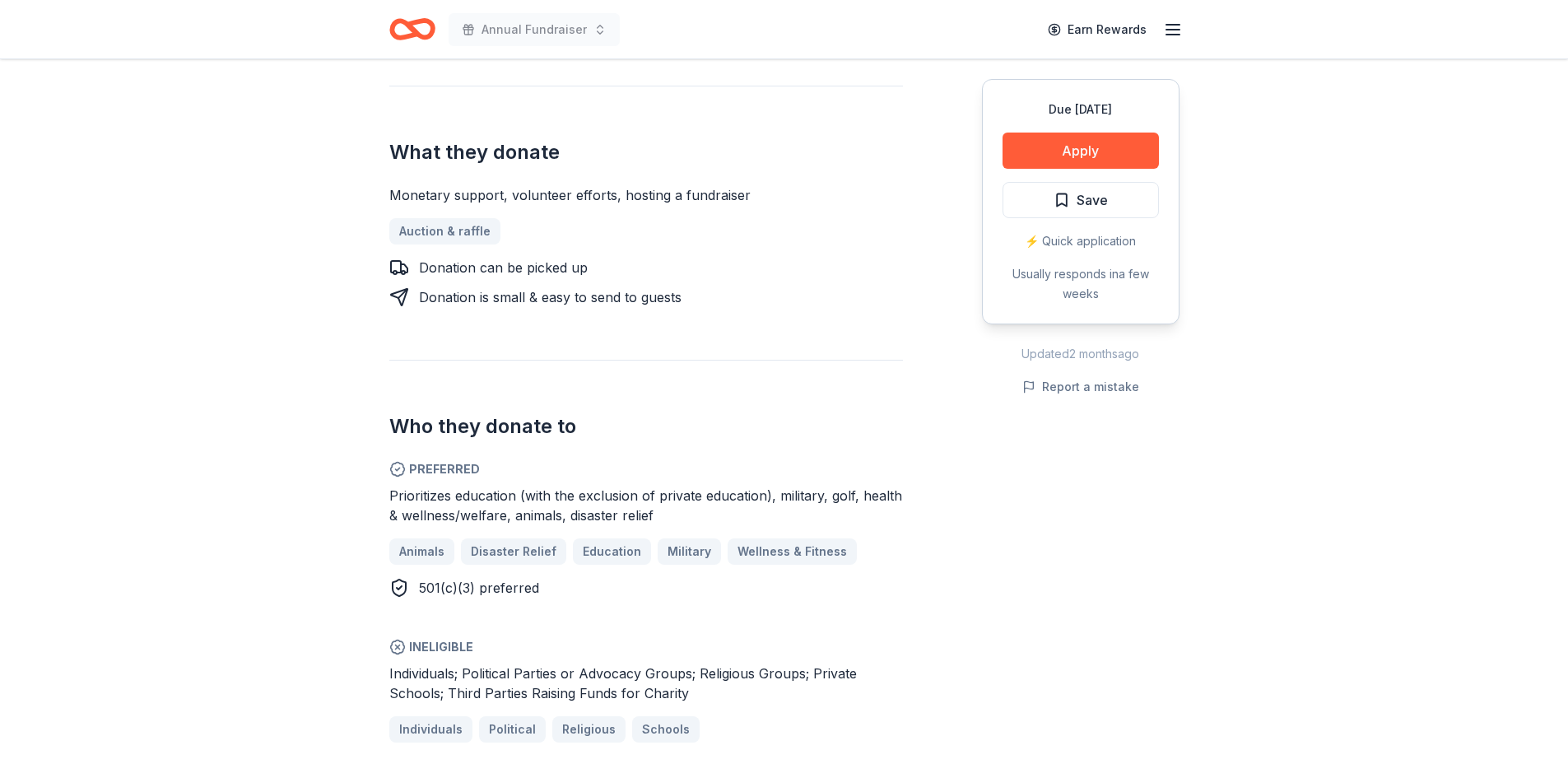
scroll to position [741, 0]
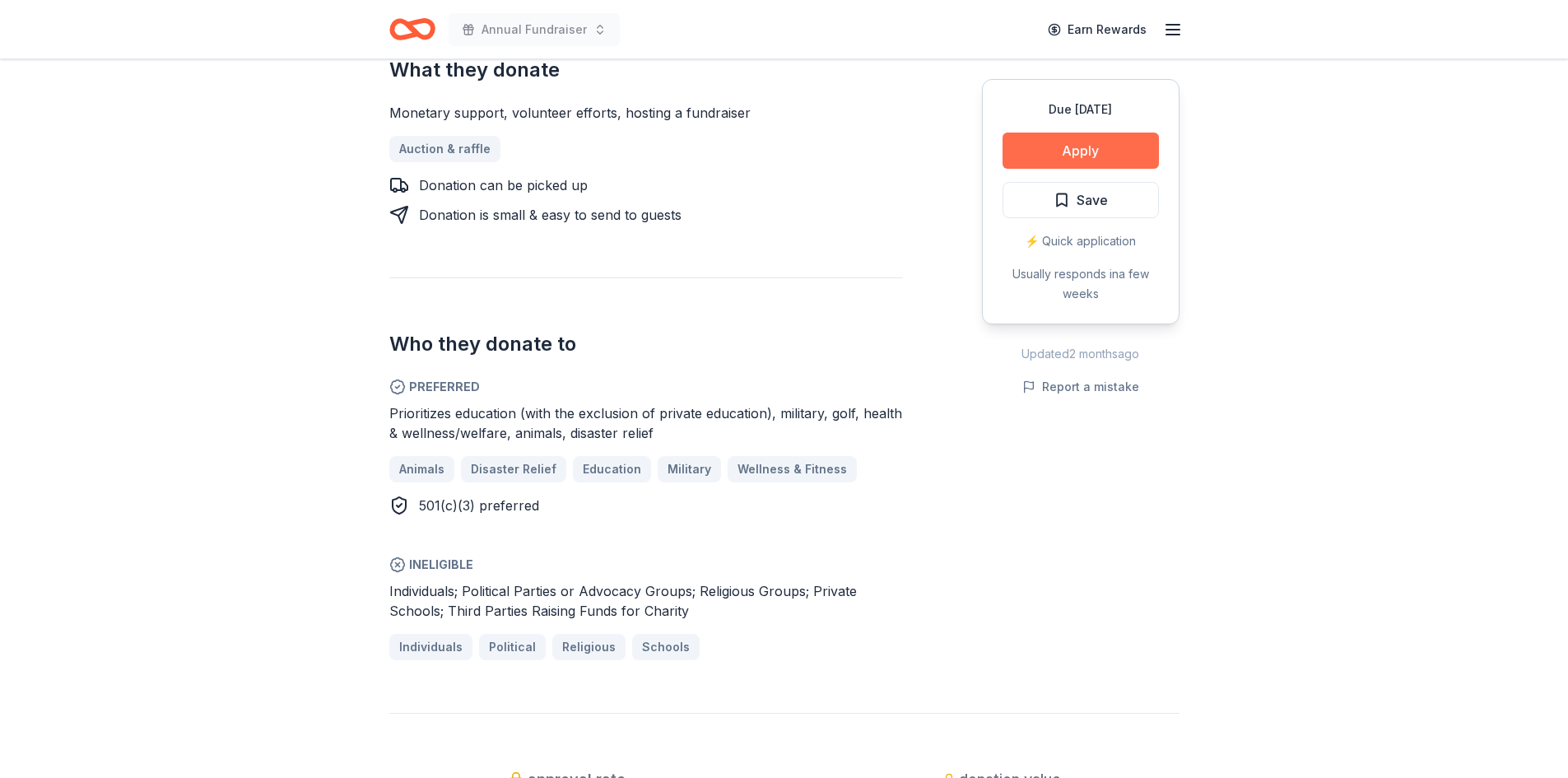
click at [1081, 154] on button "Apply" at bounding box center [1081, 151] width 157 height 37
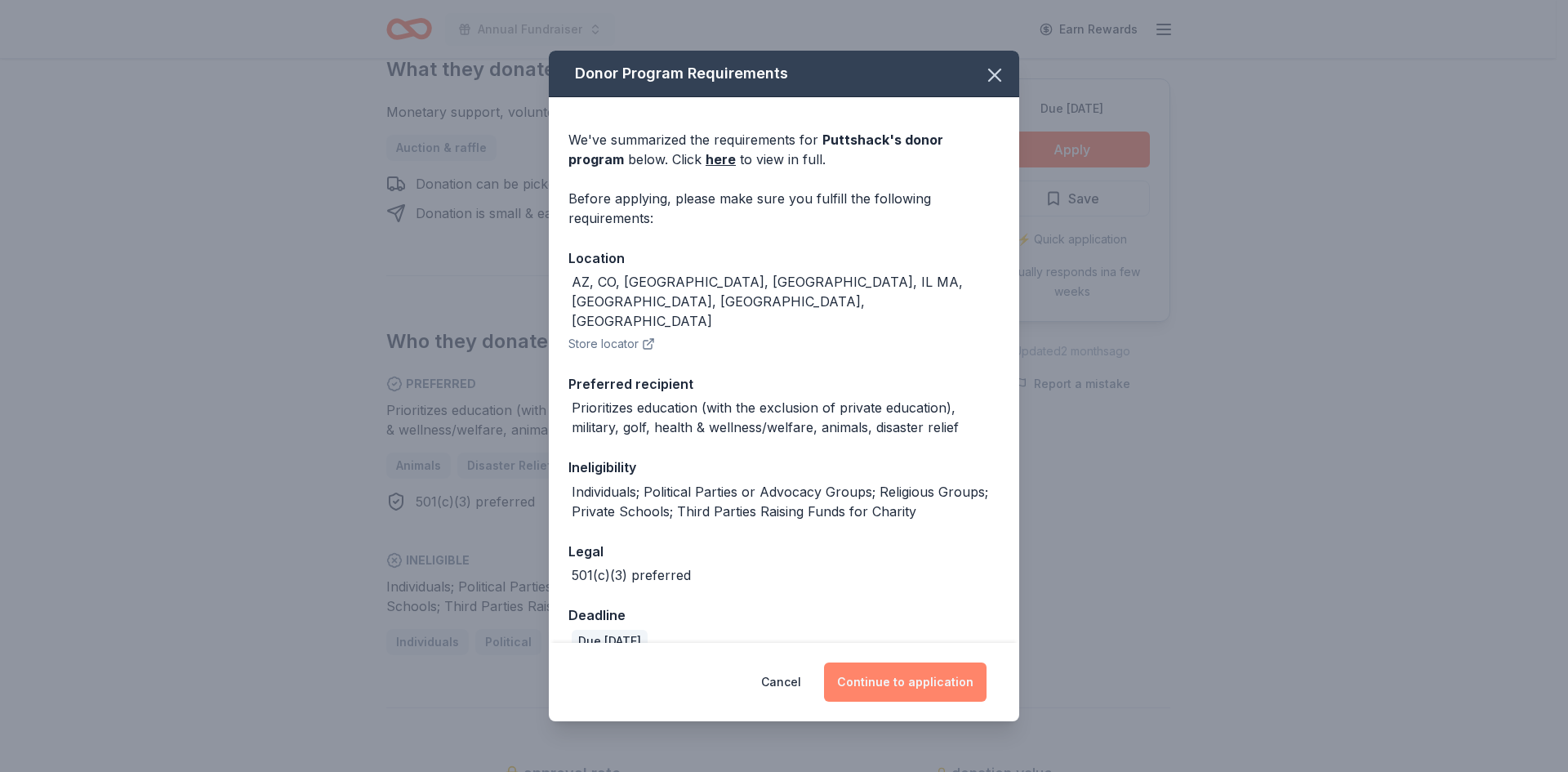
click at [907, 678] on button "Continue to application" at bounding box center [905, 681] width 162 height 39
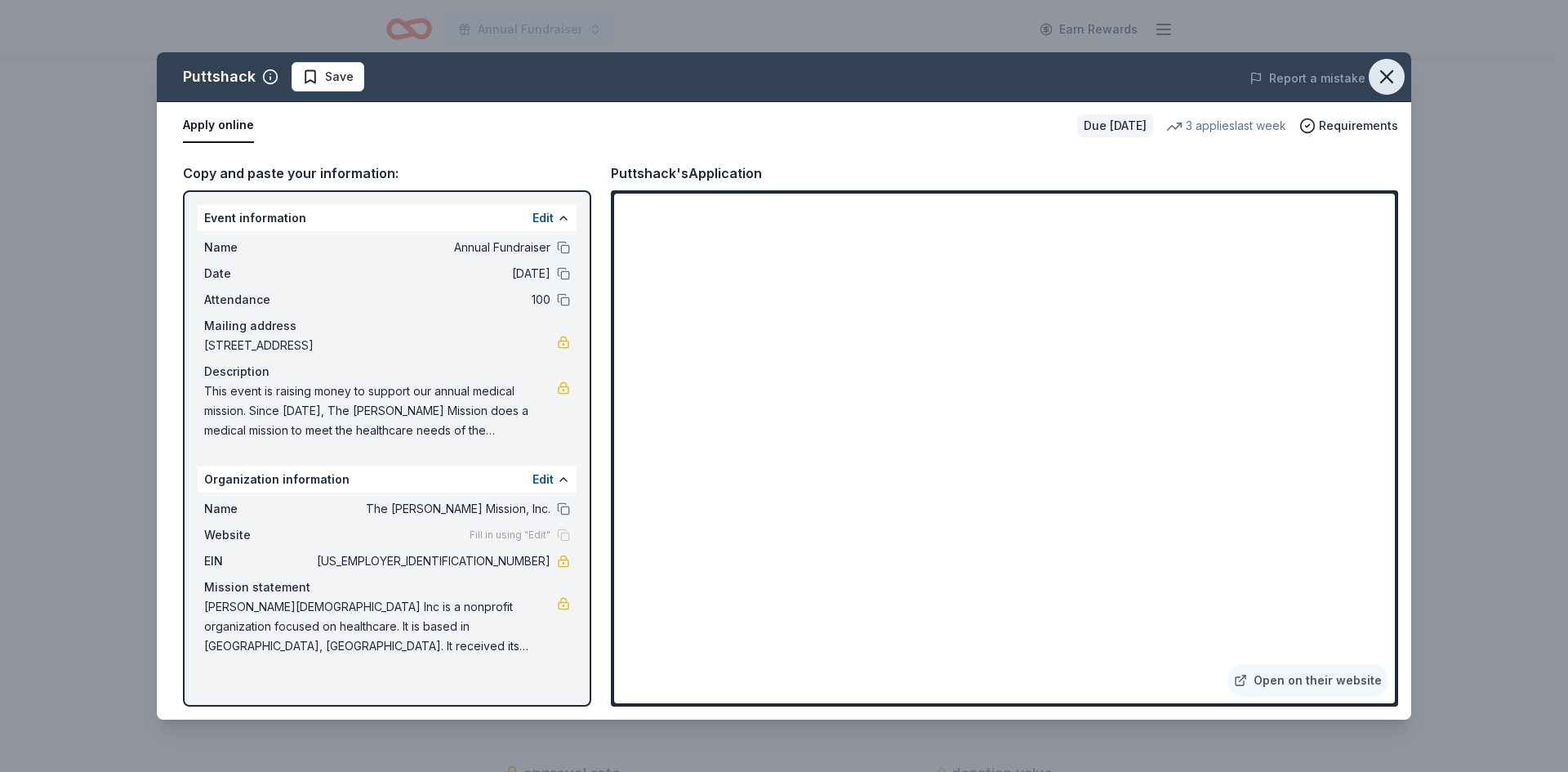
click at [1384, 65] on button "button" at bounding box center [1387, 77] width 36 height 36
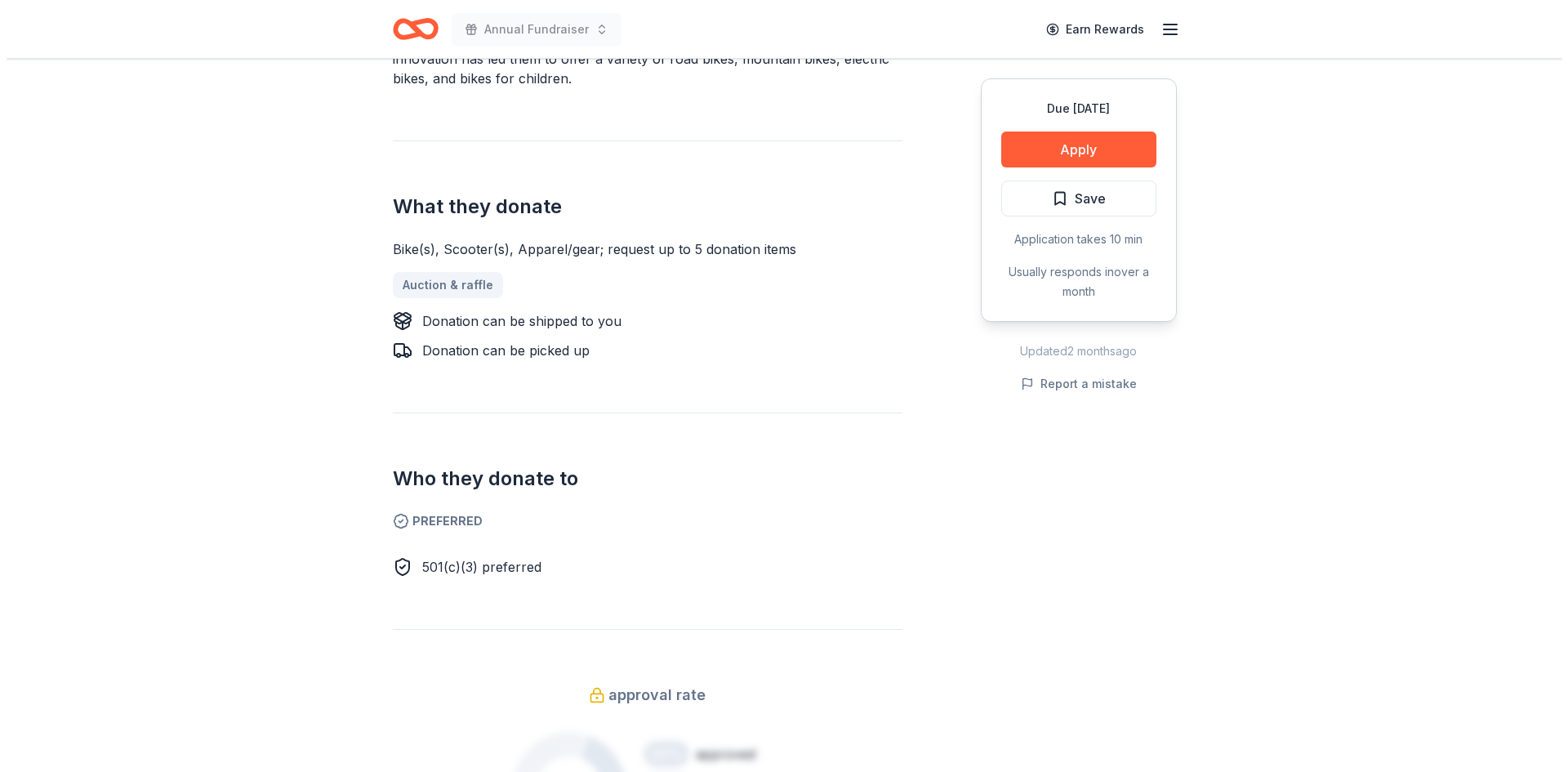
scroll to position [408, 0]
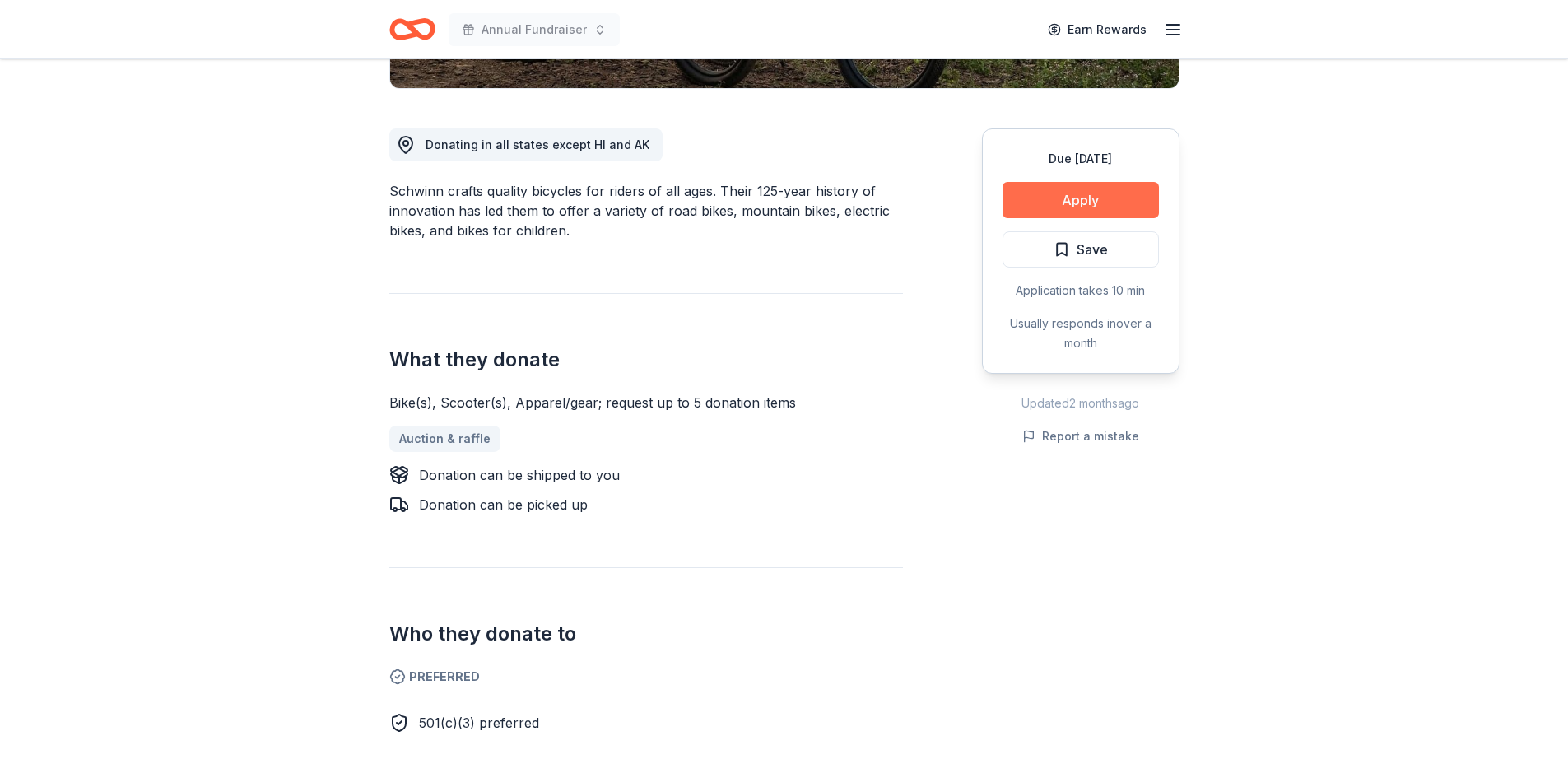
click at [1068, 206] on button "Apply" at bounding box center [1081, 200] width 157 height 37
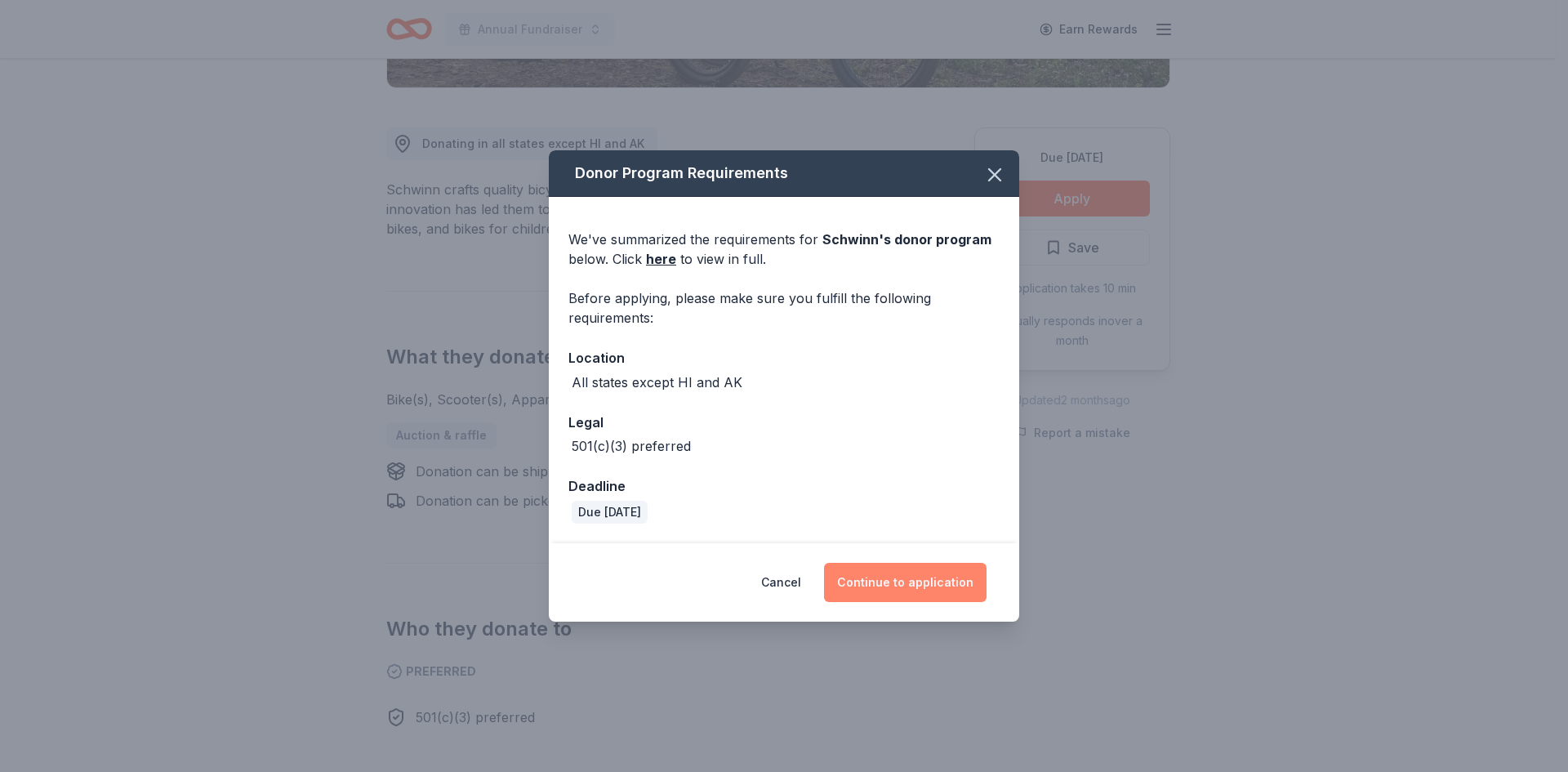
click at [880, 579] on button "Continue to application" at bounding box center [905, 582] width 162 height 39
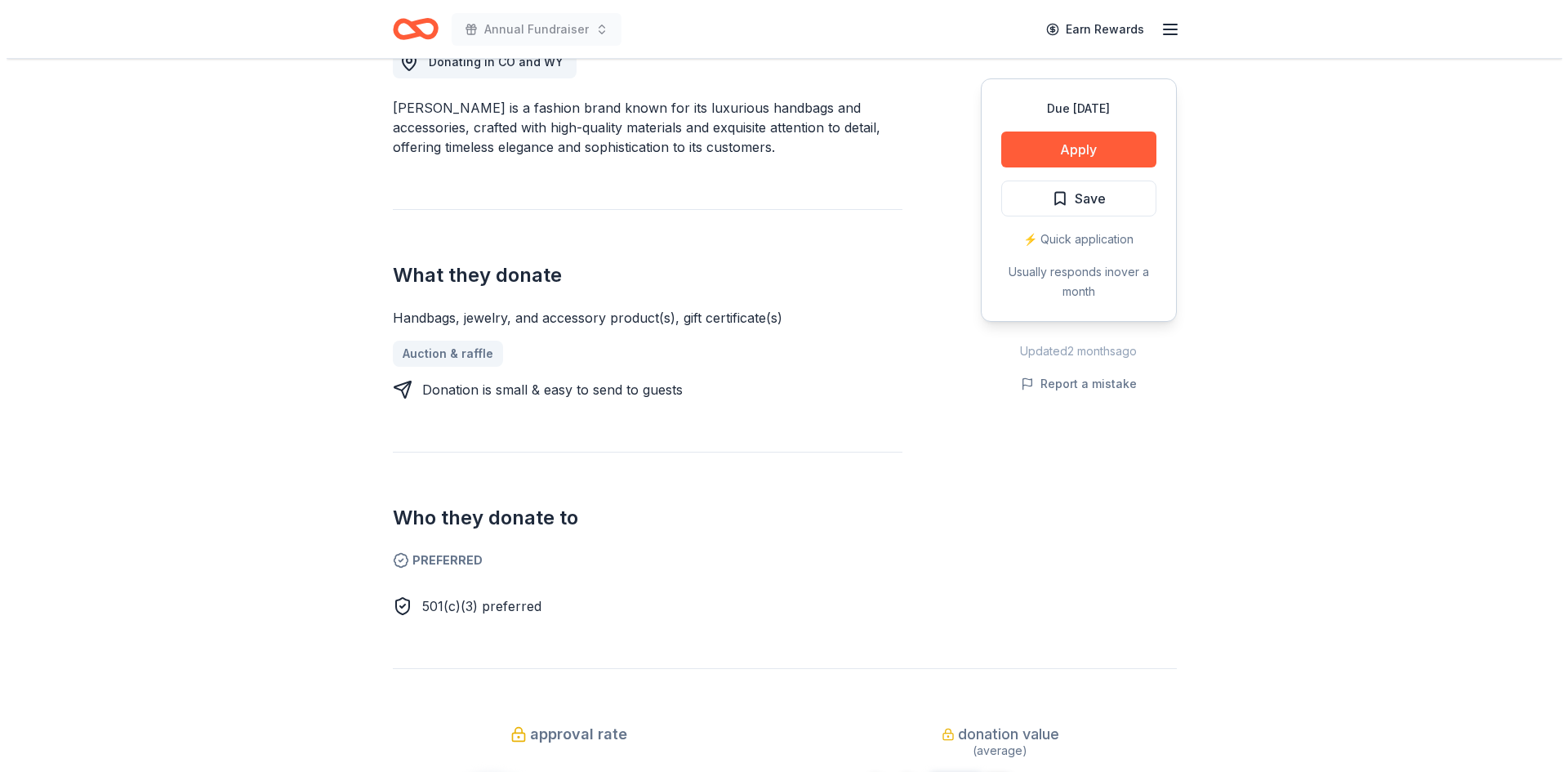
scroll to position [163, 0]
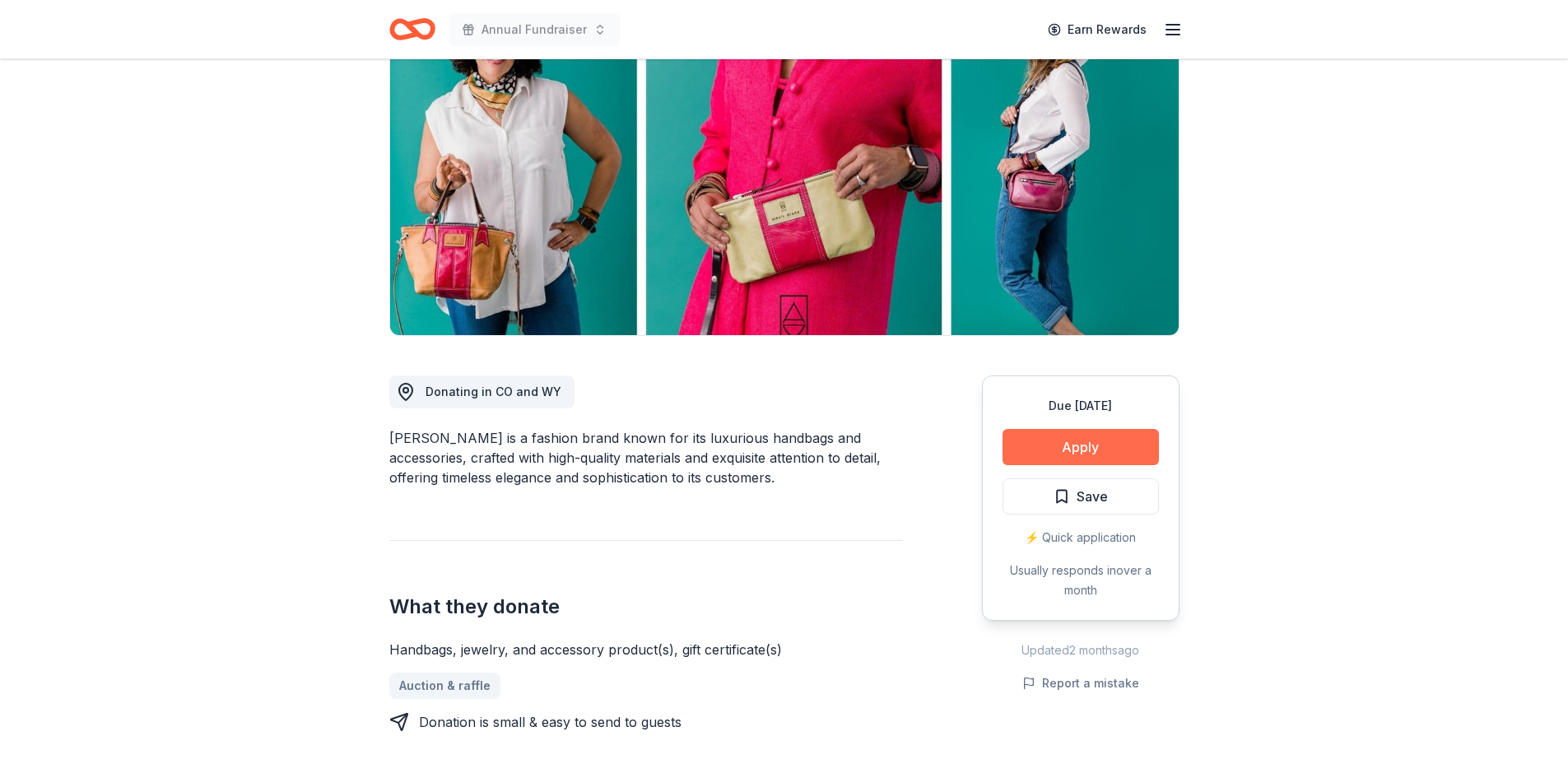
click at [1068, 452] on button "Apply" at bounding box center [1081, 447] width 157 height 37
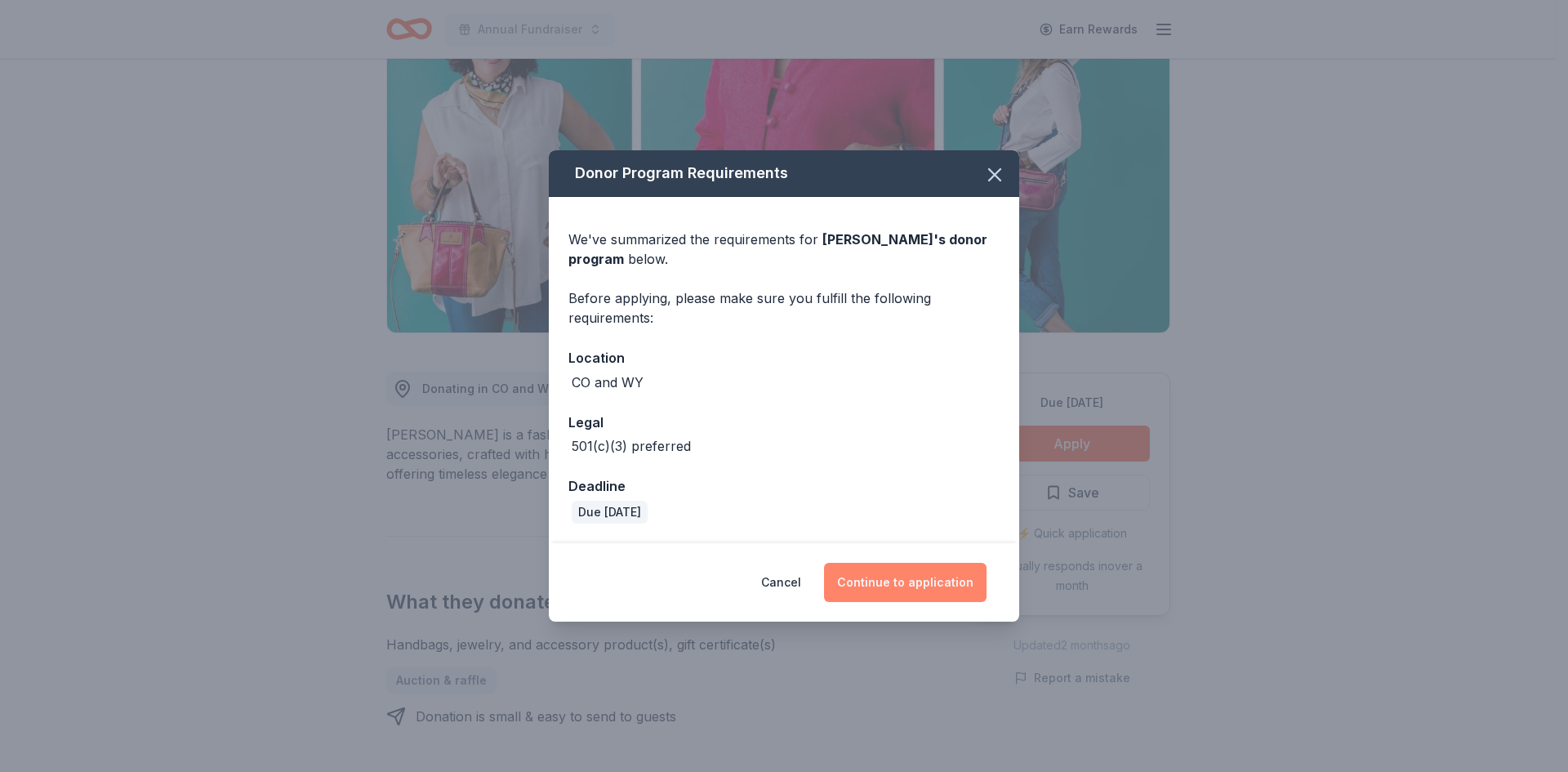
click at [903, 585] on button "Continue to application" at bounding box center [905, 582] width 162 height 39
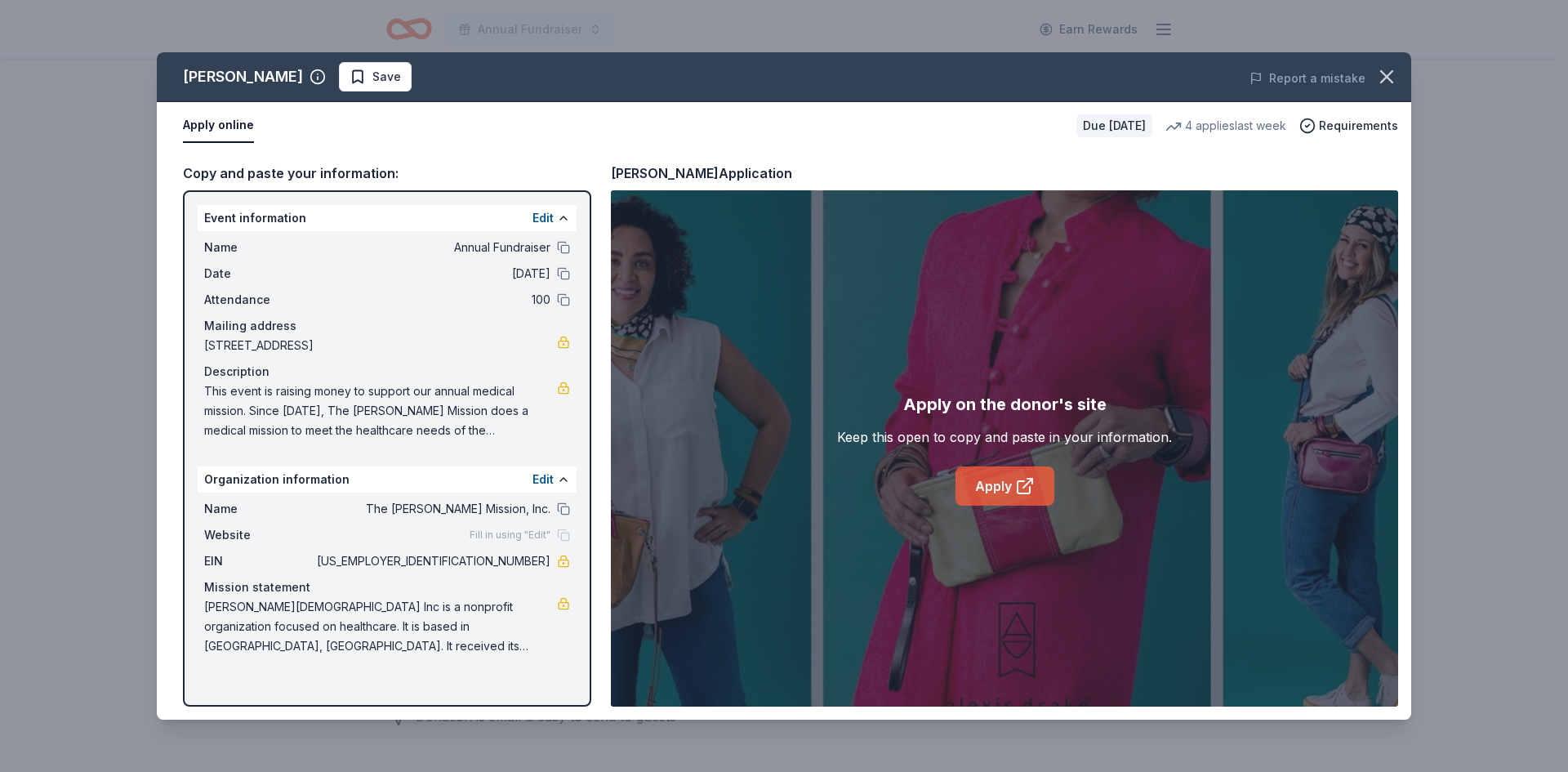
click at [1000, 498] on link "Apply" at bounding box center [1004, 485] width 98 height 39
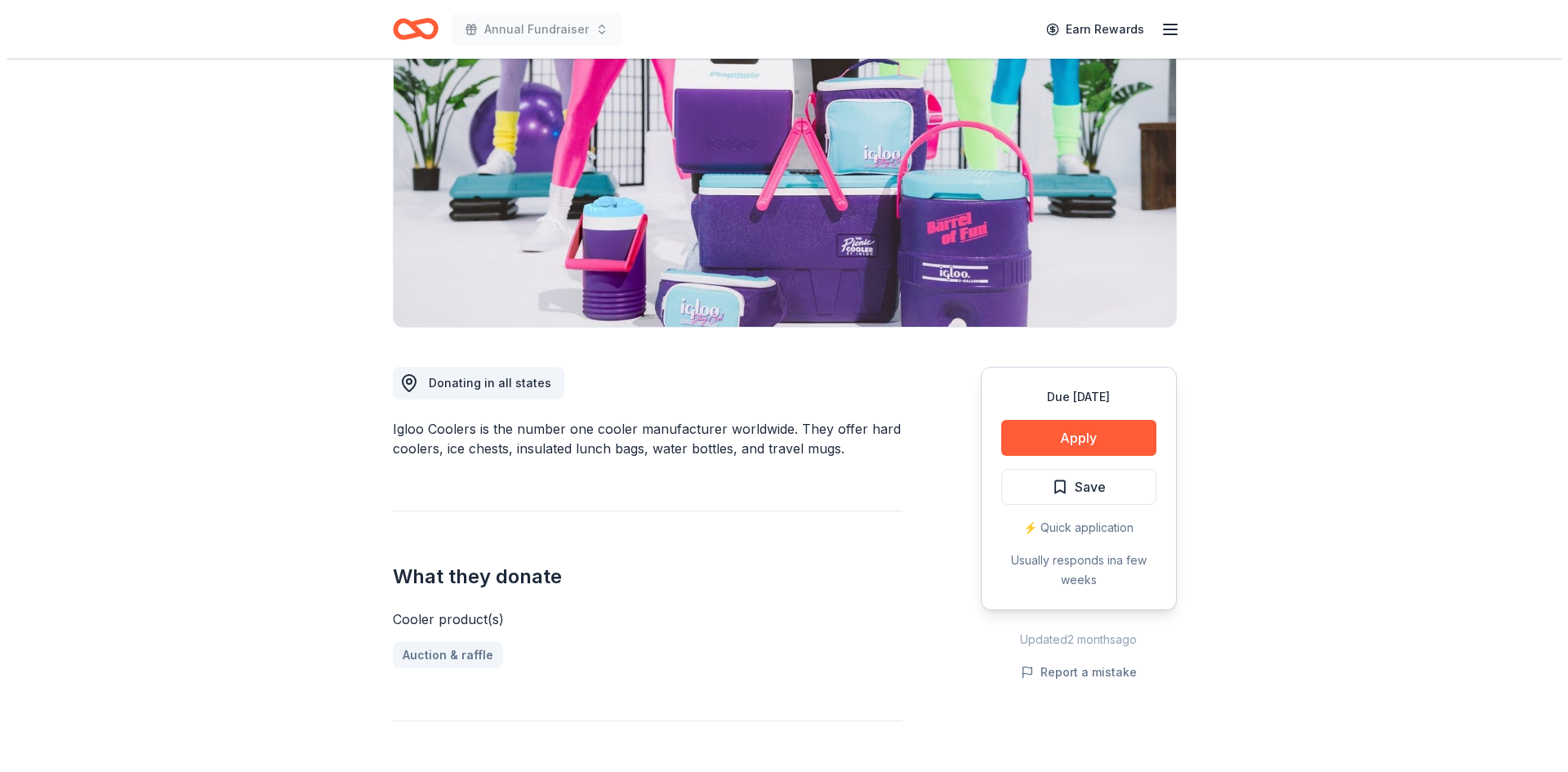
scroll to position [163, 0]
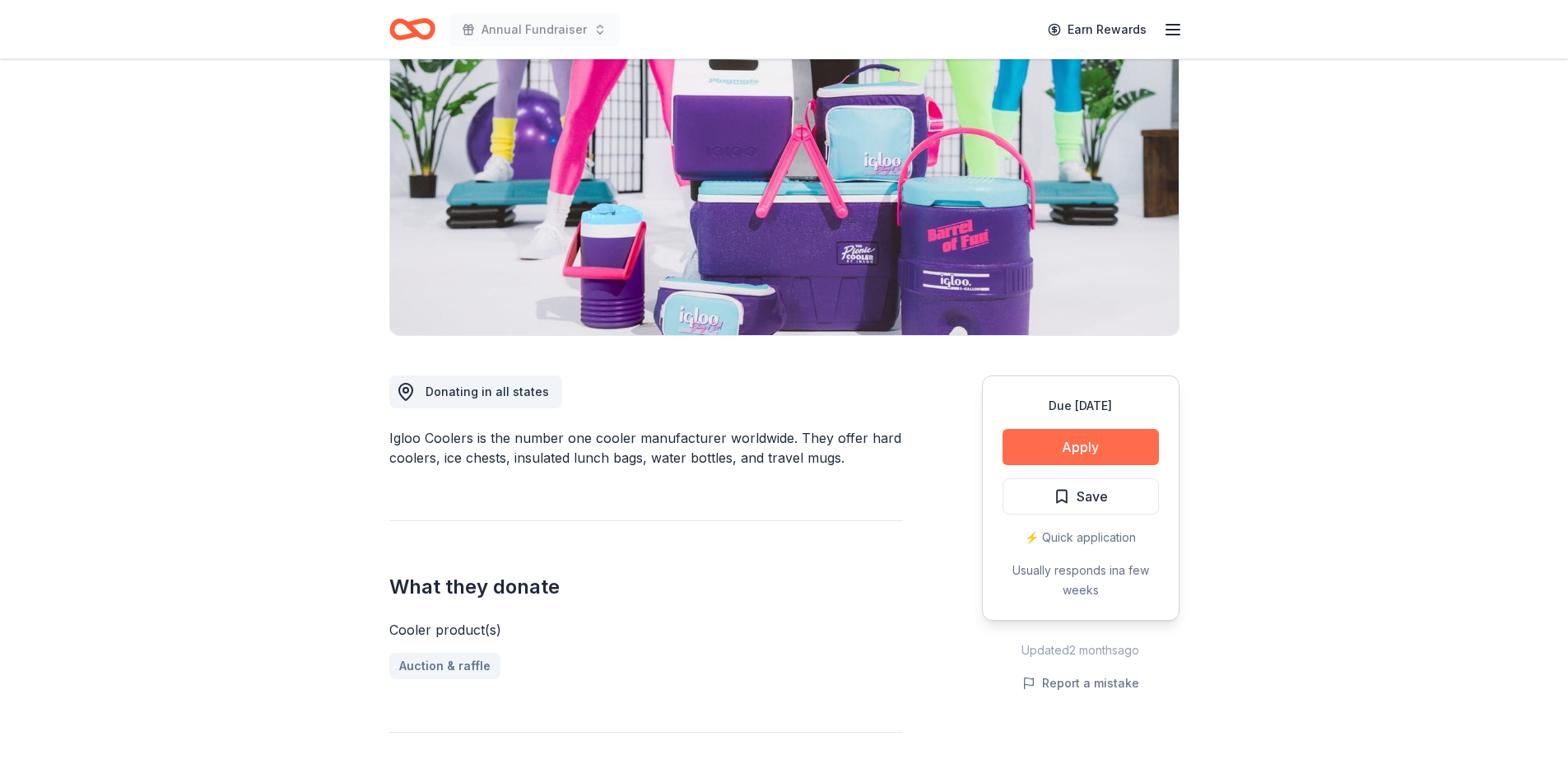
click at [1080, 450] on button "Apply" at bounding box center [1081, 447] width 157 height 37
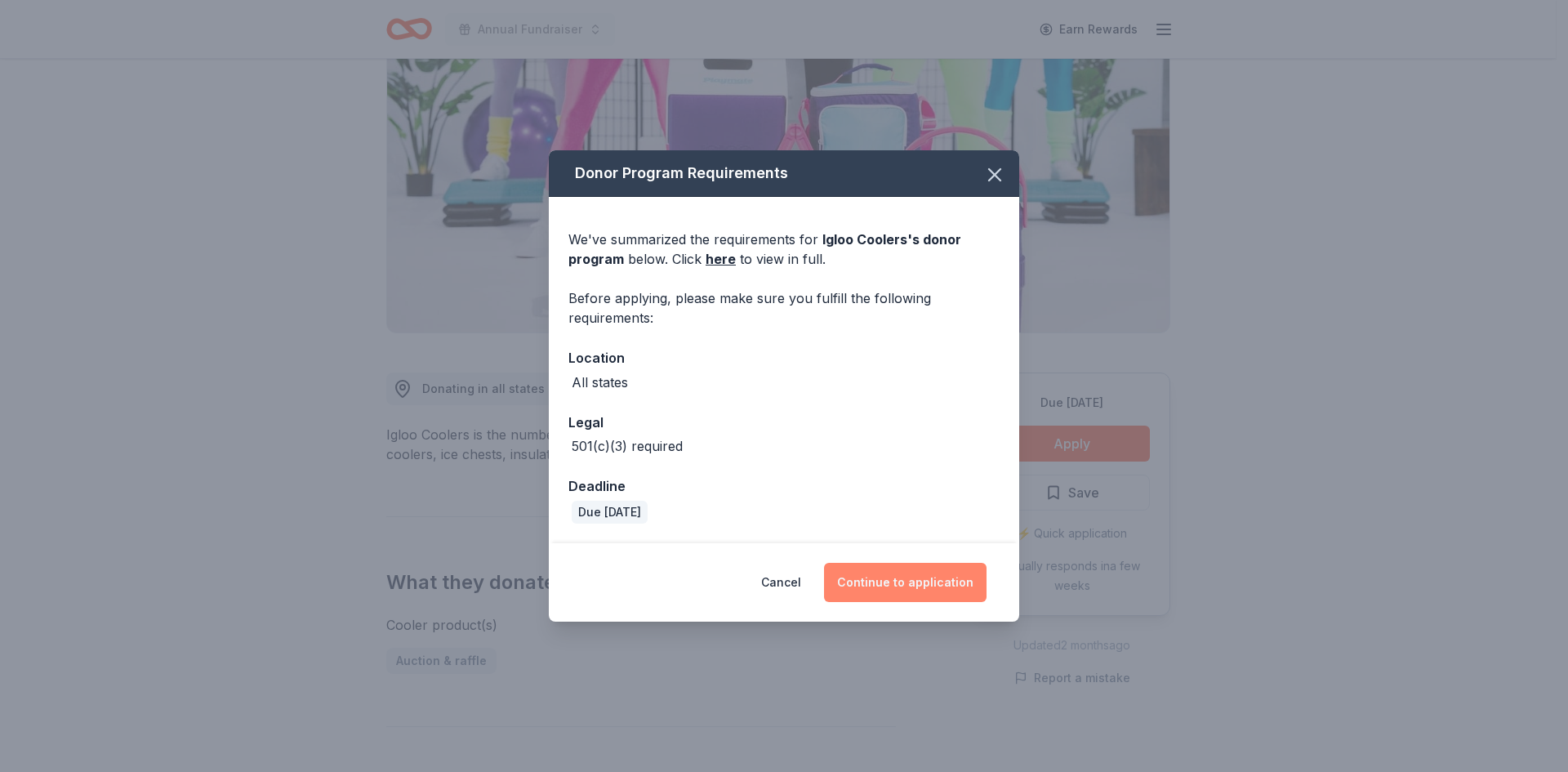
click at [894, 578] on button "Continue to application" at bounding box center [905, 582] width 162 height 39
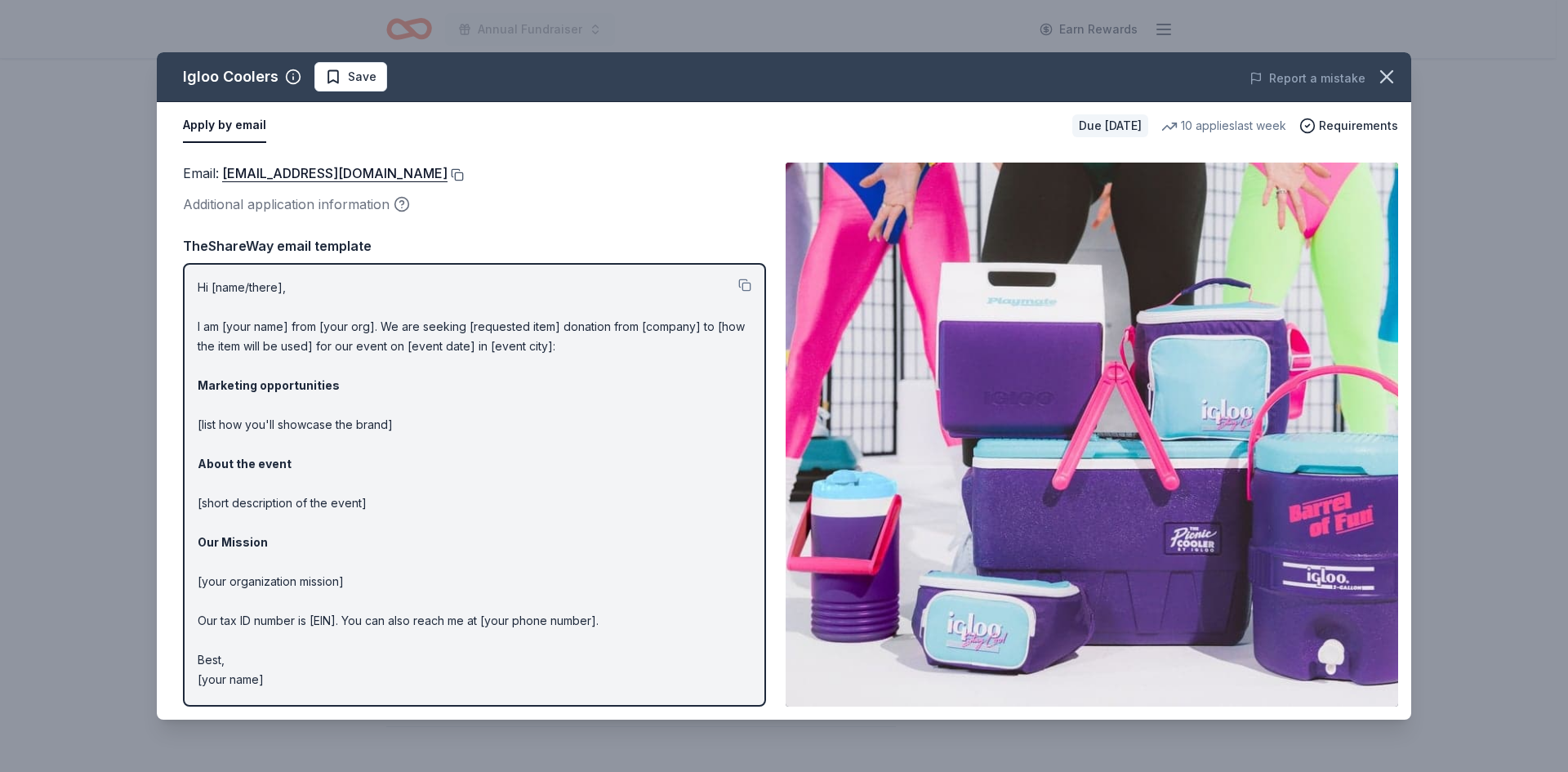
click at [447, 168] on button at bounding box center [455, 174] width 16 height 13
drag, startPoint x: 564, startPoint y: 348, endPoint x: 307, endPoint y: 325, distance: 258.0
click at [307, 325] on p "Hi [name/there], I am [your name] from [your org]. We are seeking [requested it…" at bounding box center [474, 484] width 553 height 412
drag, startPoint x: 198, startPoint y: 313, endPoint x: 227, endPoint y: 345, distance: 43.2
click at [227, 345] on p "Hi [name/there], I am [your name] from [your org]. We are seeking [requested it…" at bounding box center [474, 484] width 553 height 412
